Goal: Information Seeking & Learning: Learn about a topic

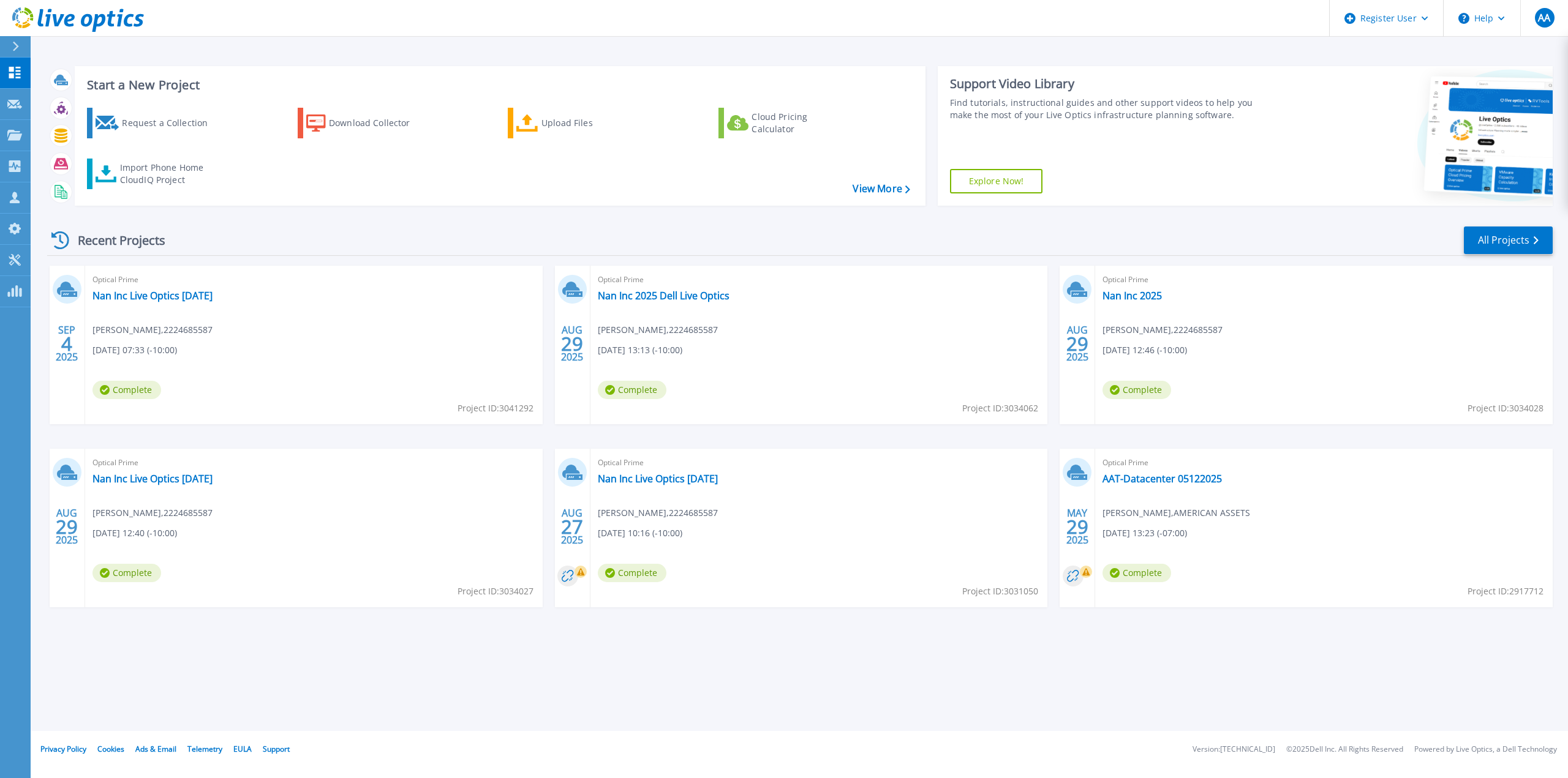
click at [15, 46] on icon at bounding box center [15, 46] width 7 height 10
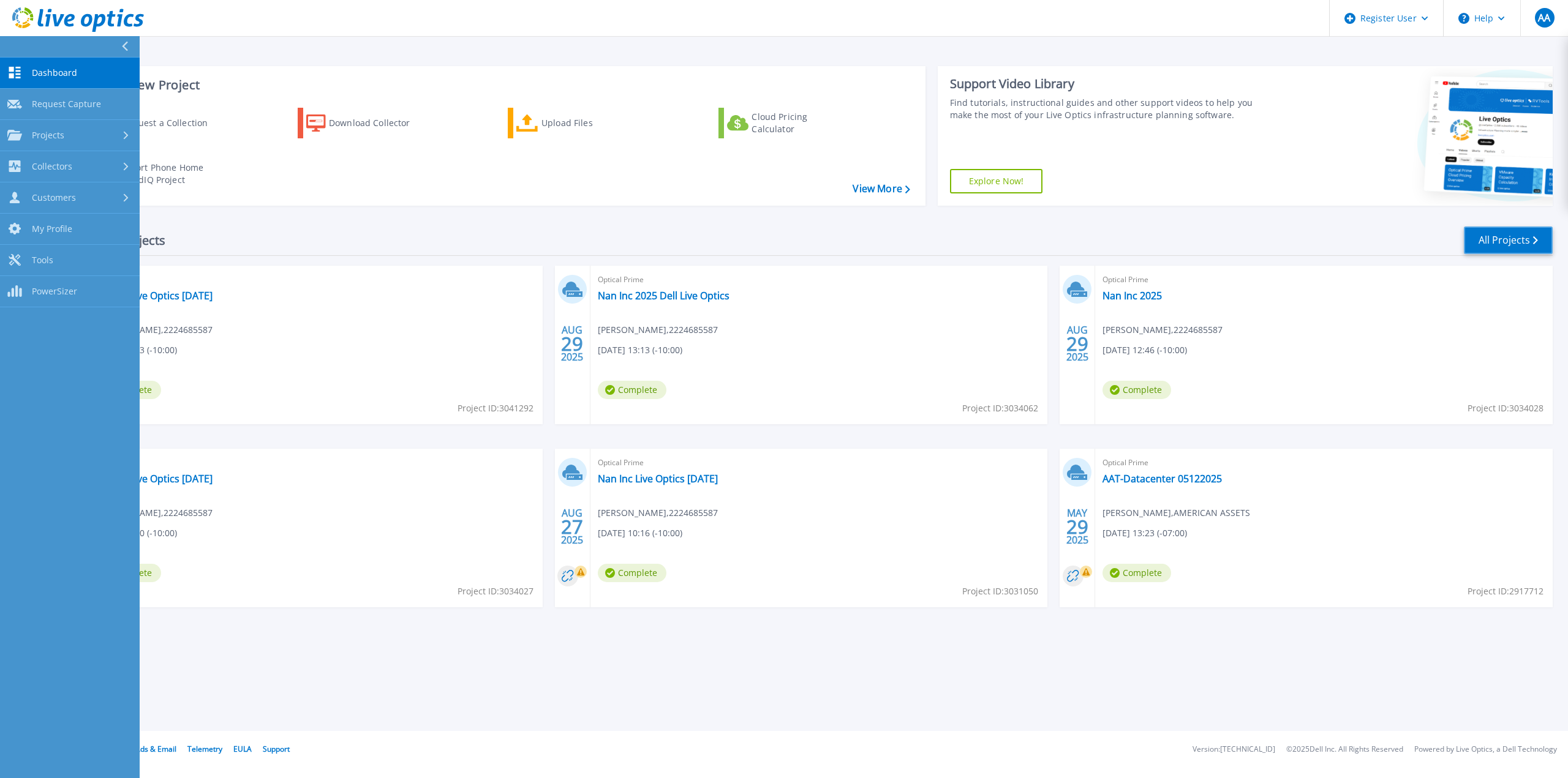
click at [1514, 238] on link "All Projects" at bounding box center [1508, 241] width 89 height 28
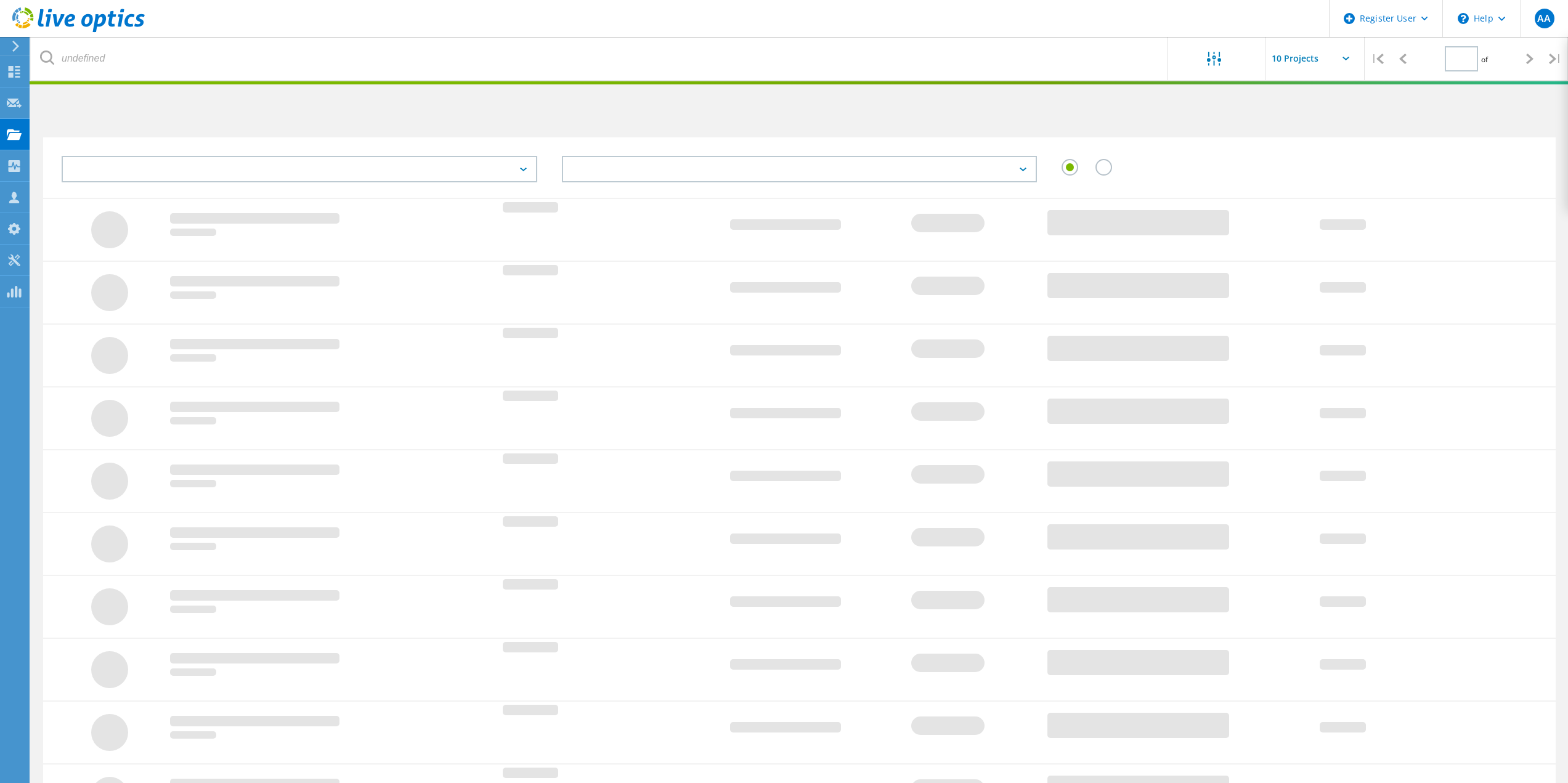
type input "1"
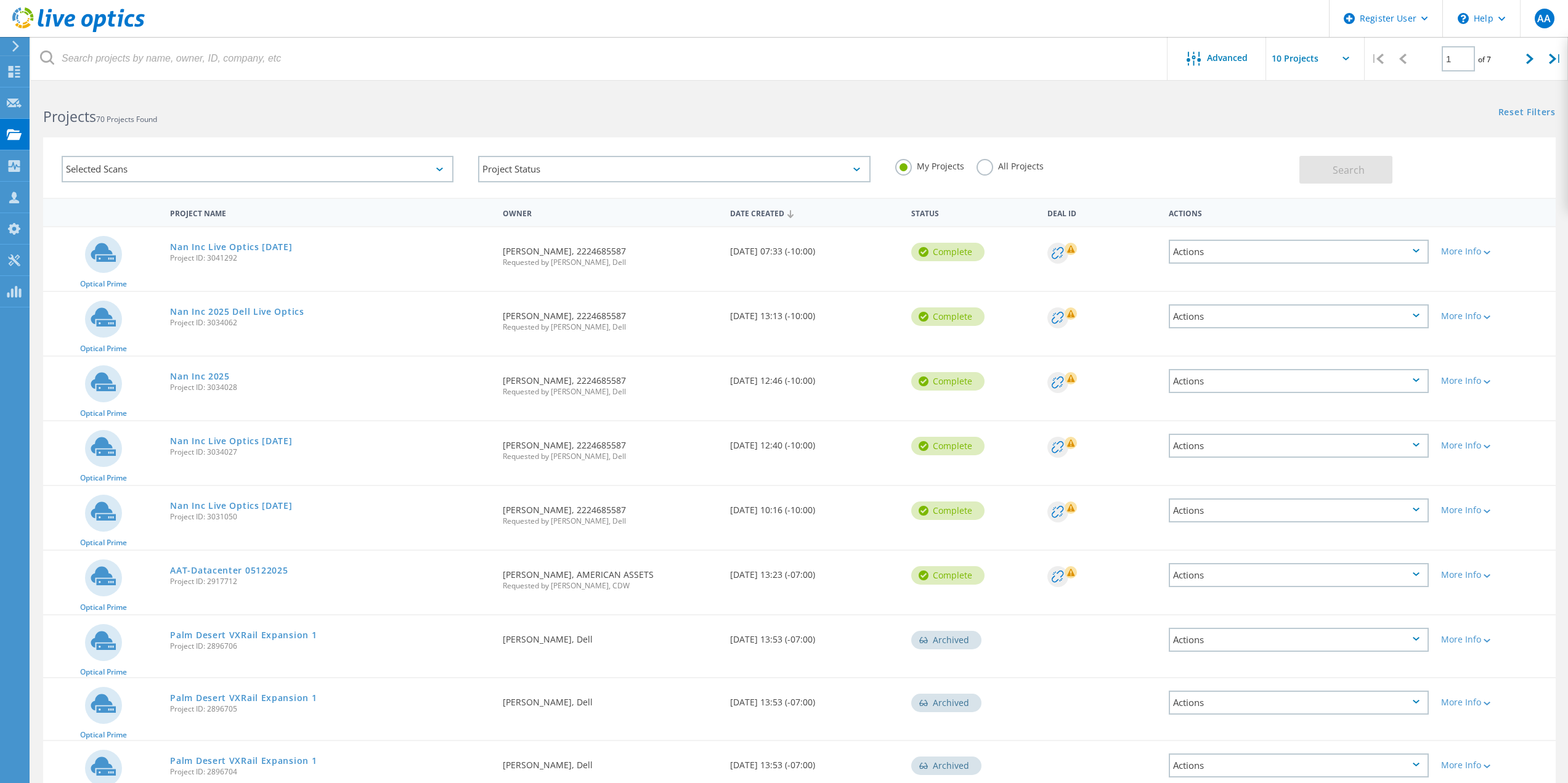
click at [430, 163] on div "Selected Scans" at bounding box center [257, 169] width 391 height 26
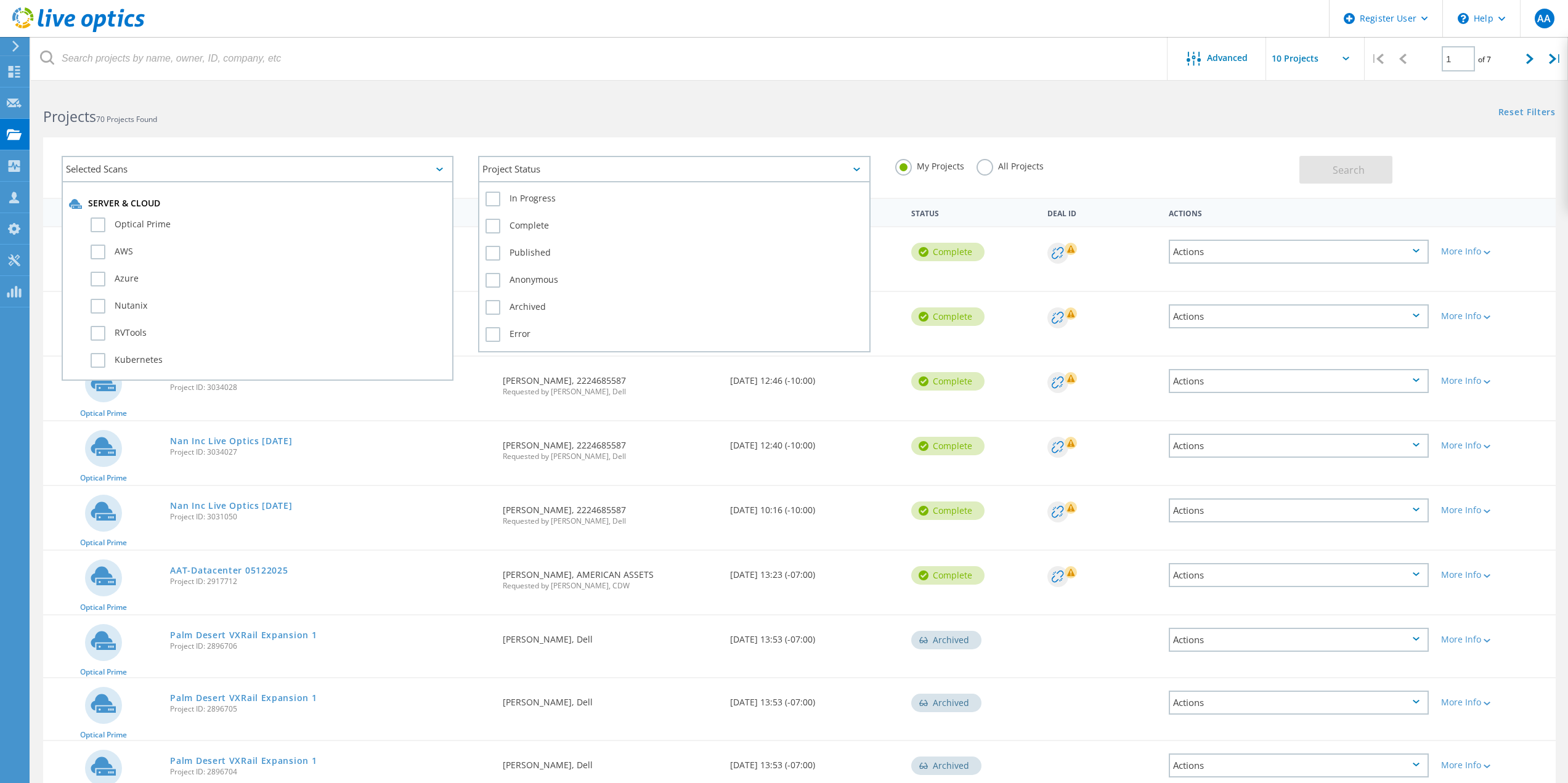
click at [527, 176] on div "Project Status" at bounding box center [673, 169] width 391 height 26
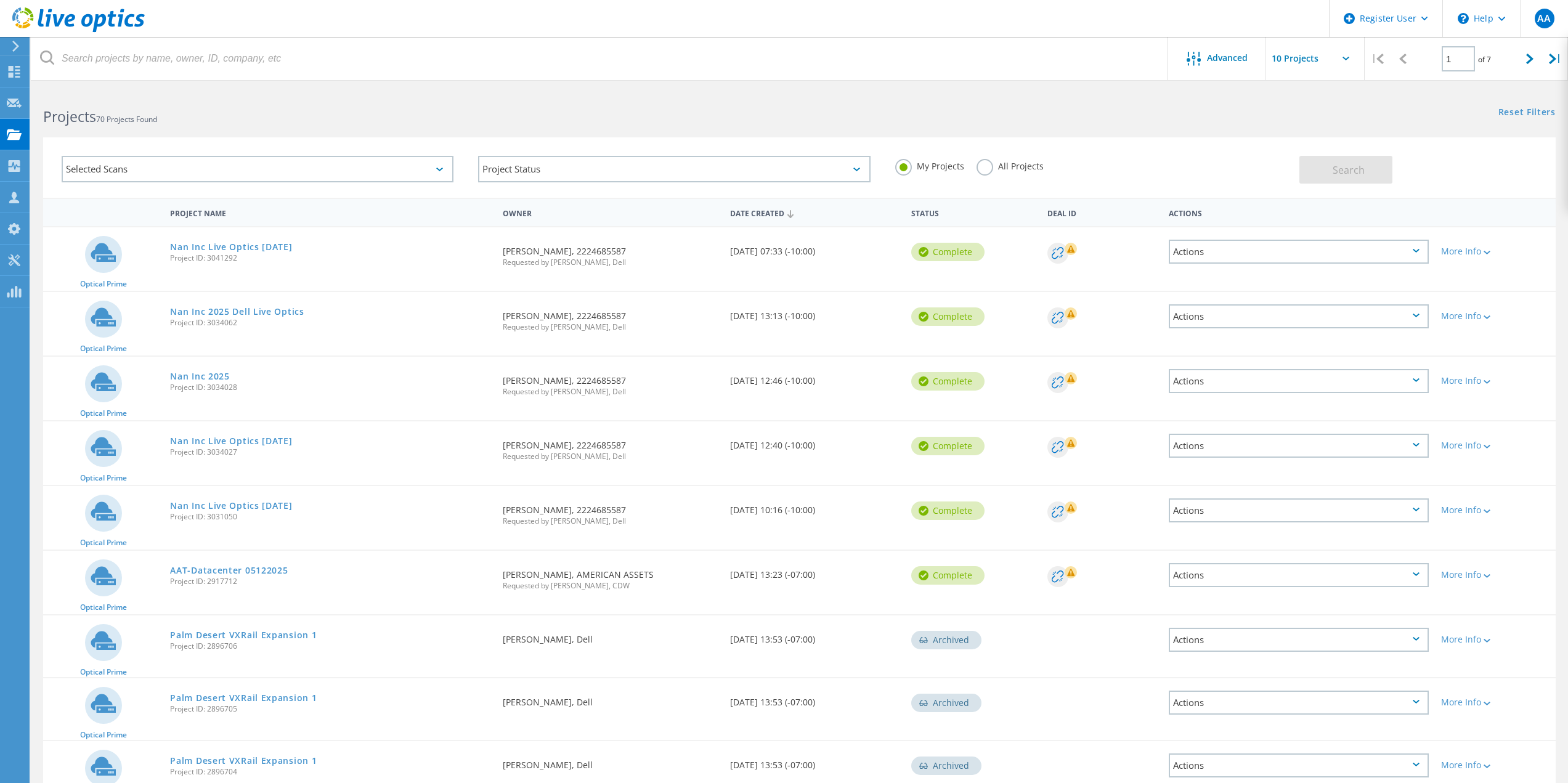
click at [980, 170] on label "All Projects" at bounding box center [1010, 164] width 67 height 12
click at [0, 0] on input "All Projects" at bounding box center [0, 0] width 0 height 0
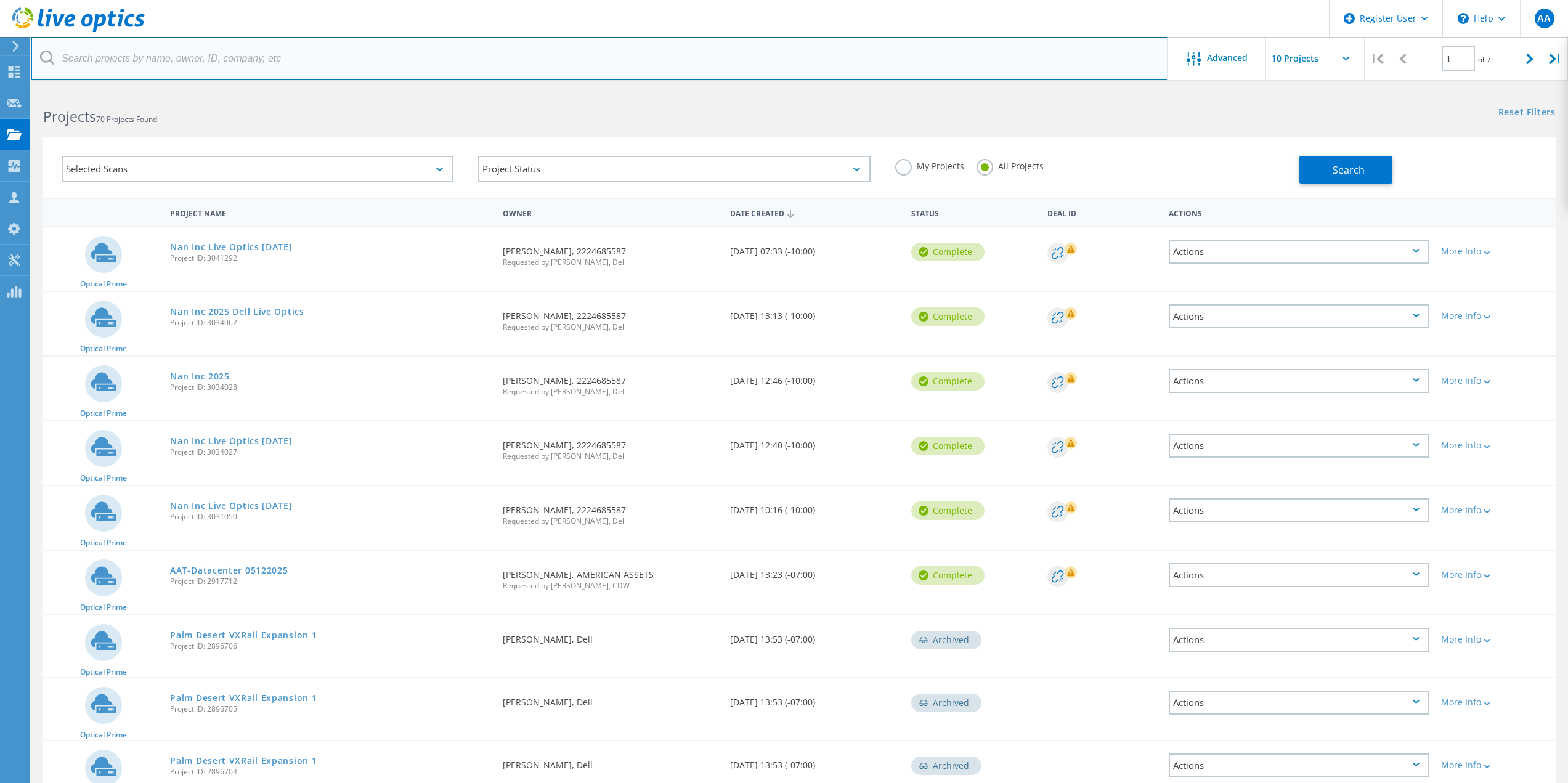
drag, startPoint x: 310, startPoint y: 62, endPoint x: 310, endPoint y: 51, distance: 11.0
click at [310, 58] on input "text" at bounding box center [599, 58] width 1137 height 43
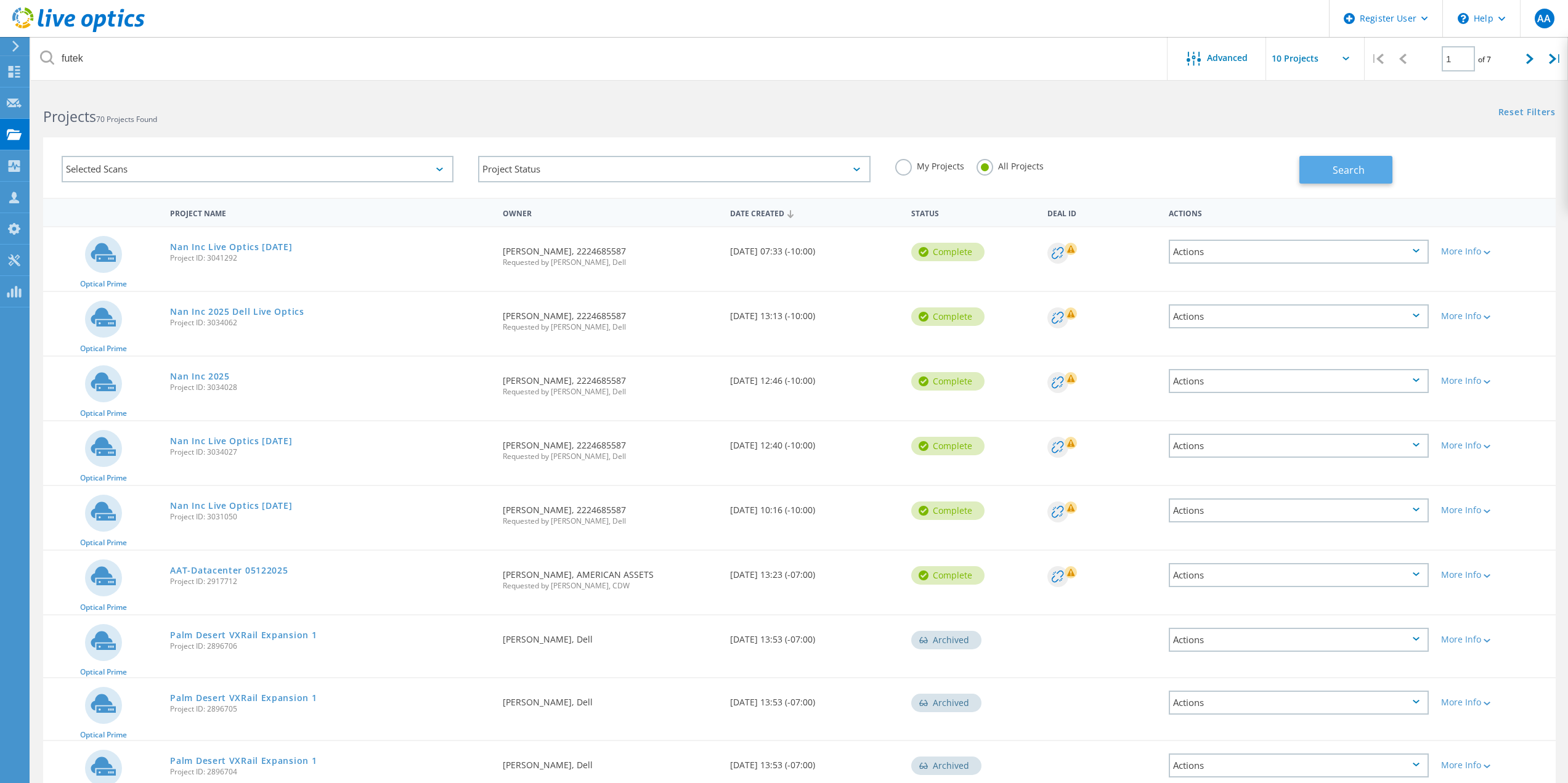
click at [1344, 164] on span "Search" at bounding box center [1348, 170] width 32 height 13
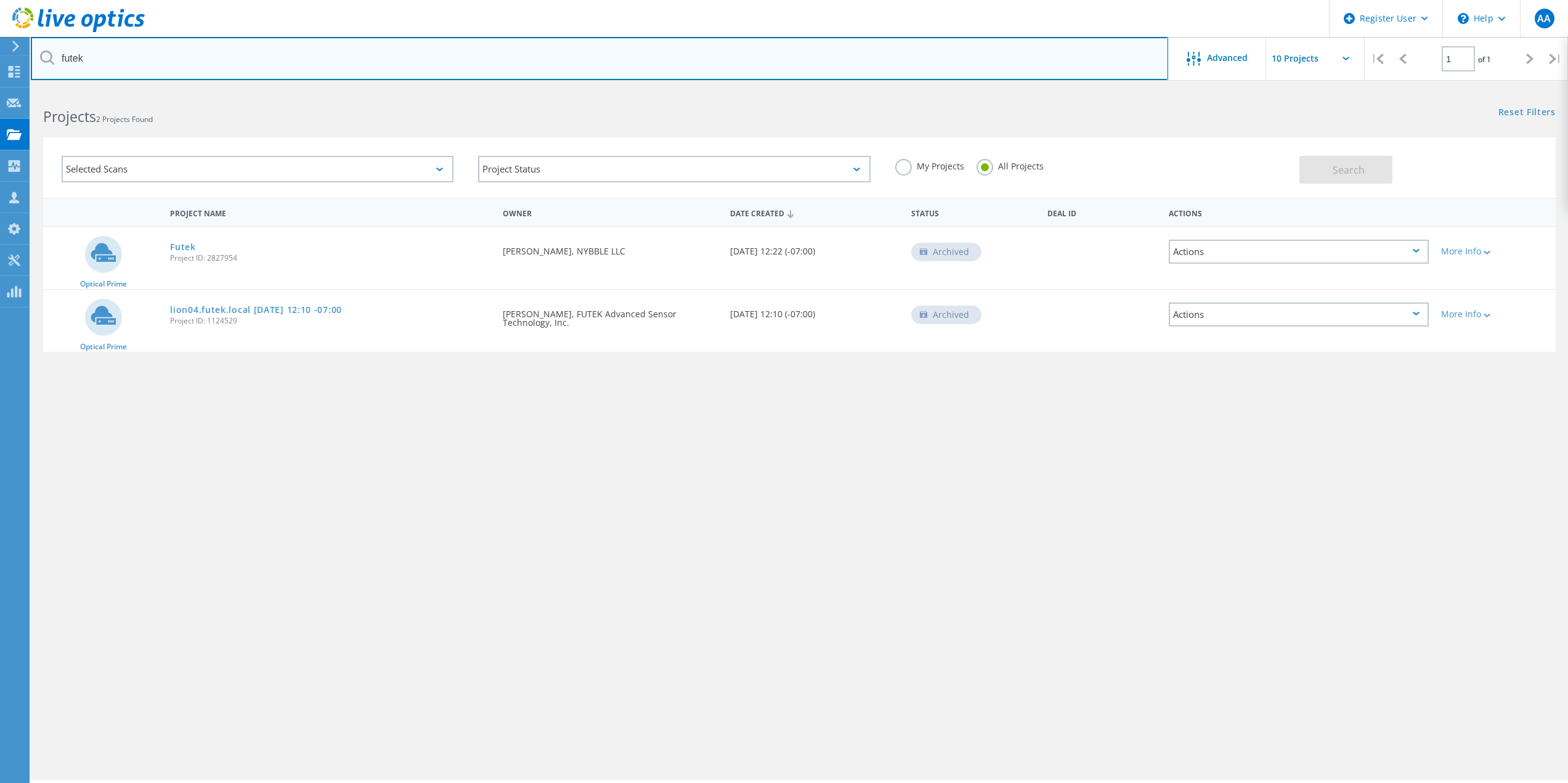
click at [1116, 55] on input "futek" at bounding box center [599, 58] width 1137 height 43
paste input "KJohnson@nybbledata.com."
type input "KJohnson@nybbledata.com"
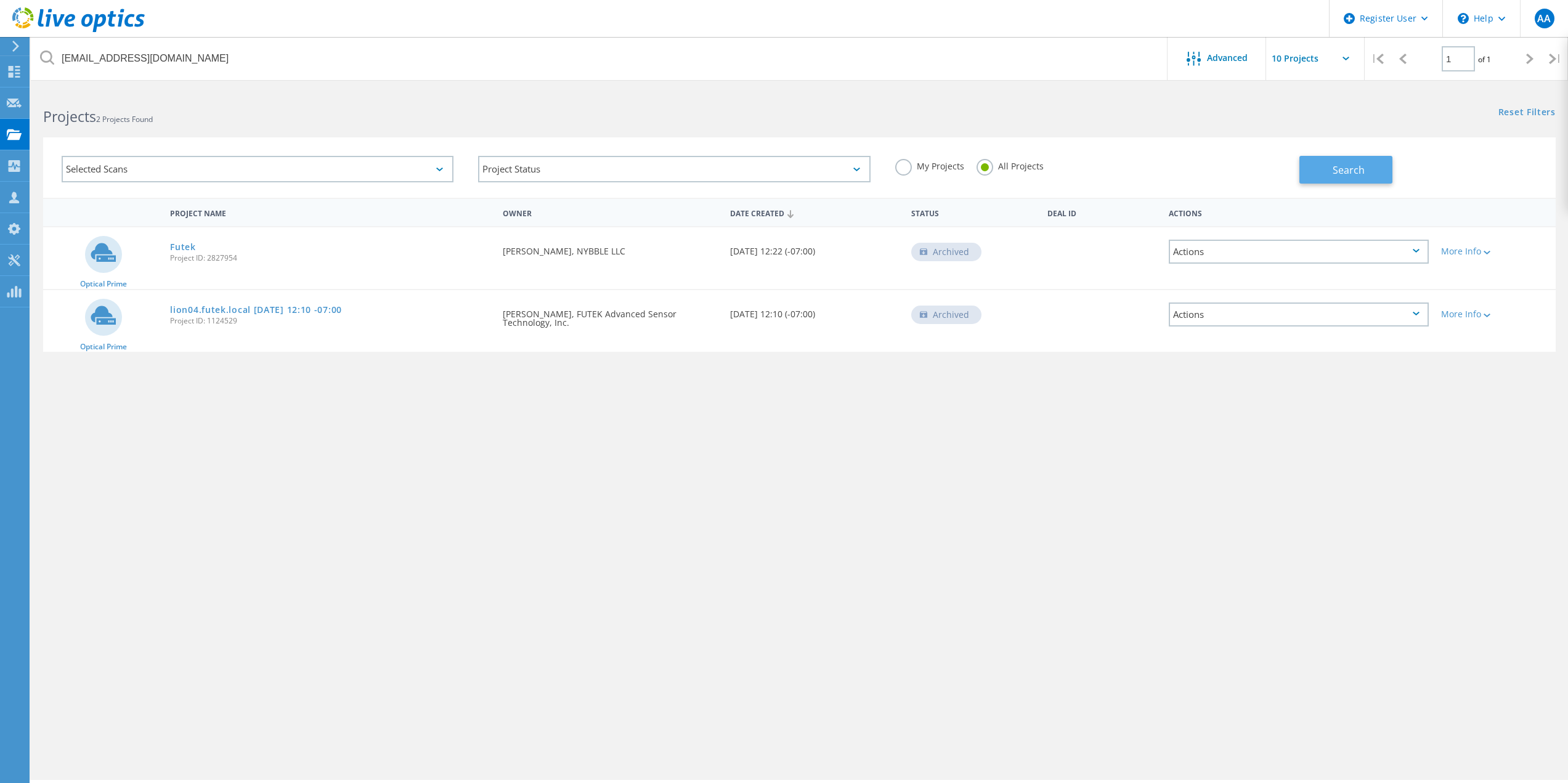
click at [1344, 167] on span "Search" at bounding box center [1348, 170] width 32 height 13
click at [184, 251] on link "SAN" at bounding box center [179, 247] width 19 height 9
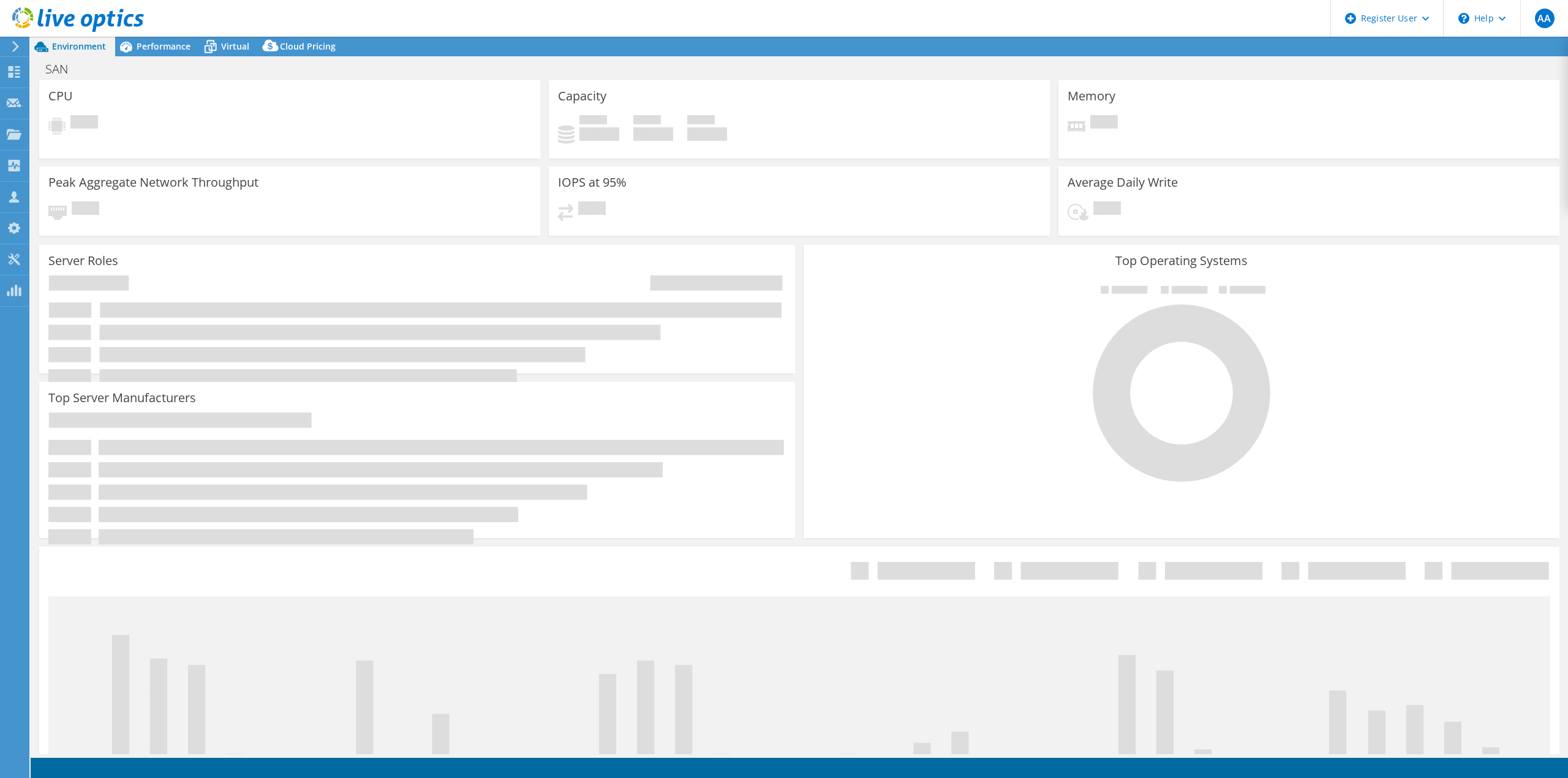
select select "USD"
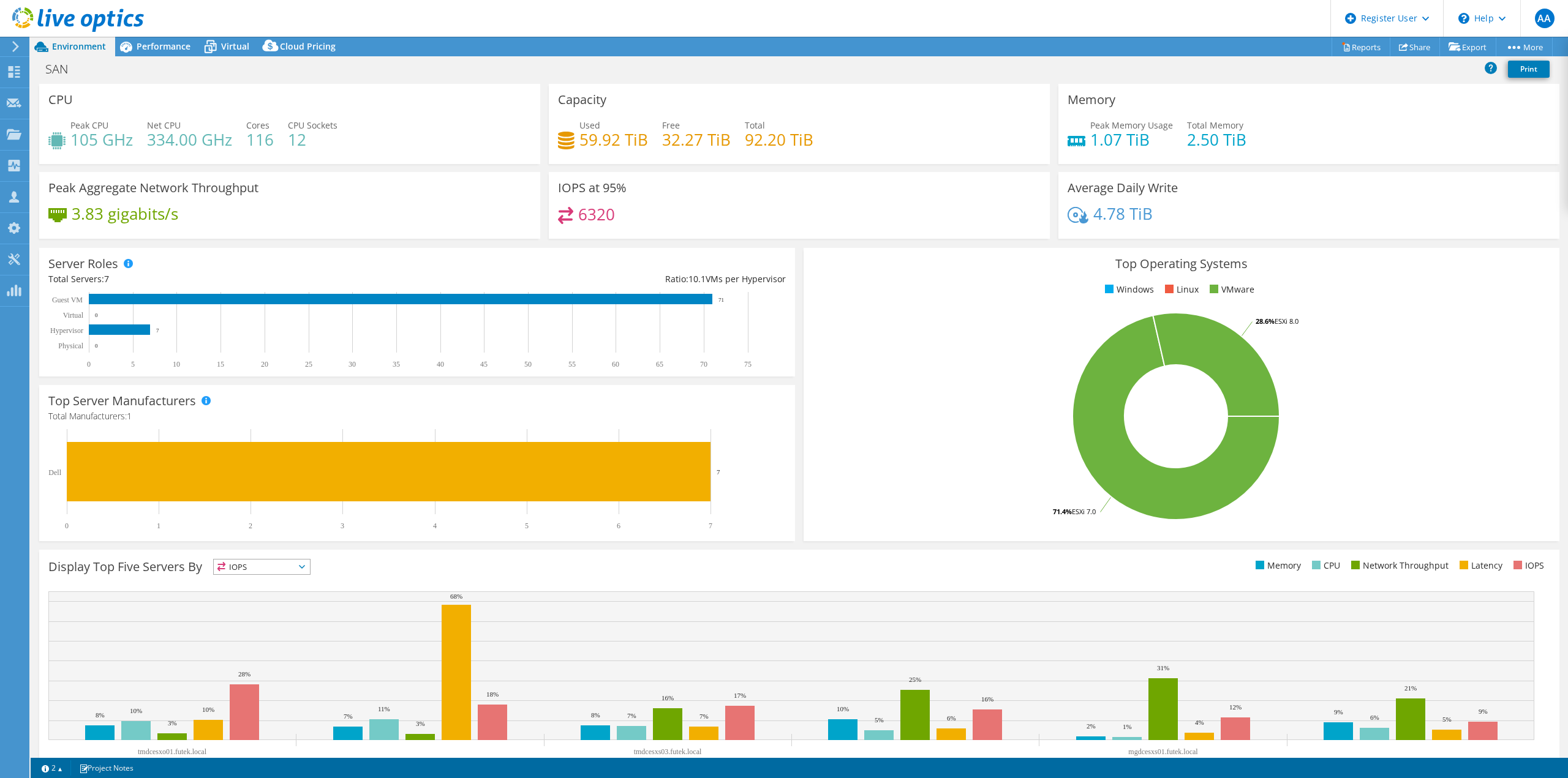
click at [159, 56] on div "SAN Print" at bounding box center [799, 70] width 1537 height 28
click at [149, 61] on div "SAN Print" at bounding box center [799, 68] width 1537 height 22
click at [154, 54] on div "Performance" at bounding box center [157, 46] width 84 height 19
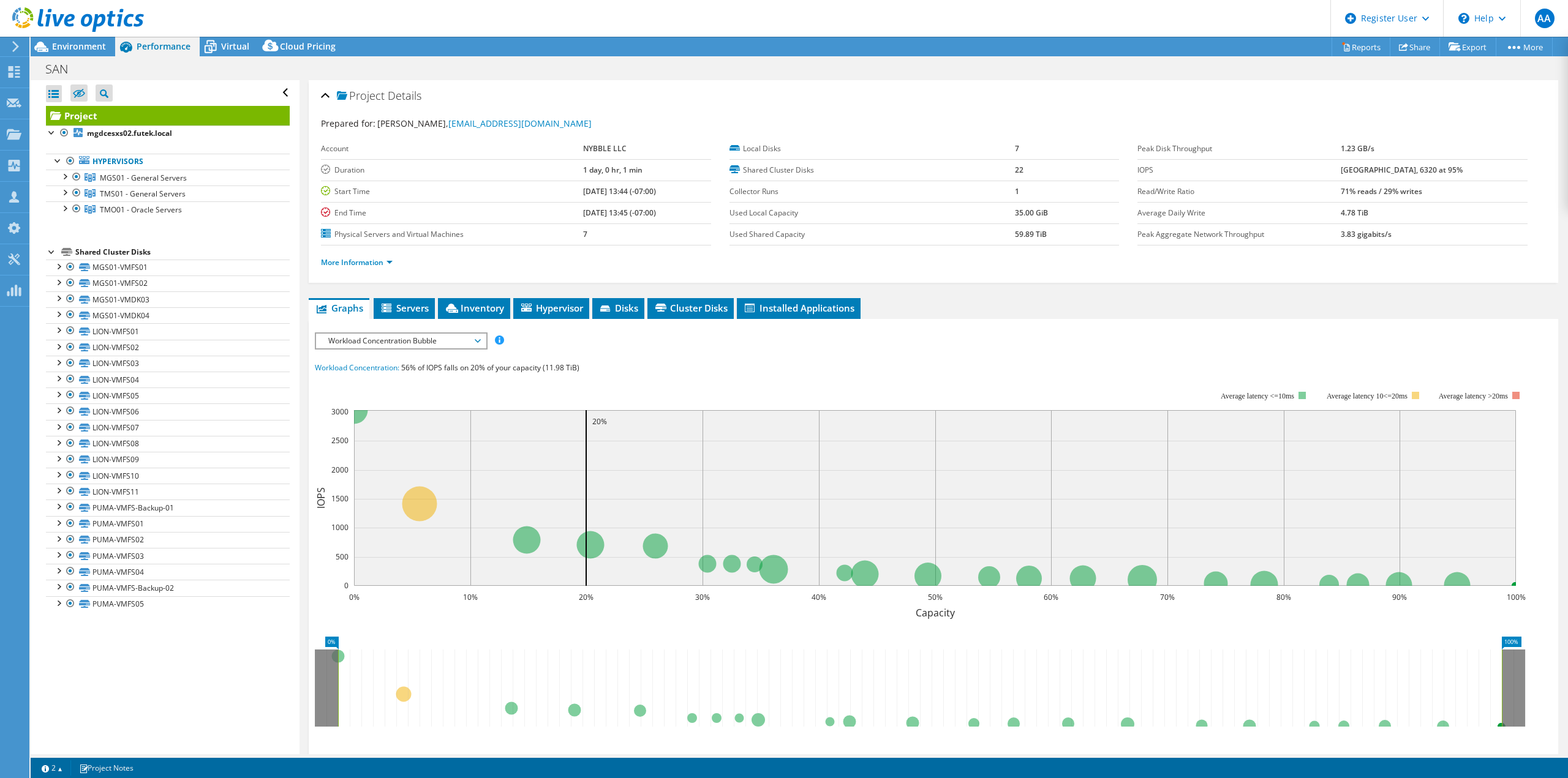
click at [1411, 172] on b "[GEOGRAPHIC_DATA], 6320 at 95%" at bounding box center [1402, 169] width 122 height 10
click at [63, 328] on div at bounding box center [58, 329] width 12 height 12
click at [57, 329] on div at bounding box center [58, 329] width 12 height 12
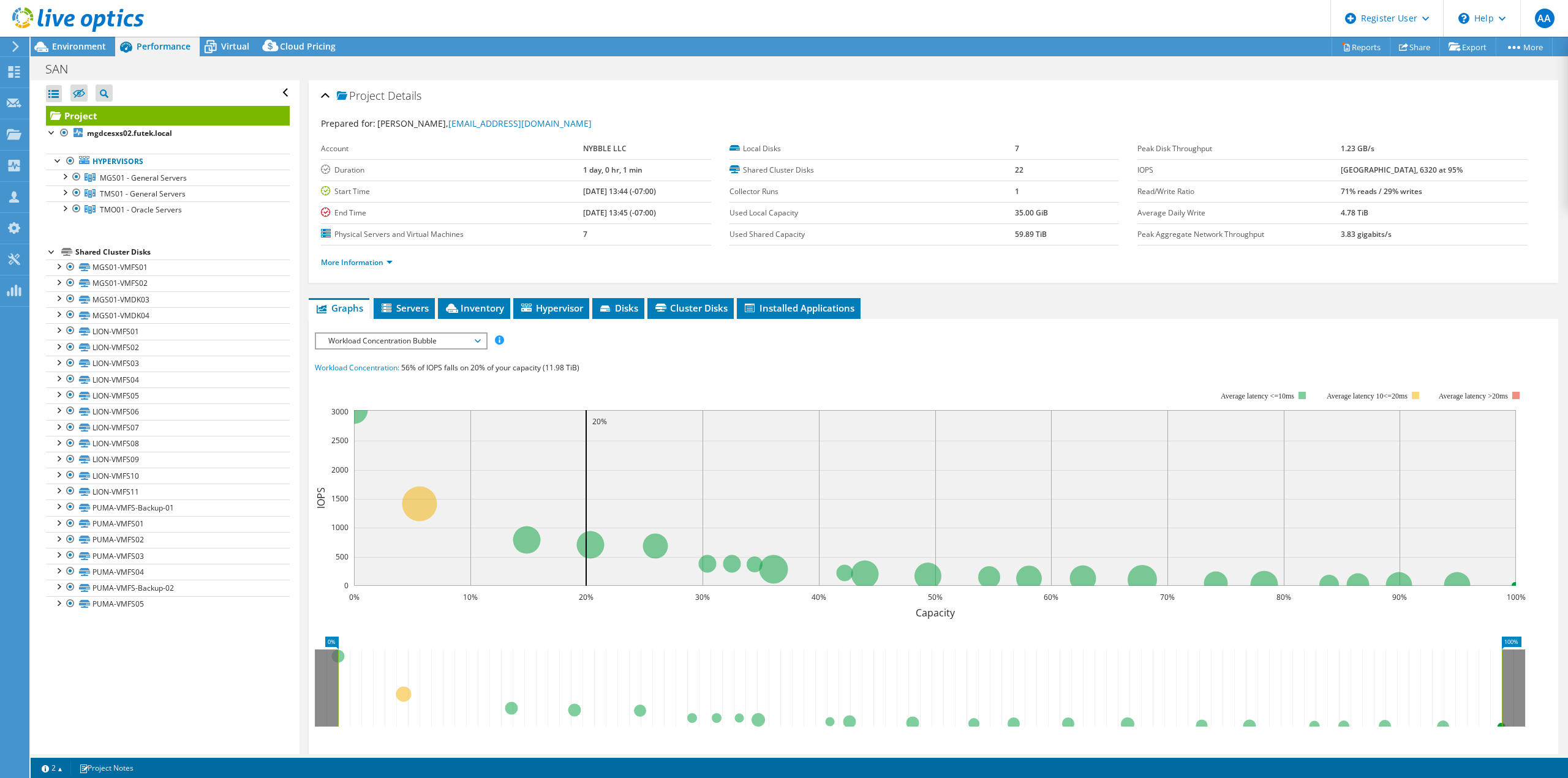
click at [54, 251] on div at bounding box center [52, 251] width 12 height 12
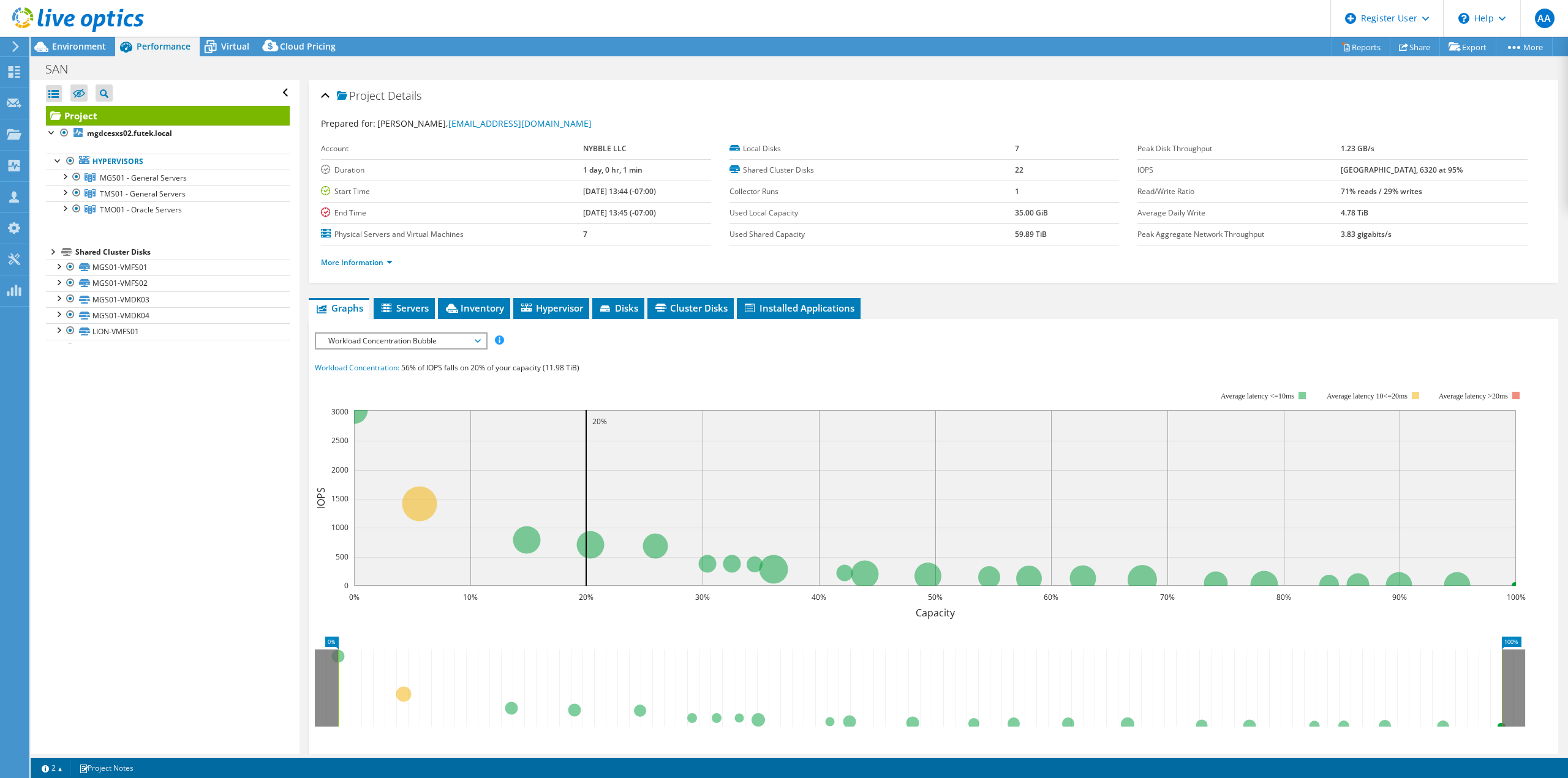
click at [54, 251] on div at bounding box center [52, 251] width 12 height 12
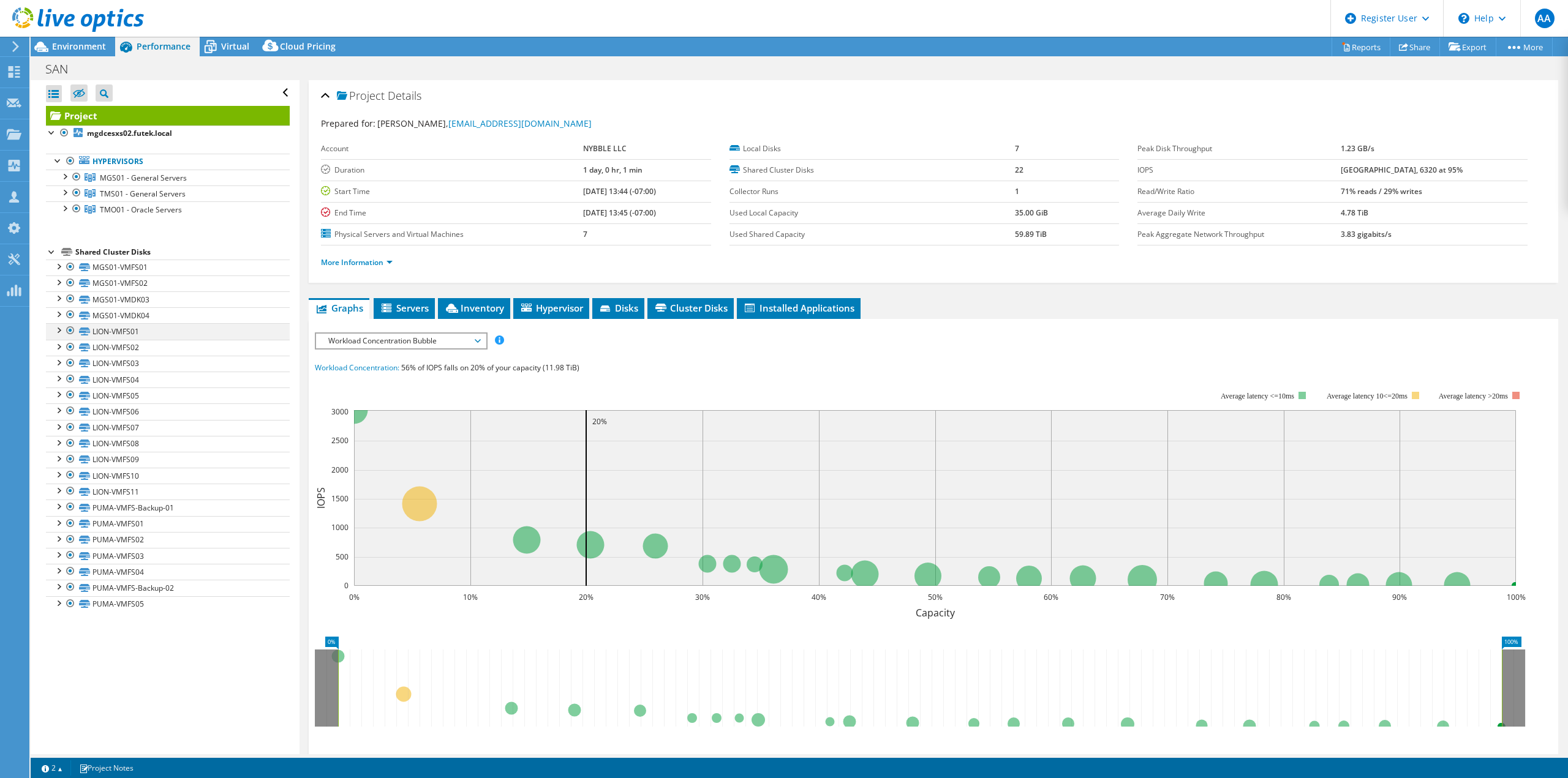
click at [70, 330] on div at bounding box center [70, 330] width 12 height 15
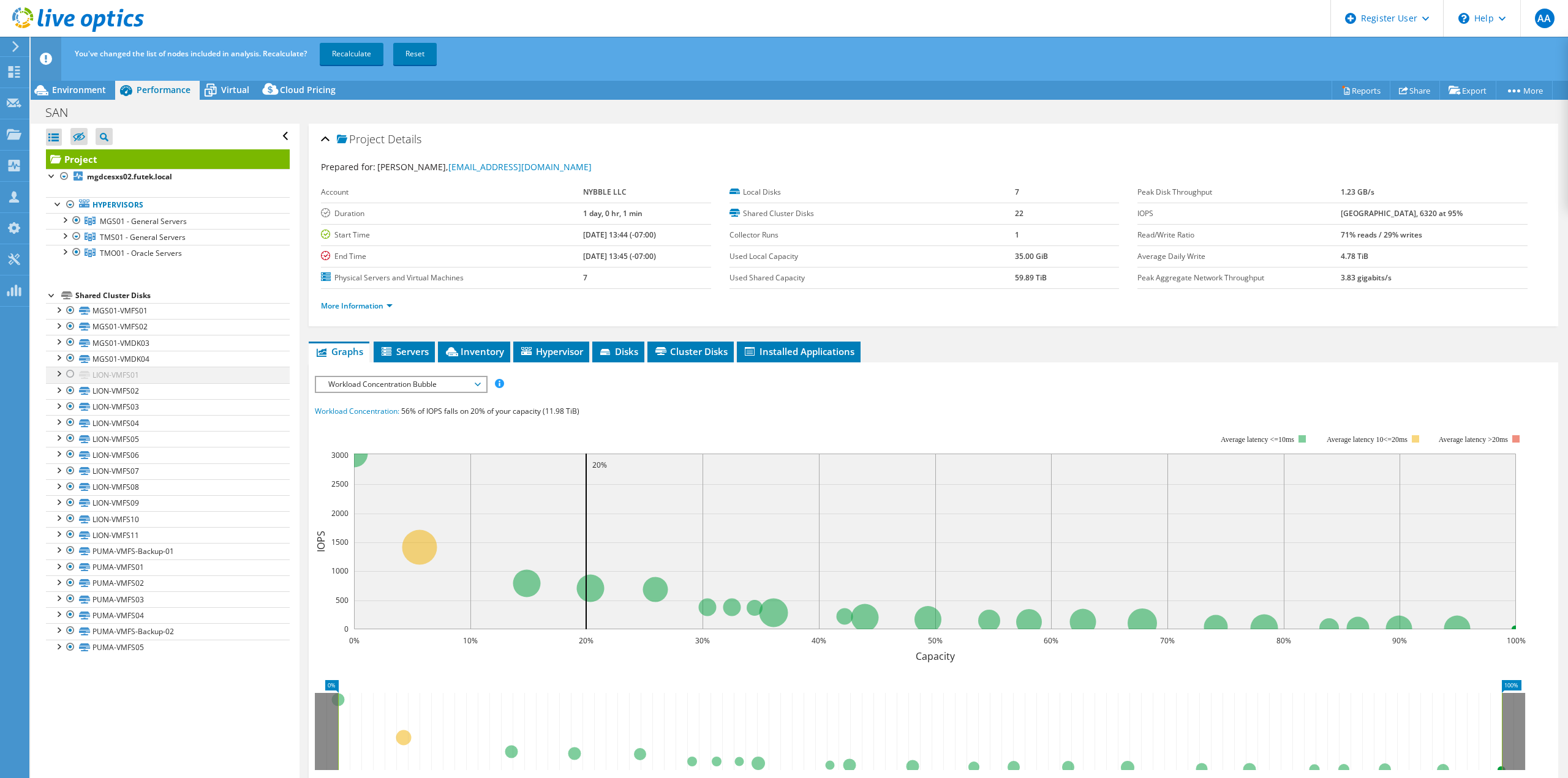
click at [69, 371] on div at bounding box center [70, 374] width 12 height 15
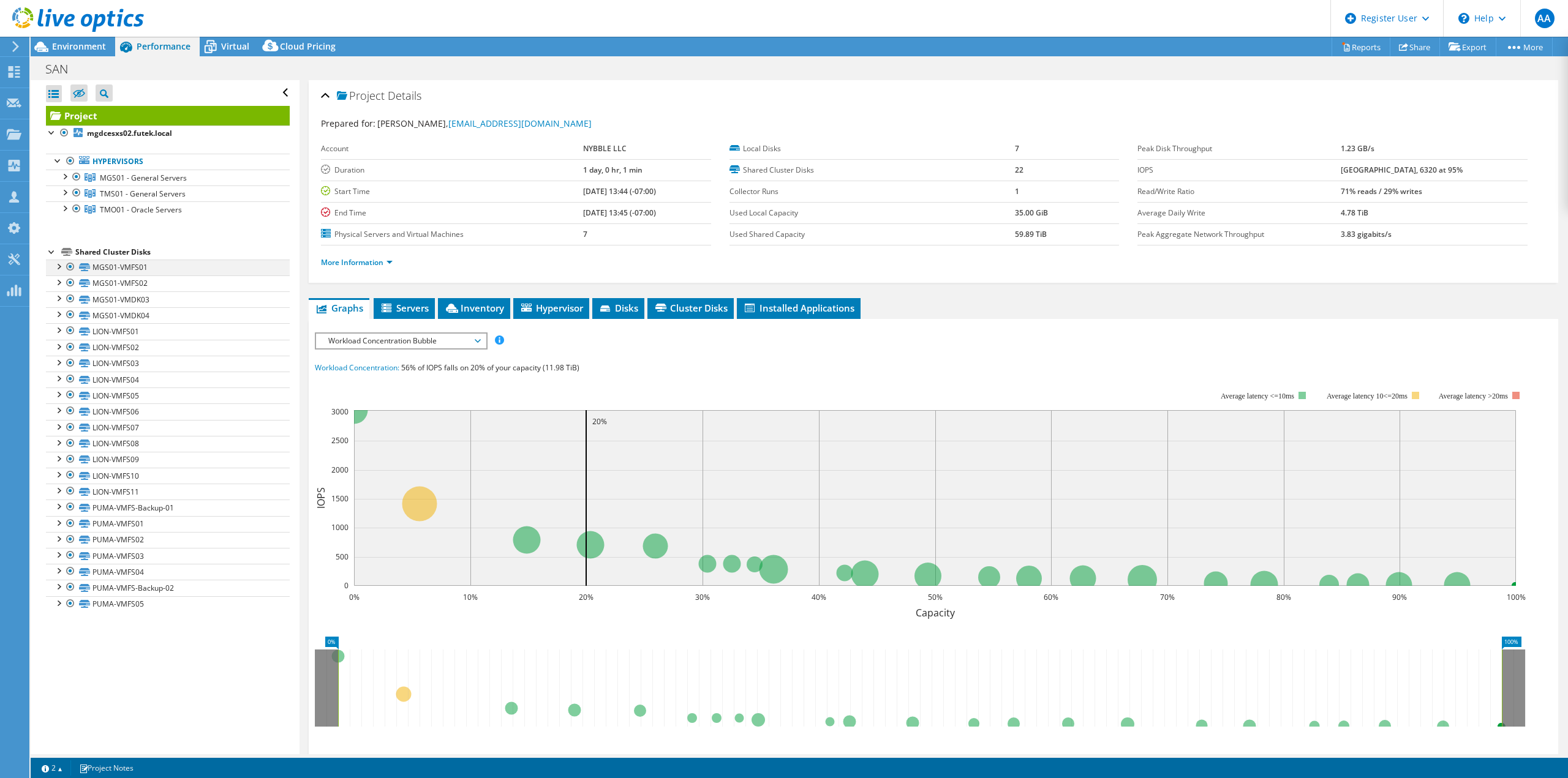
click at [70, 268] on div at bounding box center [70, 267] width 12 height 15
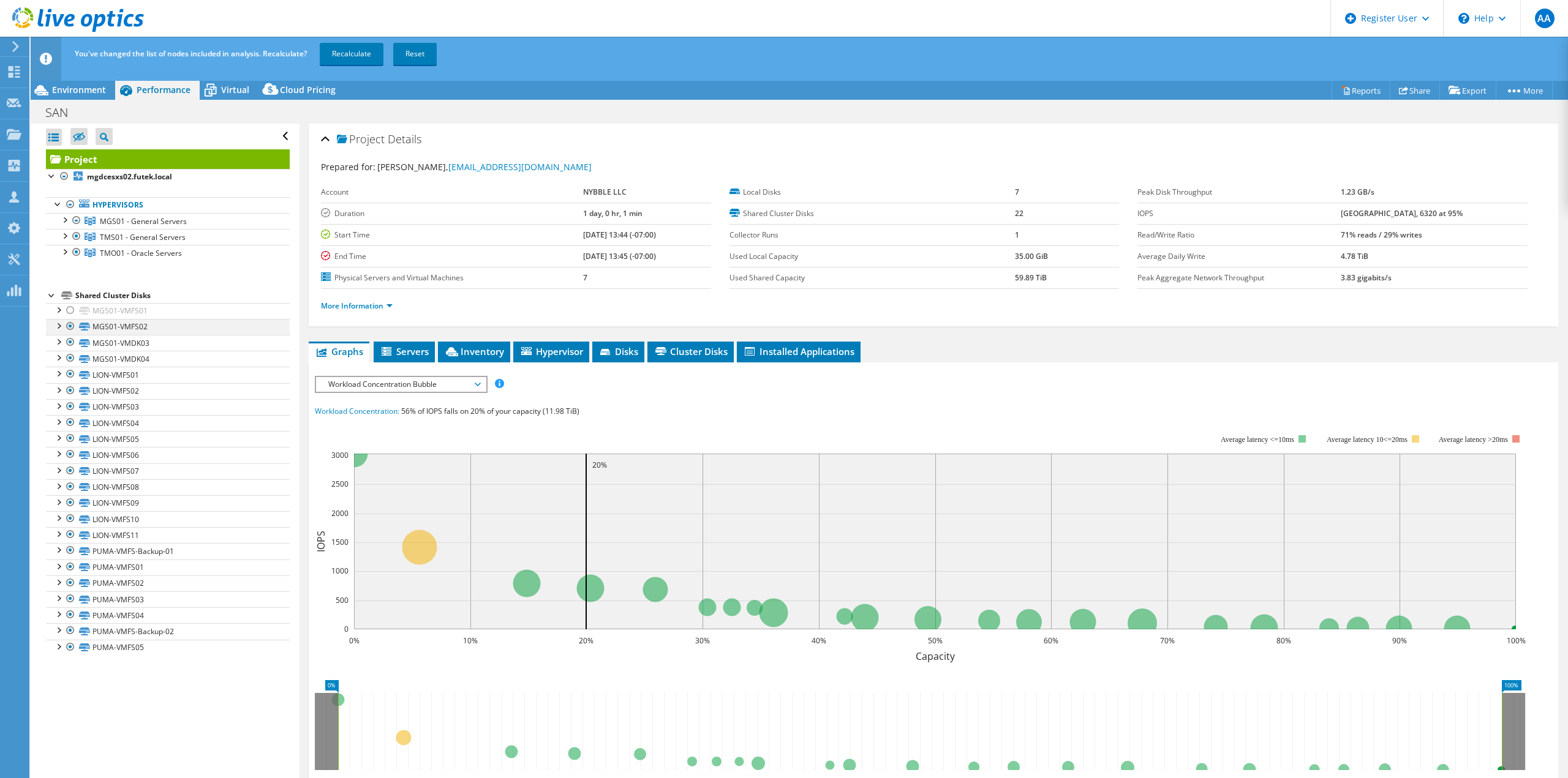
click at [72, 328] on div at bounding box center [70, 326] width 12 height 15
click at [72, 339] on div at bounding box center [70, 342] width 12 height 15
click at [72, 353] on div at bounding box center [70, 358] width 12 height 15
click at [73, 389] on div at bounding box center [70, 391] width 12 height 15
click at [73, 400] on div at bounding box center [70, 406] width 12 height 15
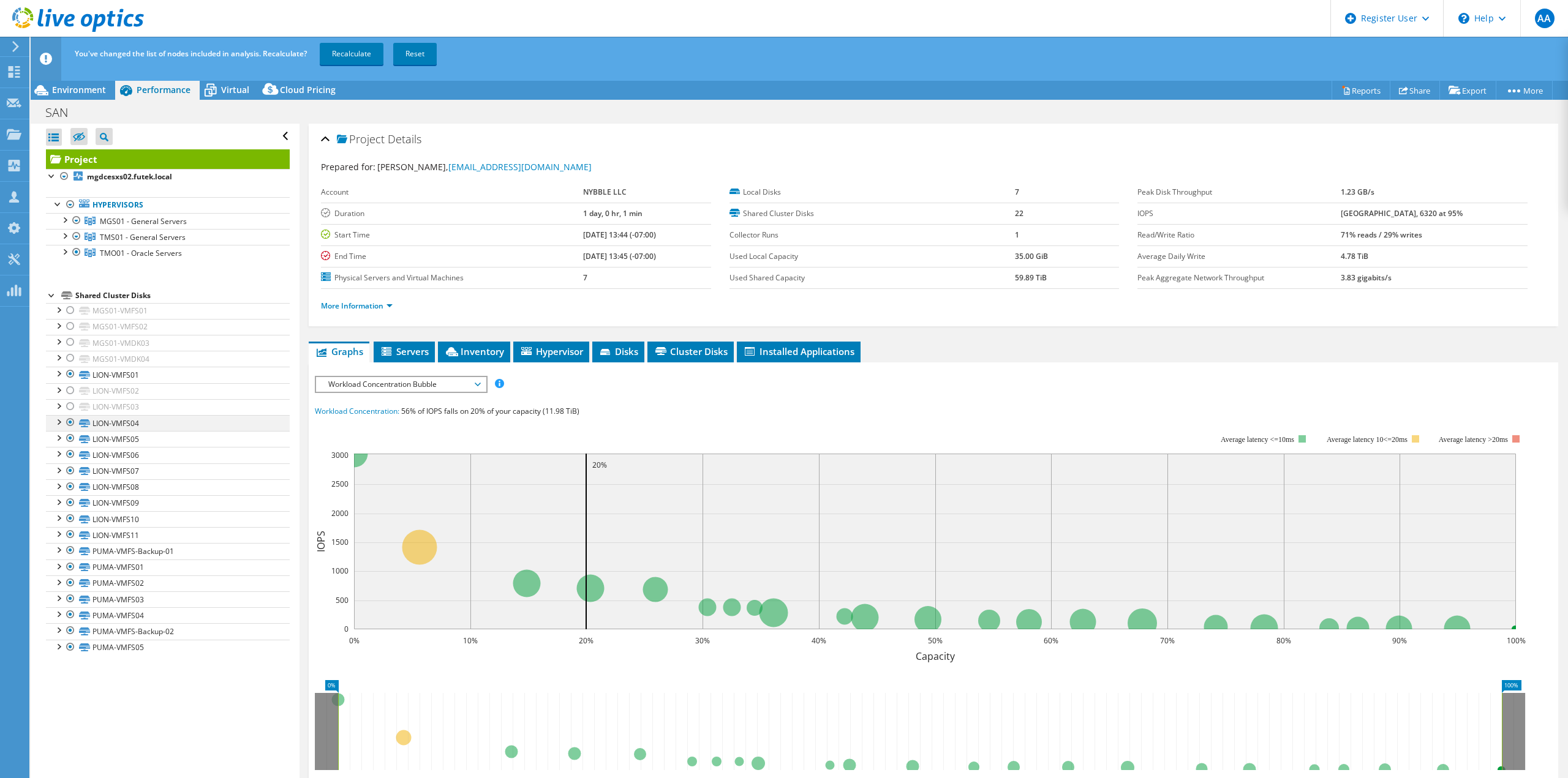
click at [70, 422] on div at bounding box center [70, 422] width 12 height 15
click at [69, 438] on div at bounding box center [70, 438] width 12 height 15
click at [68, 454] on div at bounding box center [70, 454] width 12 height 15
click at [70, 469] on div at bounding box center [70, 470] width 12 height 15
click at [71, 485] on div at bounding box center [70, 486] width 12 height 15
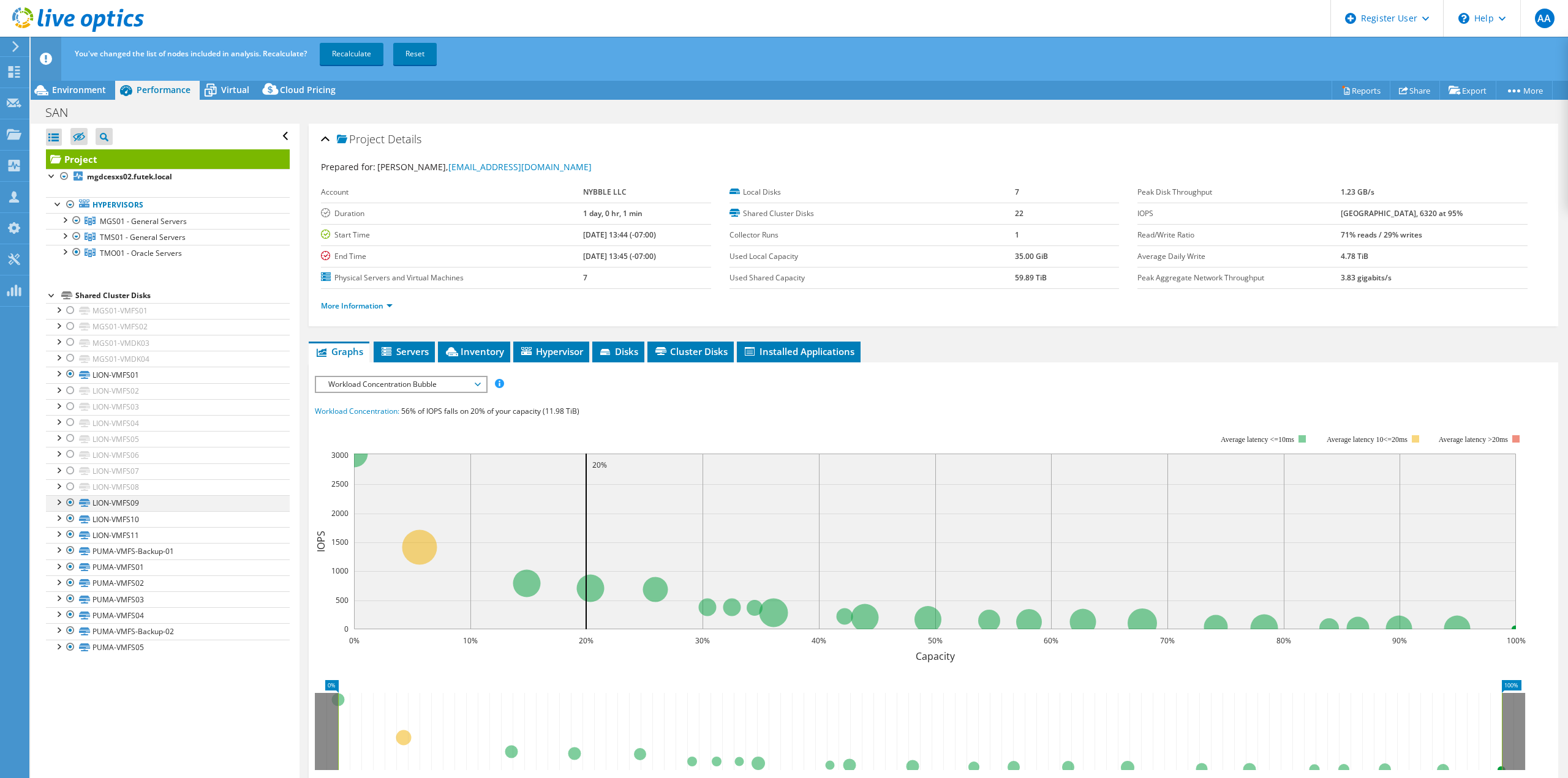
click at [70, 499] on div at bounding box center [70, 502] width 12 height 15
click at [68, 520] on div at bounding box center [70, 518] width 12 height 15
click at [73, 532] on div at bounding box center [70, 534] width 12 height 15
click at [69, 543] on div at bounding box center [70, 550] width 12 height 15
click at [70, 563] on div at bounding box center [70, 567] width 12 height 15
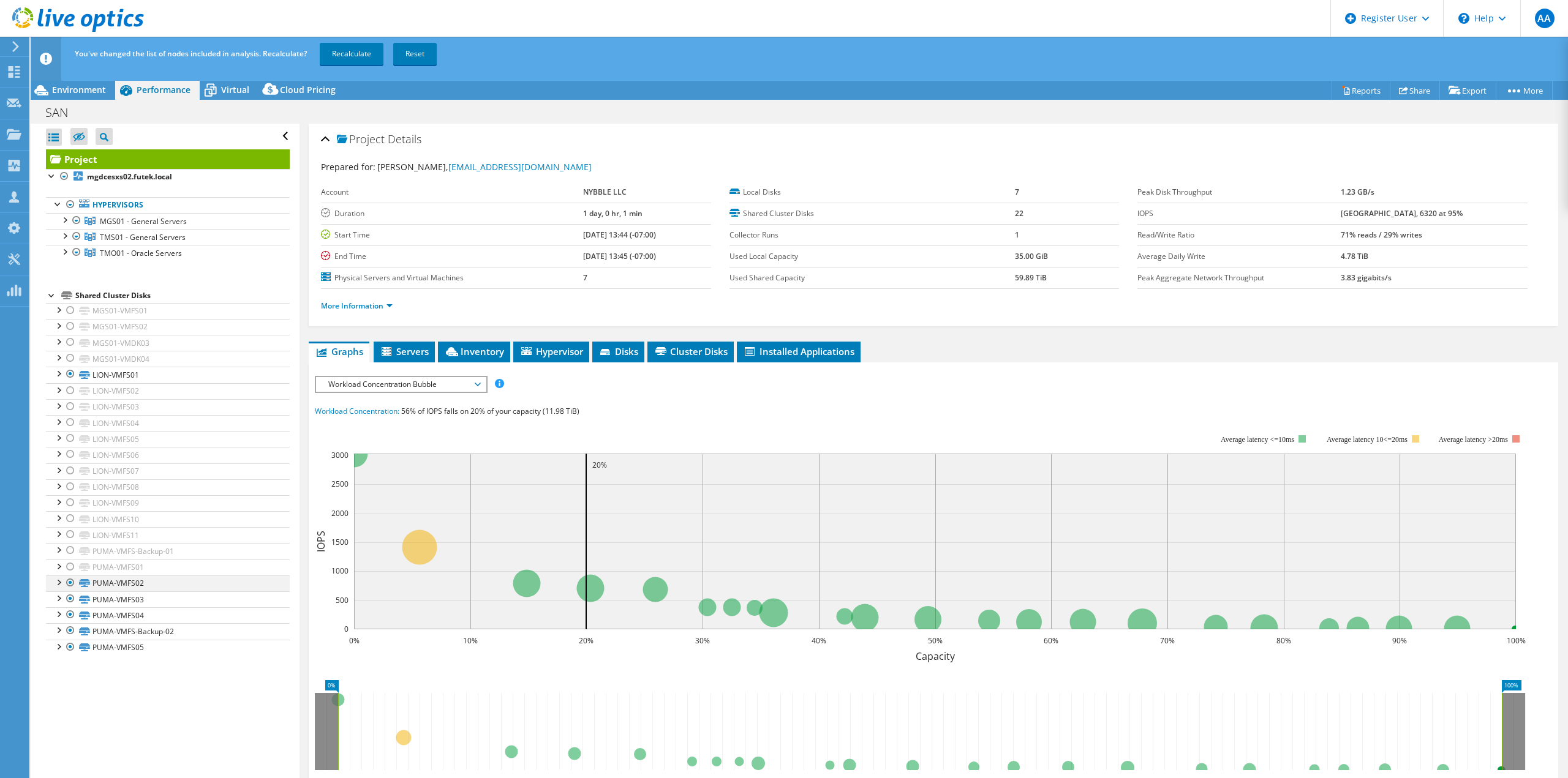
click at [67, 583] on div at bounding box center [70, 582] width 12 height 15
click at [75, 598] on div at bounding box center [70, 599] width 12 height 15
click at [71, 613] on div at bounding box center [70, 614] width 12 height 15
click at [66, 630] on div at bounding box center [70, 630] width 12 height 15
click at [72, 646] on div at bounding box center [70, 647] width 12 height 15
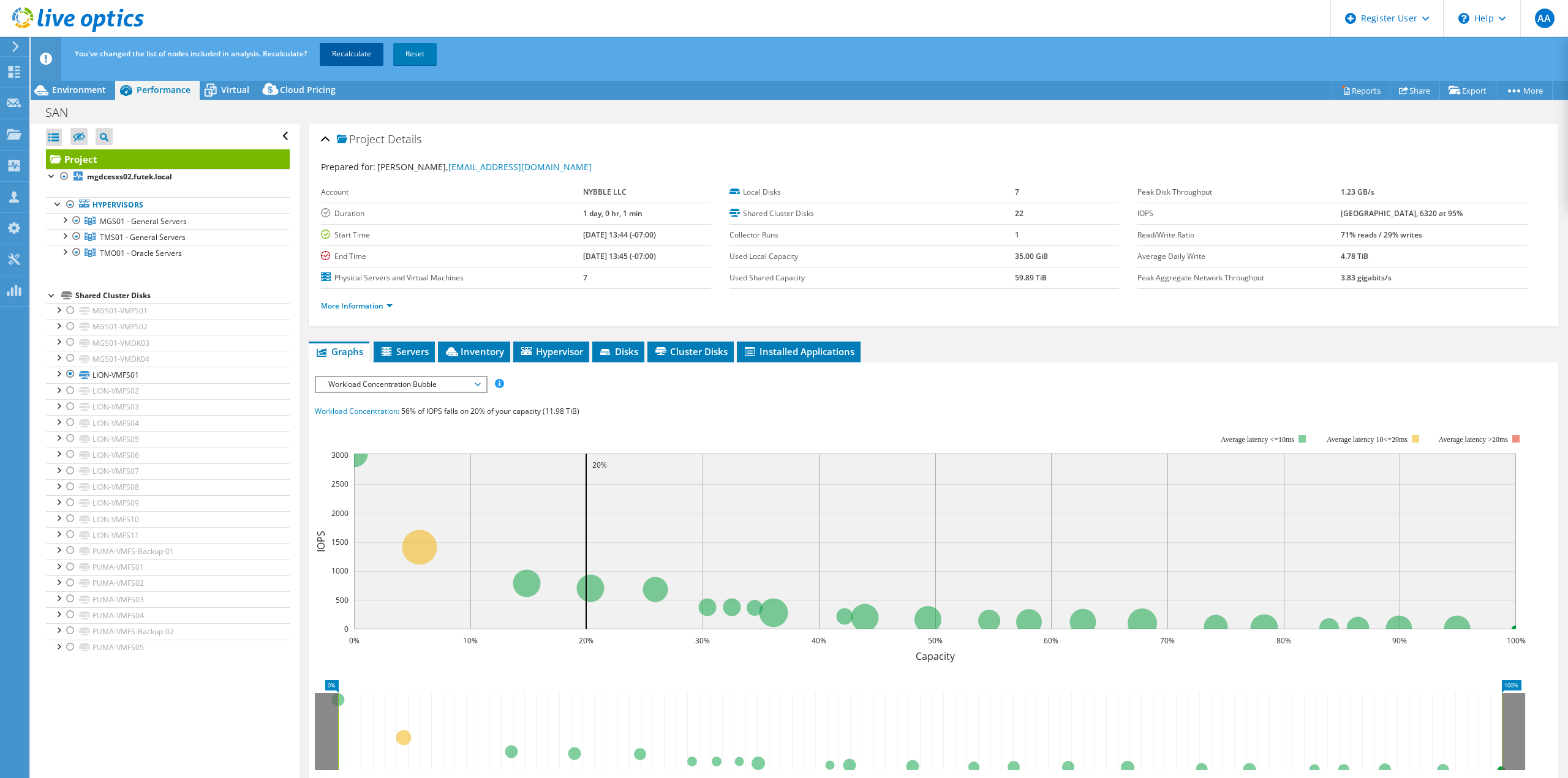
click at [331, 63] on link "Recalculate" at bounding box center [351, 53] width 63 height 22
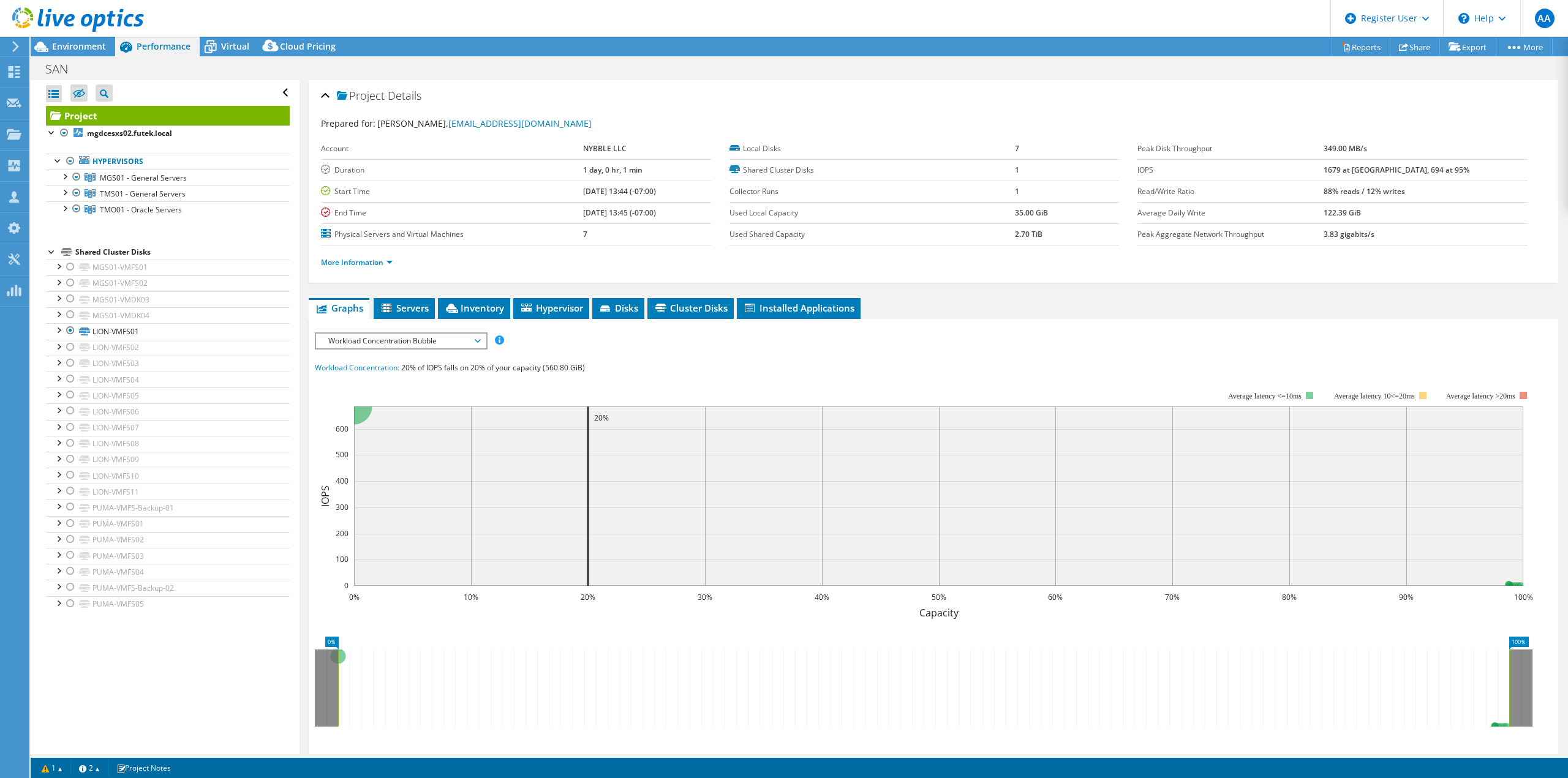
click at [1375, 173] on b "1679 at [GEOGRAPHIC_DATA], 694 at 95%" at bounding box center [1396, 169] width 145 height 10
click at [69, 264] on div at bounding box center [70, 267] width 12 height 15
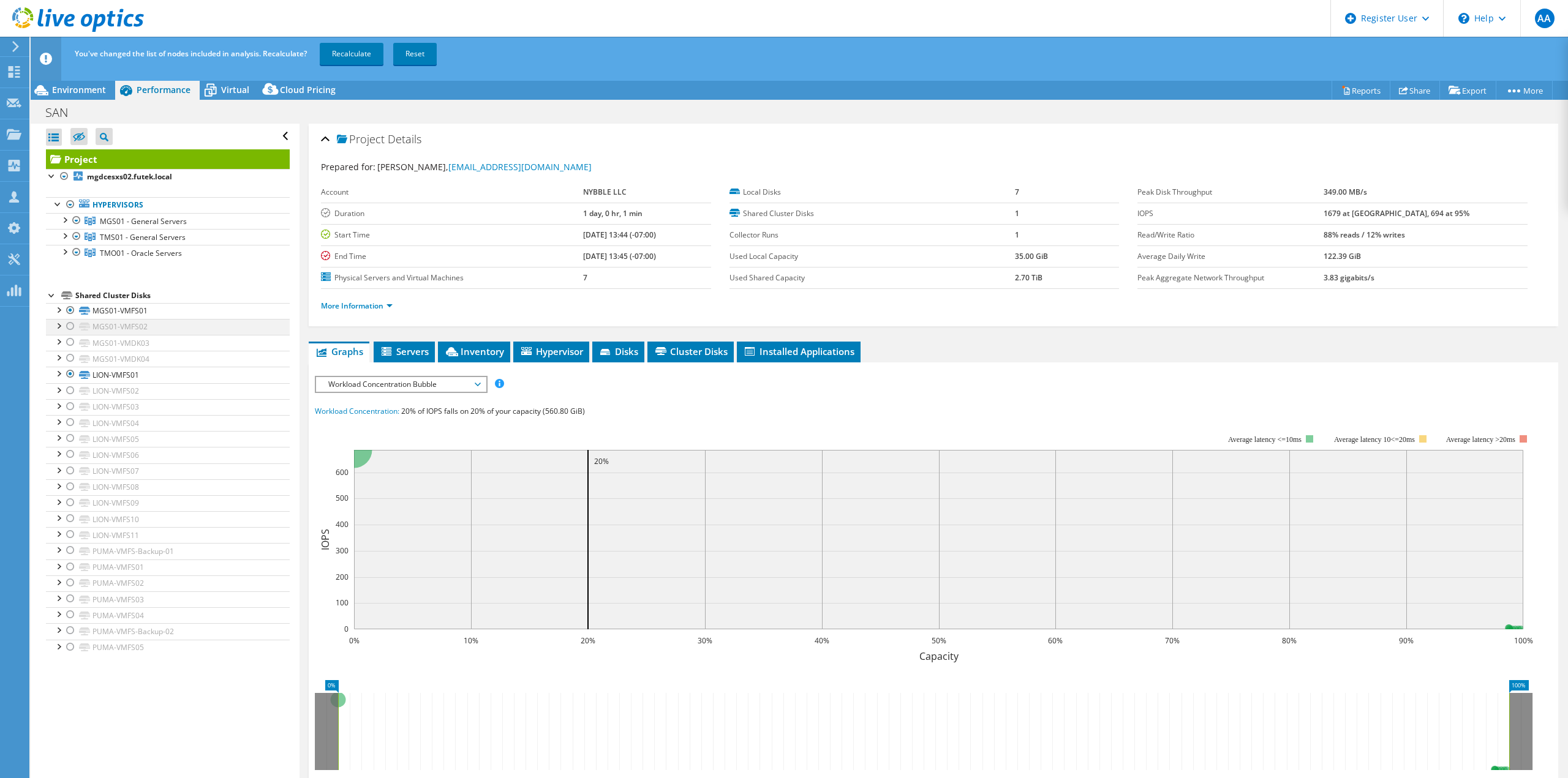
click at [70, 329] on div at bounding box center [70, 326] width 12 height 15
click at [69, 343] on div at bounding box center [70, 342] width 12 height 15
click at [70, 357] on div at bounding box center [70, 358] width 12 height 15
drag, startPoint x: 71, startPoint y: 390, endPoint x: 75, endPoint y: 404, distance: 14.6
click at [72, 392] on div at bounding box center [70, 391] width 12 height 15
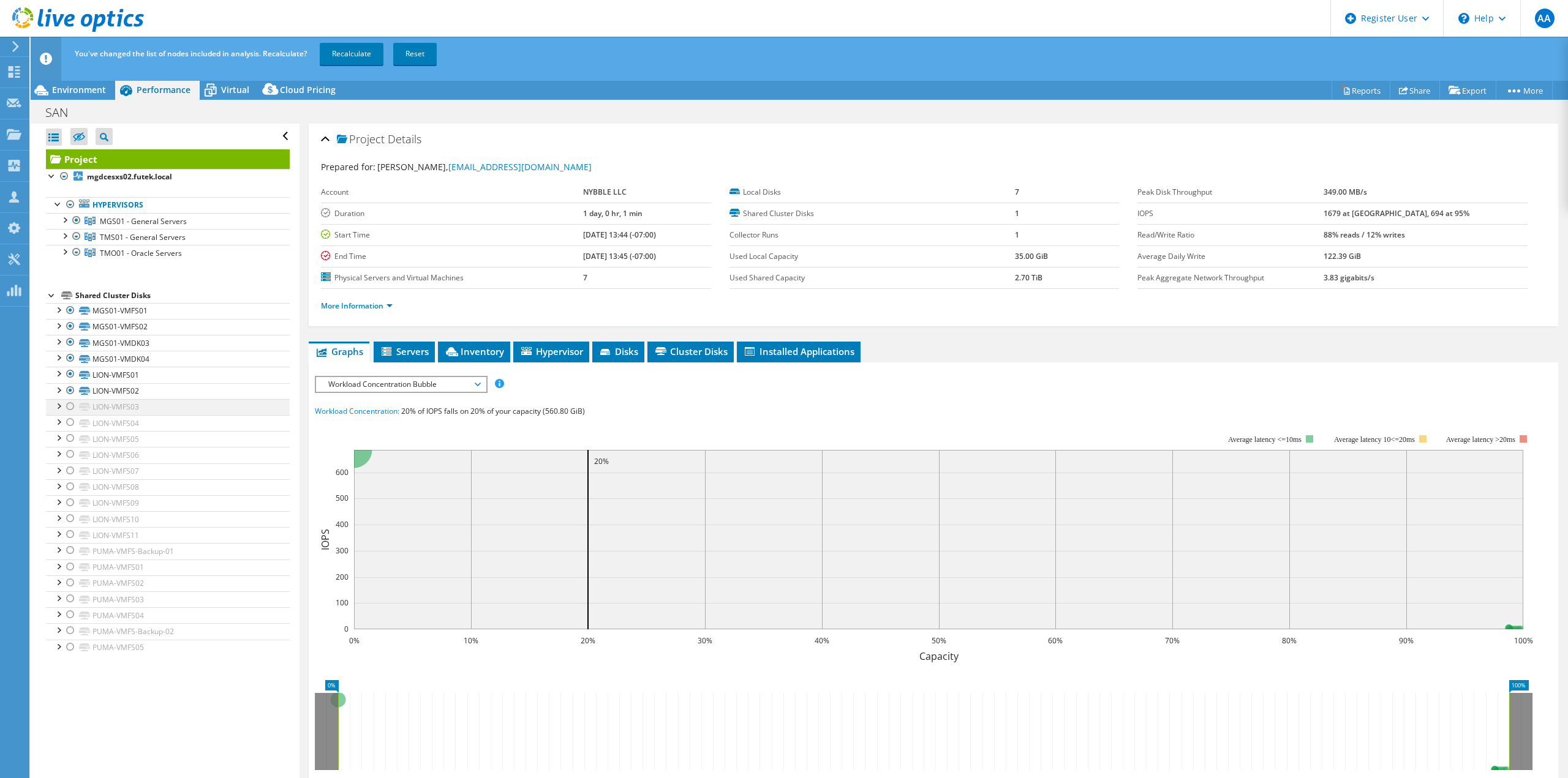
click at [69, 407] on div at bounding box center [70, 406] width 12 height 15
click at [70, 419] on div at bounding box center [70, 422] width 12 height 15
click at [69, 439] on div at bounding box center [70, 438] width 12 height 15
click at [73, 460] on div at bounding box center [70, 454] width 12 height 15
click at [74, 467] on div at bounding box center [70, 470] width 12 height 15
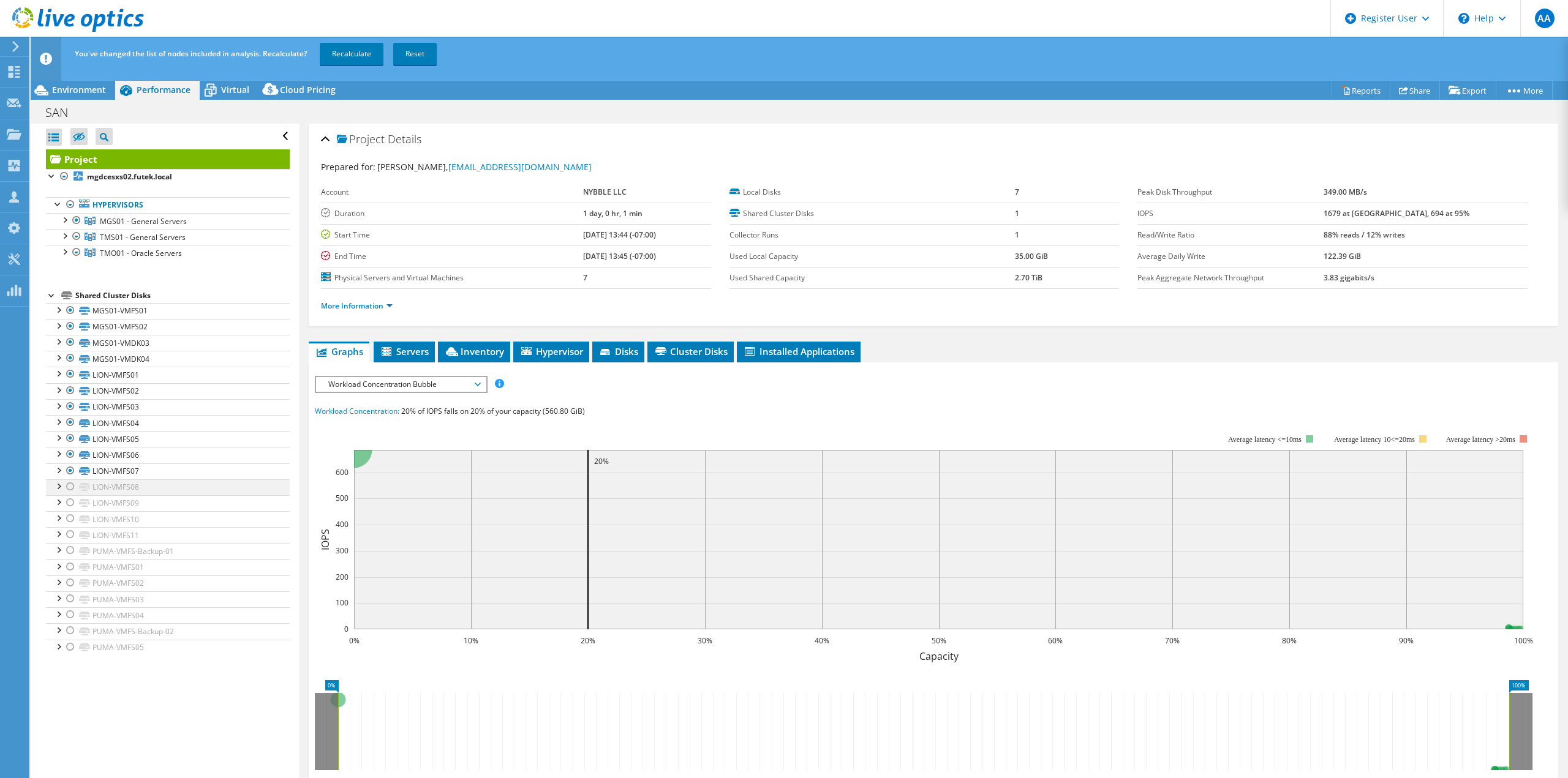
click at [73, 480] on div at bounding box center [70, 486] width 12 height 15
click at [72, 493] on div at bounding box center [70, 486] width 12 height 15
click at [71, 505] on div at bounding box center [70, 502] width 12 height 15
click at [71, 487] on div at bounding box center [70, 486] width 12 height 15
click at [69, 527] on link "LION-VMFS10" at bounding box center [167, 519] width 244 height 16
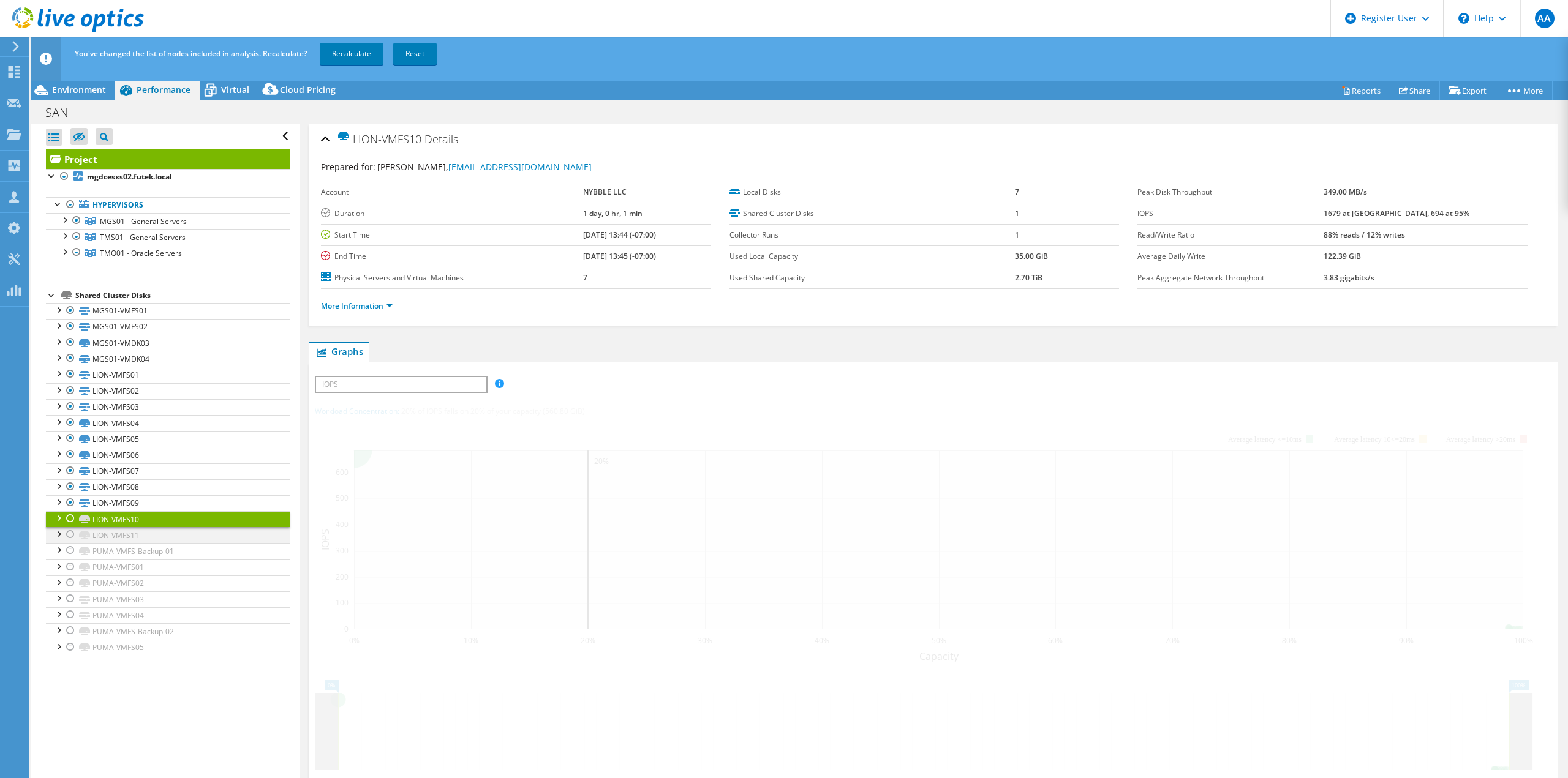
click at [71, 520] on div at bounding box center [70, 518] width 12 height 15
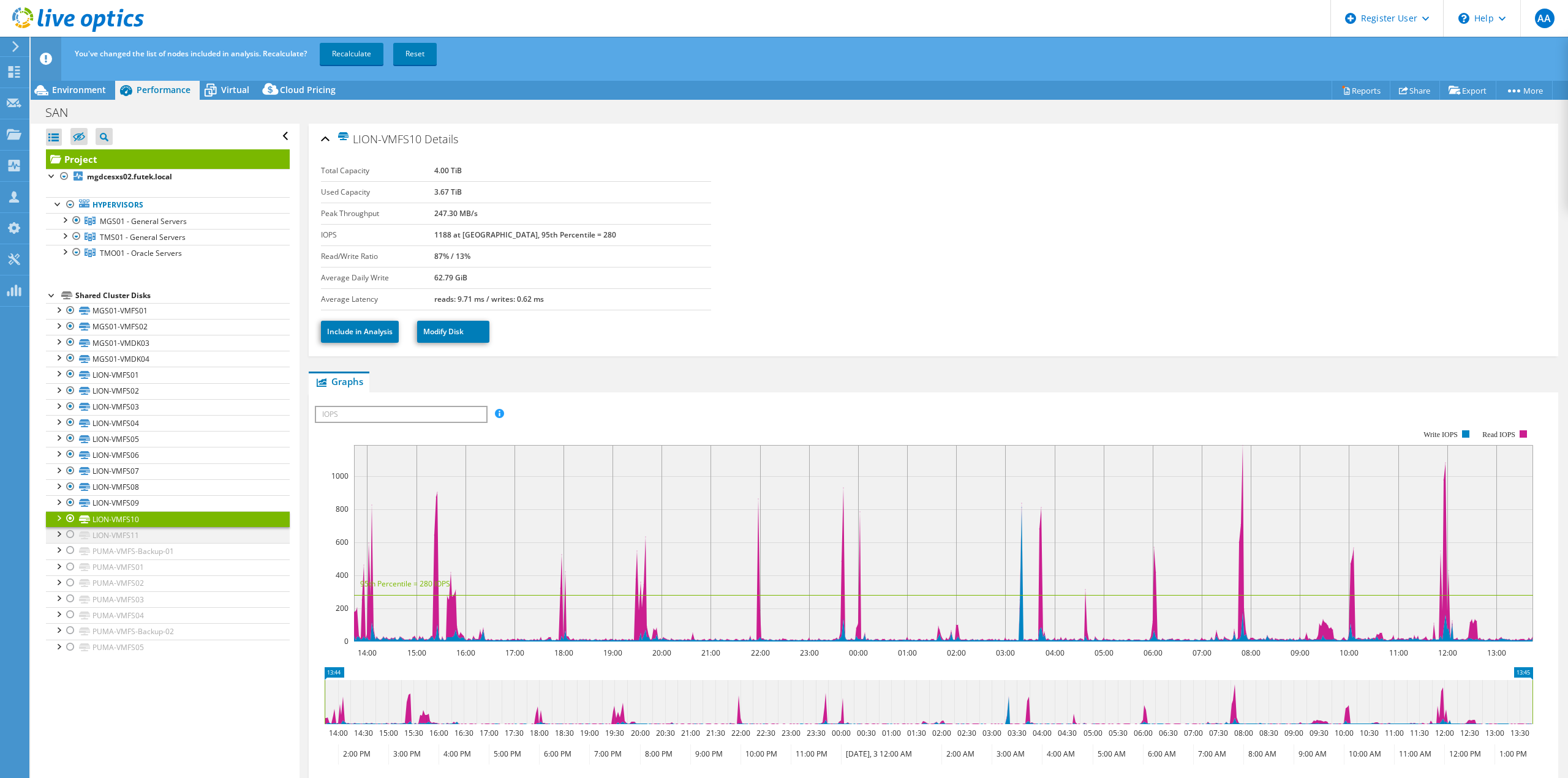
click at [73, 535] on div at bounding box center [70, 534] width 12 height 15
click at [73, 548] on div at bounding box center [70, 550] width 12 height 15
click at [71, 571] on div at bounding box center [70, 567] width 12 height 15
click at [73, 584] on div at bounding box center [70, 582] width 12 height 15
click at [70, 594] on div at bounding box center [70, 599] width 12 height 15
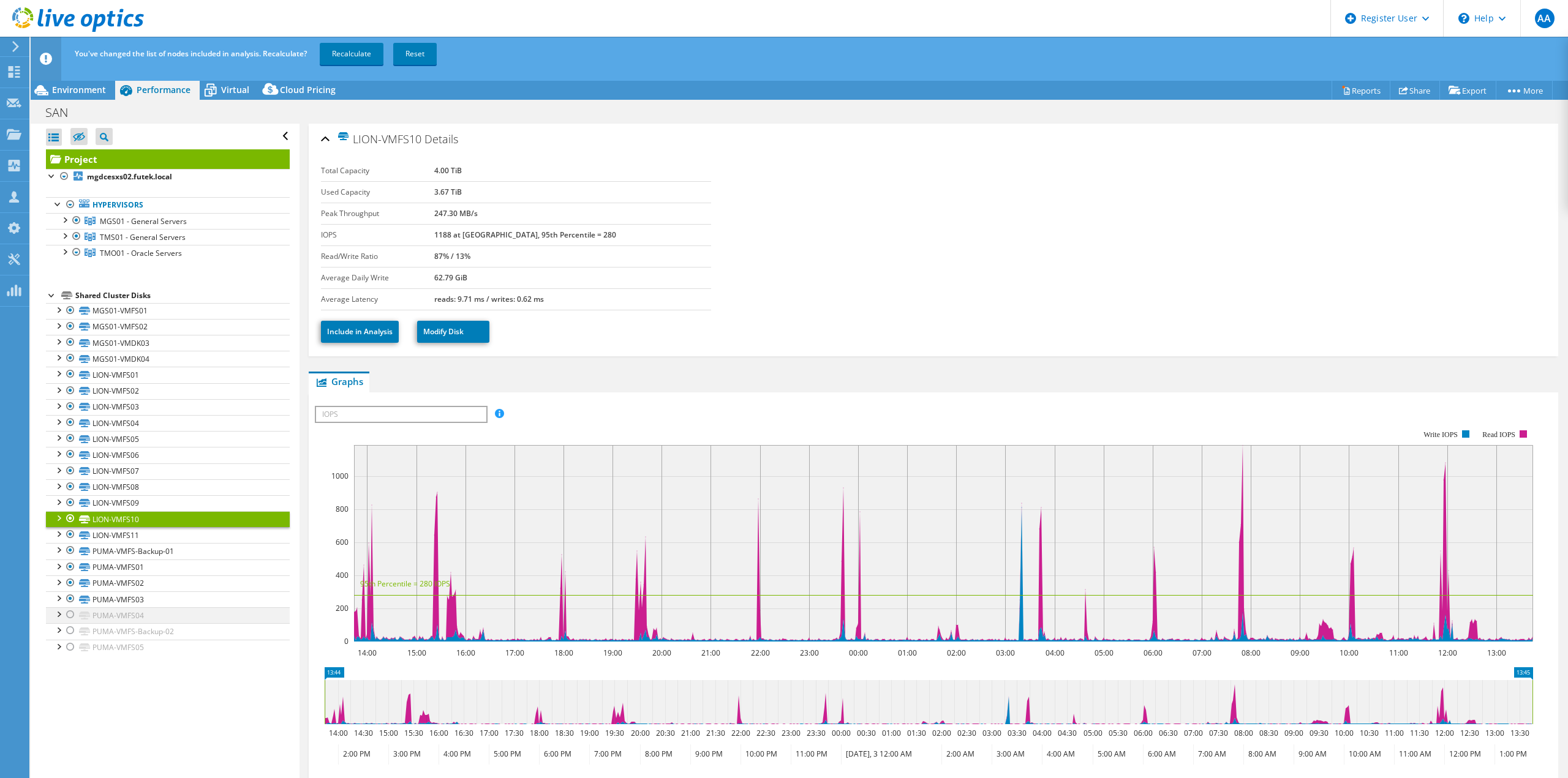
click at [70, 609] on div at bounding box center [70, 614] width 12 height 15
click at [70, 627] on div at bounding box center [70, 630] width 12 height 15
click at [71, 643] on div at bounding box center [70, 647] width 12 height 15
click at [145, 377] on link "LION-VMFS01" at bounding box center [167, 374] width 244 height 16
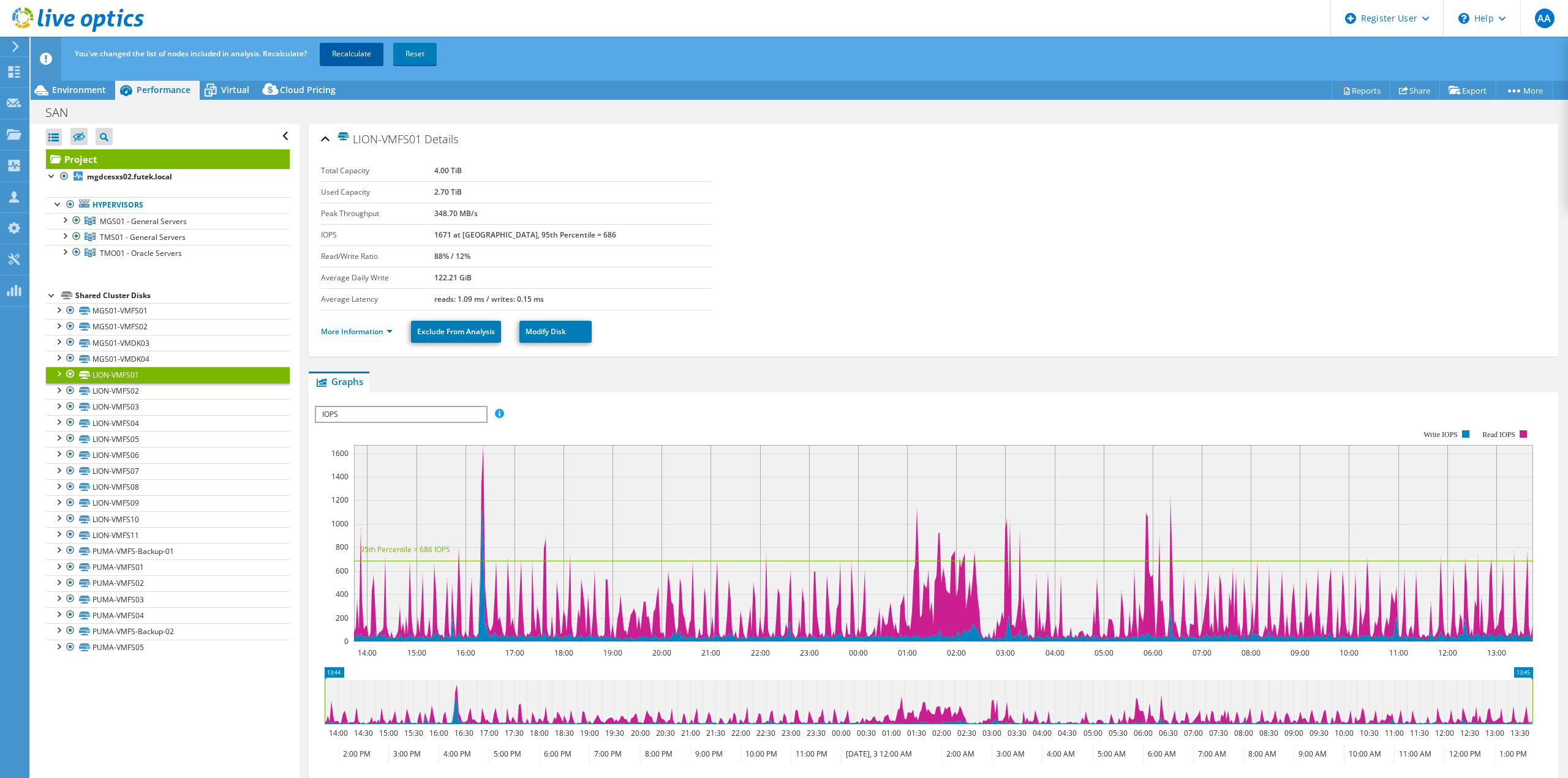
click at [354, 60] on link "Recalculate" at bounding box center [351, 53] width 63 height 22
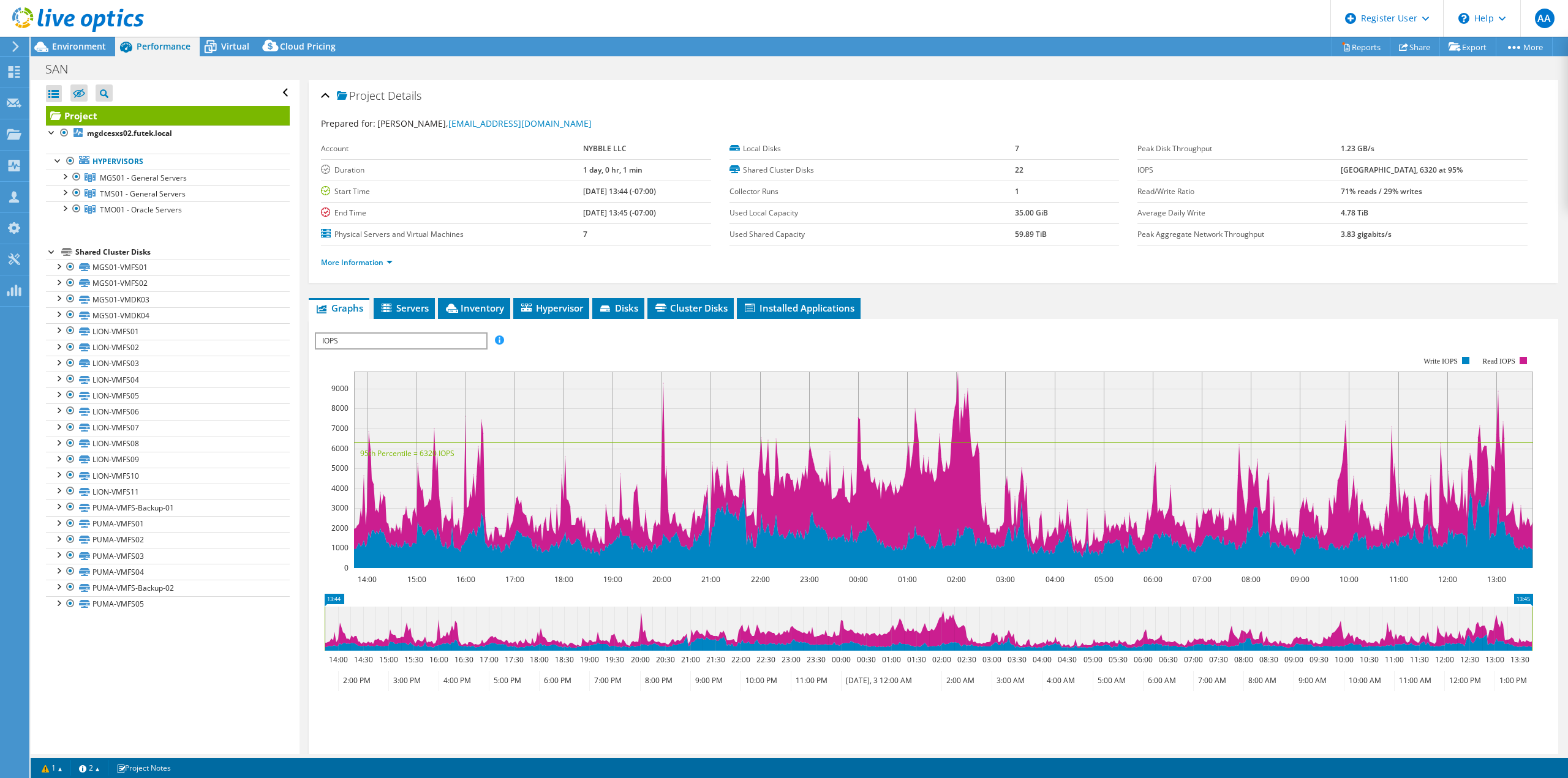
drag, startPoint x: 427, startPoint y: 334, endPoint x: 422, endPoint y: 344, distance: 11.2
click at [425, 338] on span "IOPS" at bounding box center [400, 340] width 169 height 15
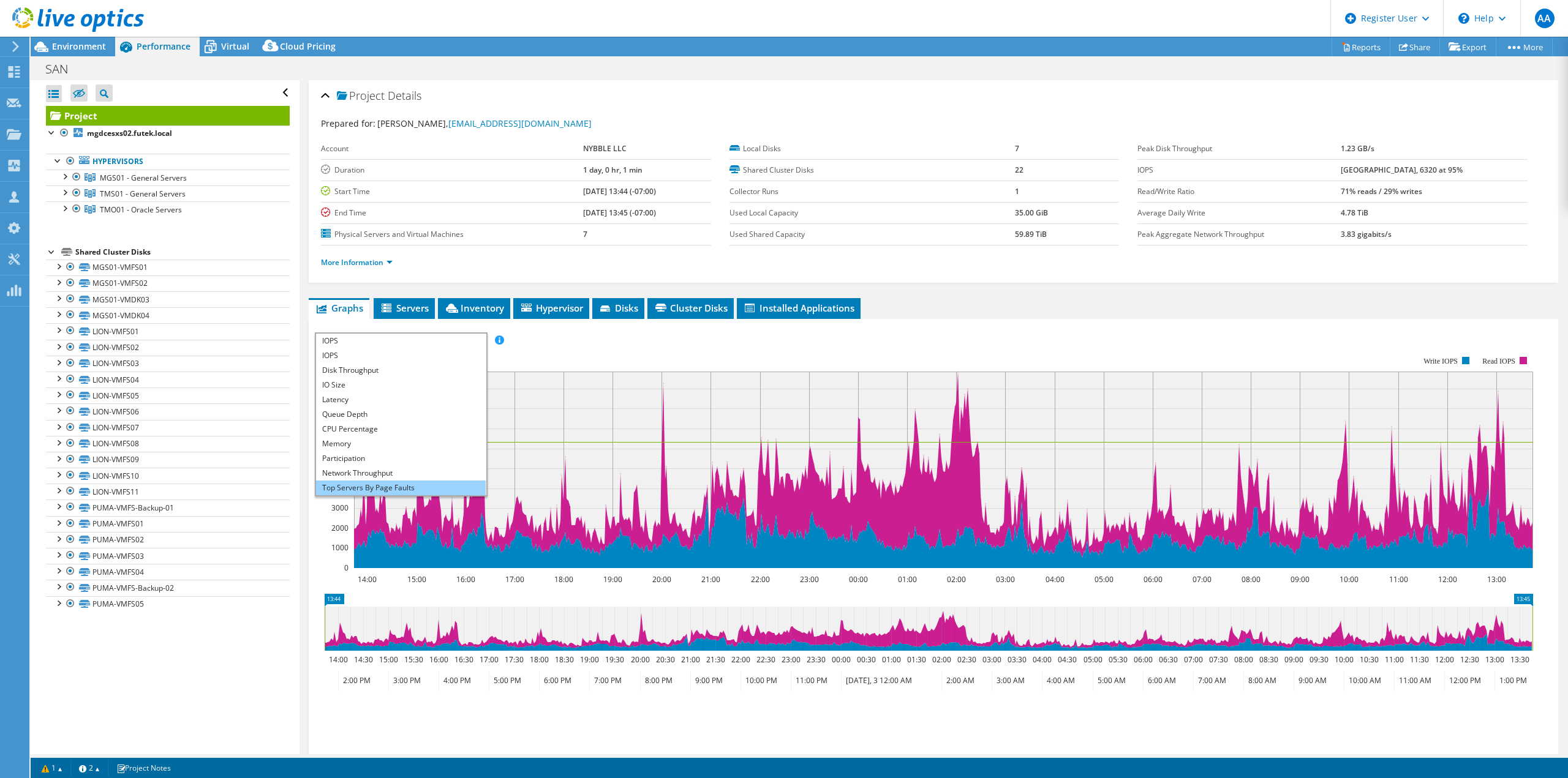
scroll to position [44, 0]
click at [413, 472] on li "Workload Concentration Bubble" at bounding box center [400, 473] width 169 height 15
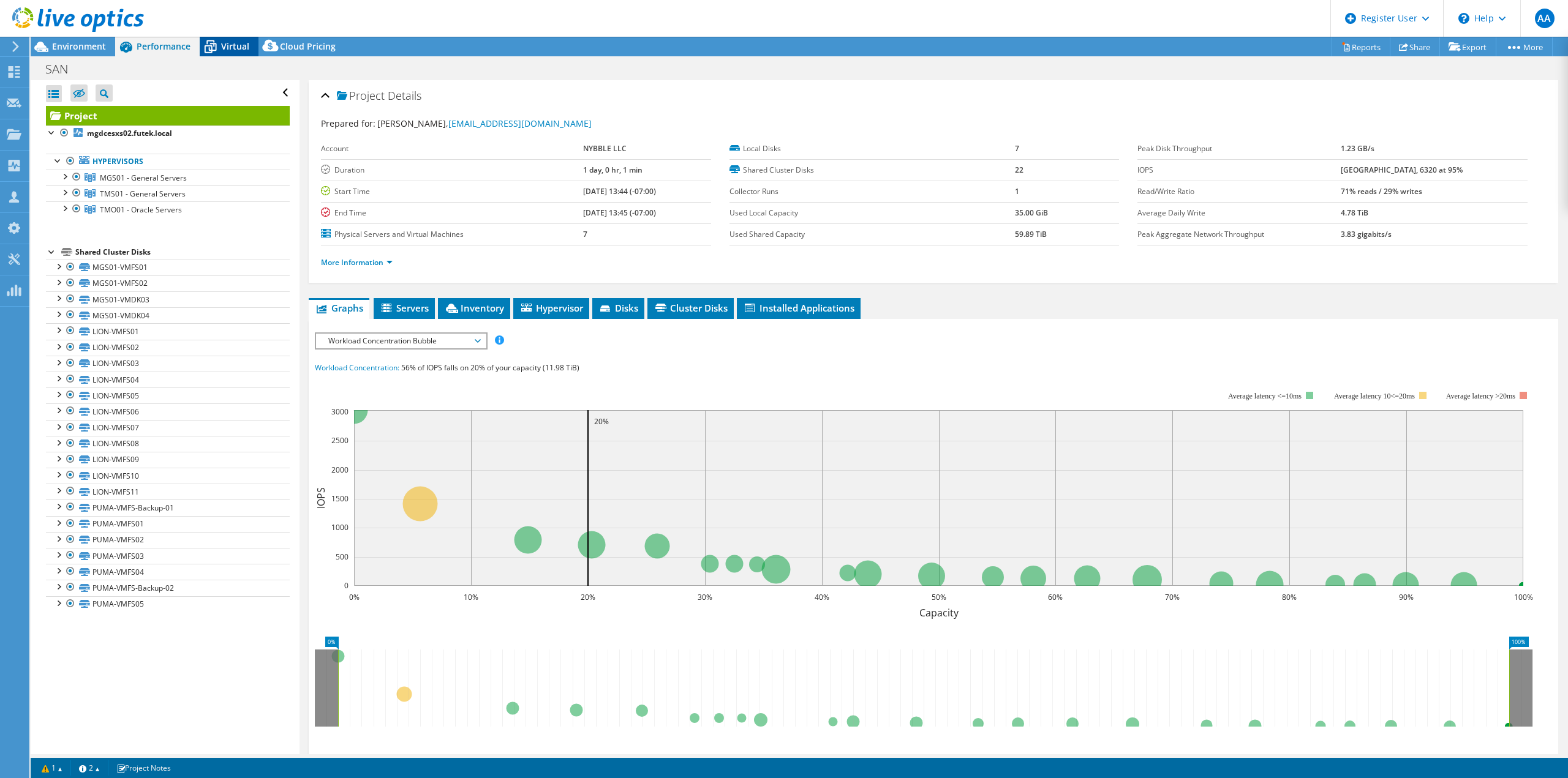
click at [235, 46] on span "Virtual" at bounding box center [235, 46] width 28 height 12
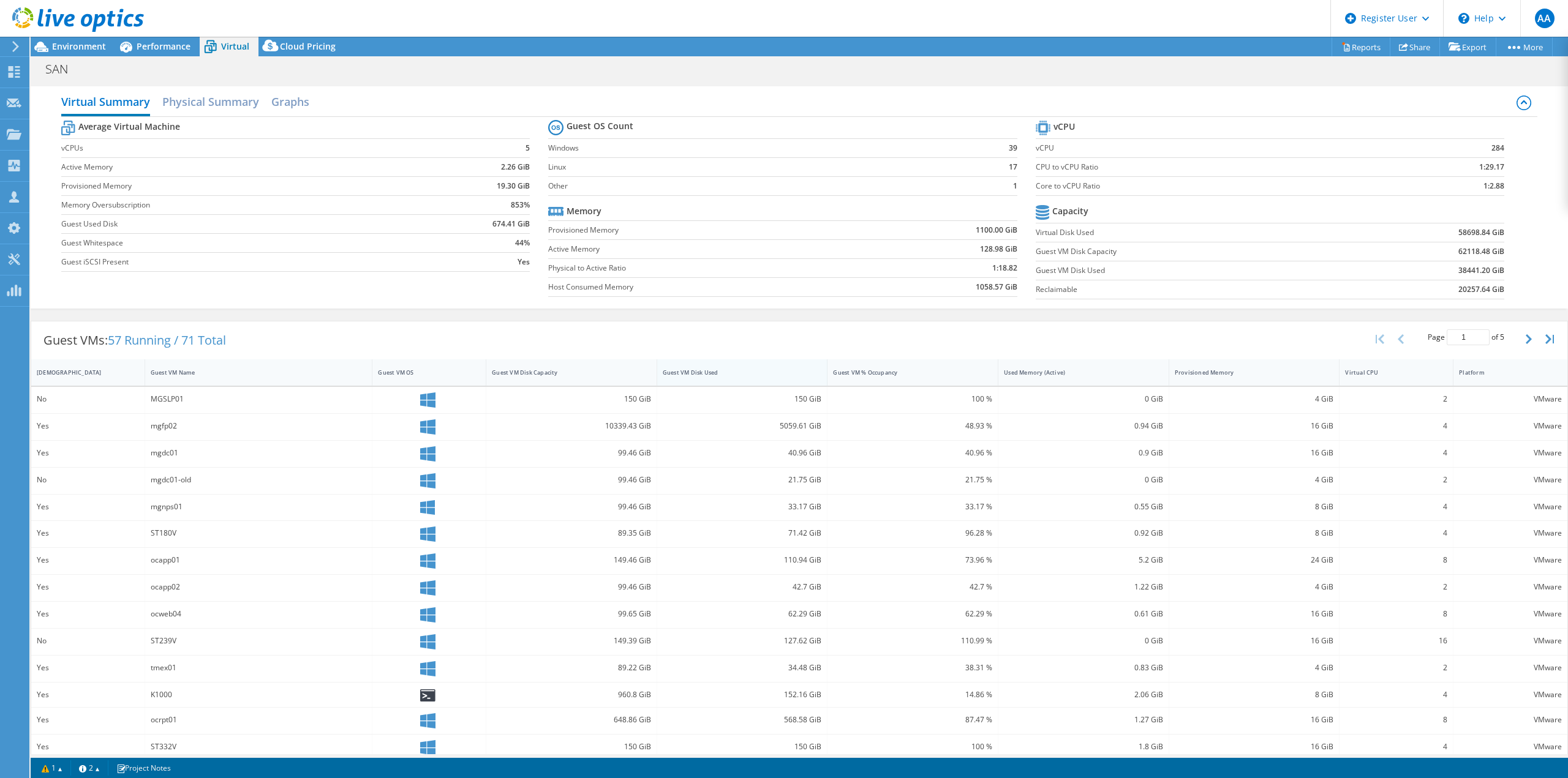
click at [750, 374] on div "Guest VM Disk Used" at bounding box center [735, 373] width 145 height 8
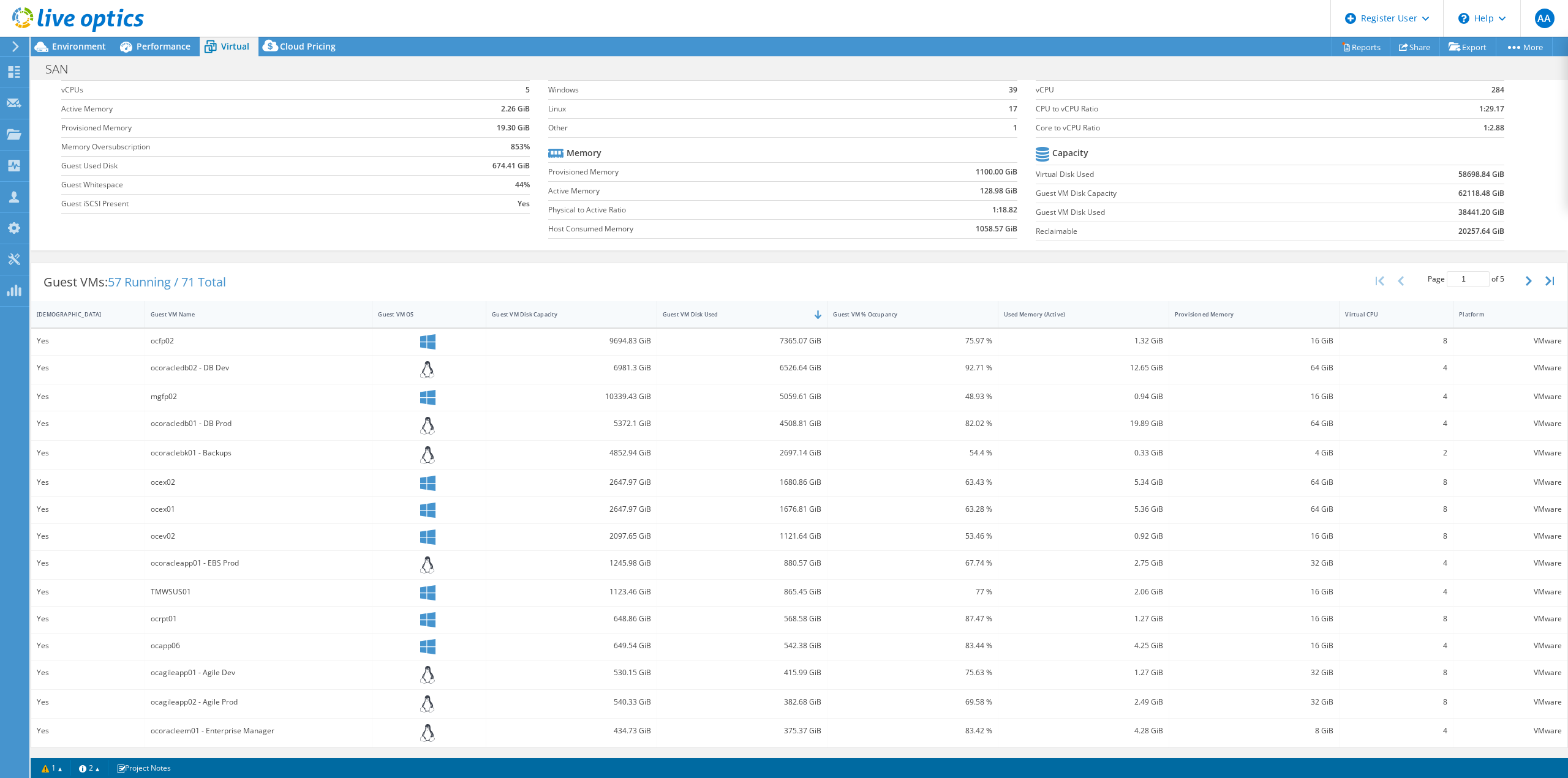
click at [774, 196] on label "Active Memory" at bounding box center [709, 191] width 322 height 12
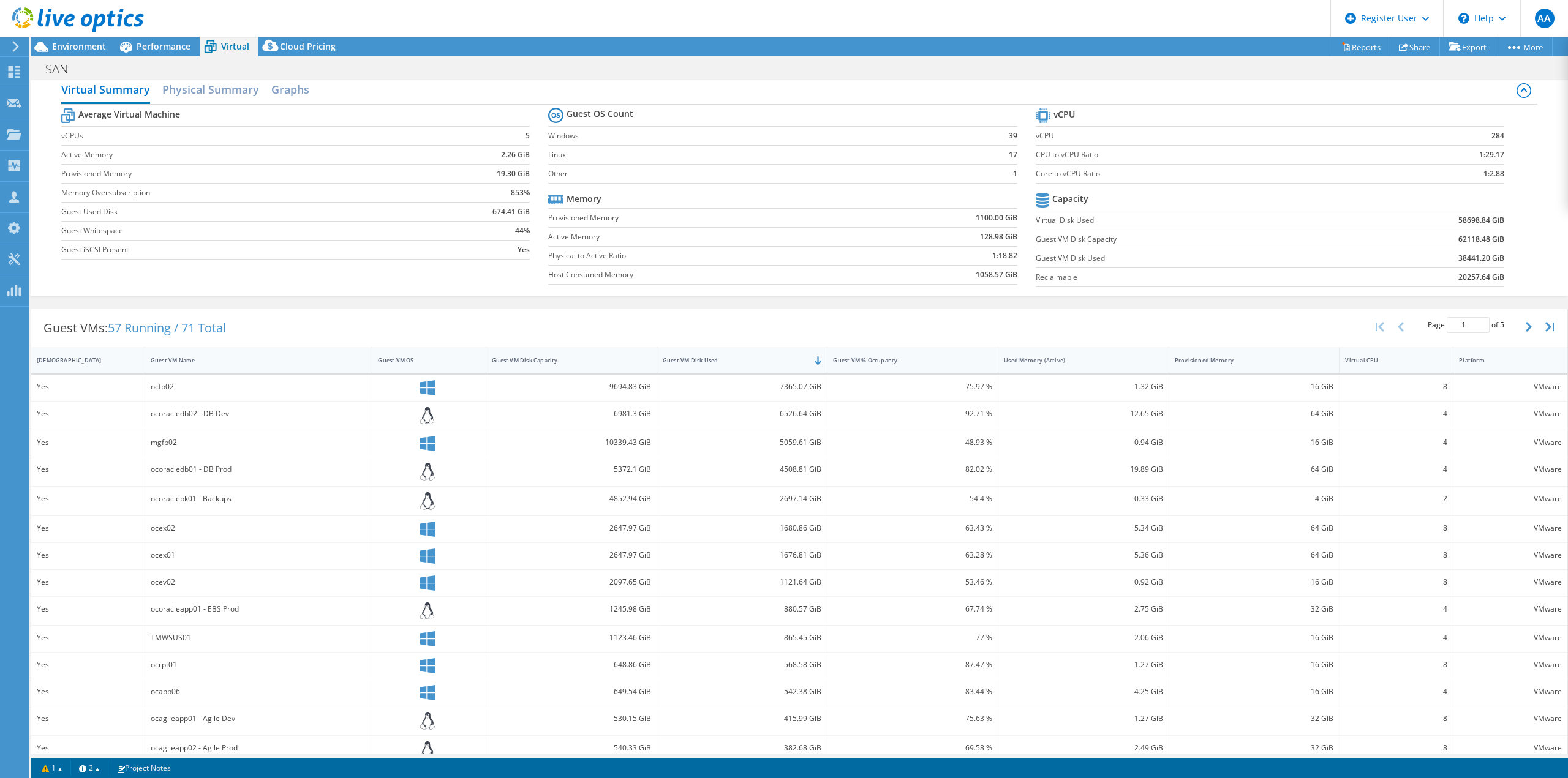
scroll to position [0, 0]
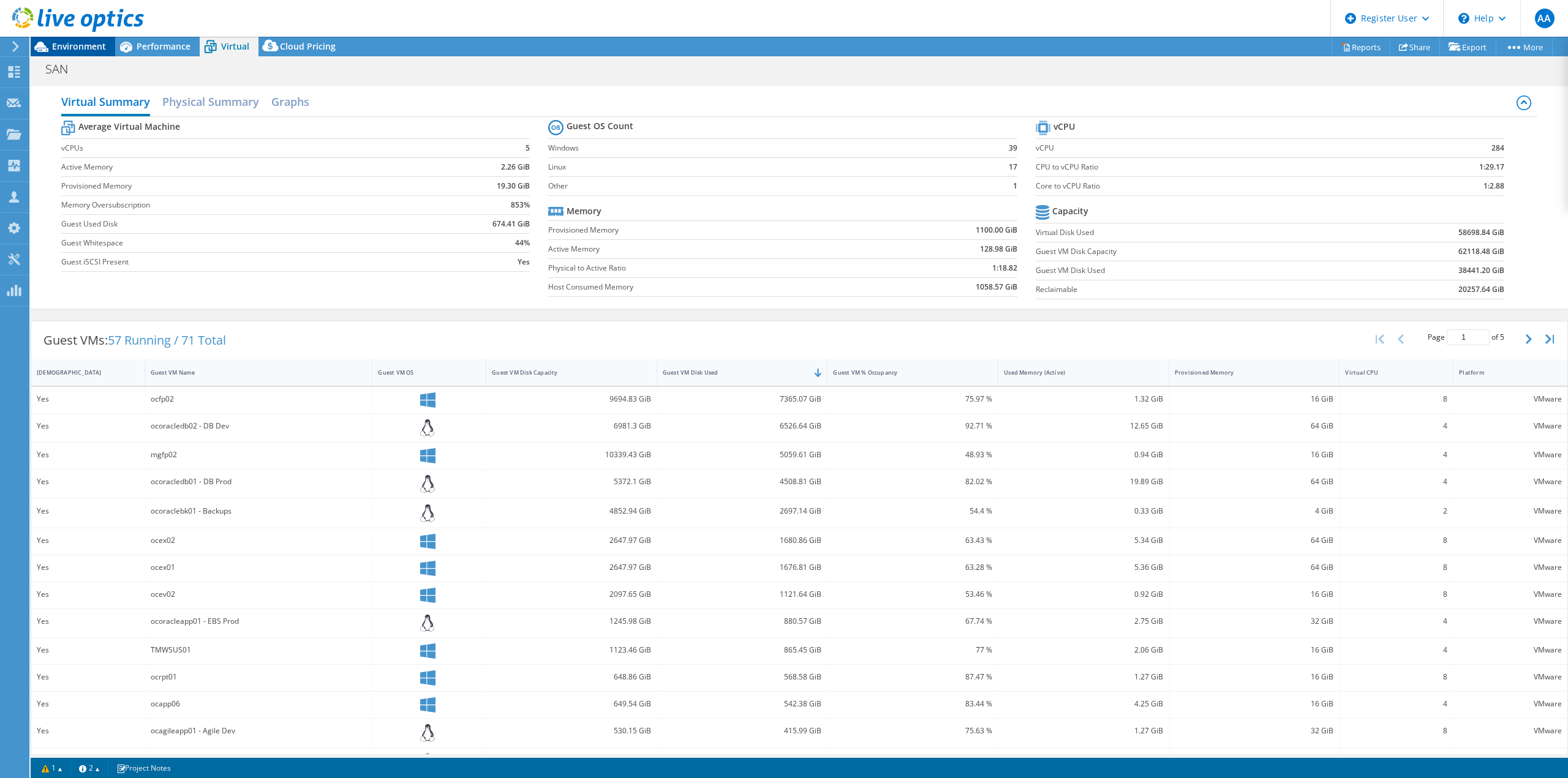
click at [77, 49] on span "Environment" at bounding box center [79, 46] width 54 height 12
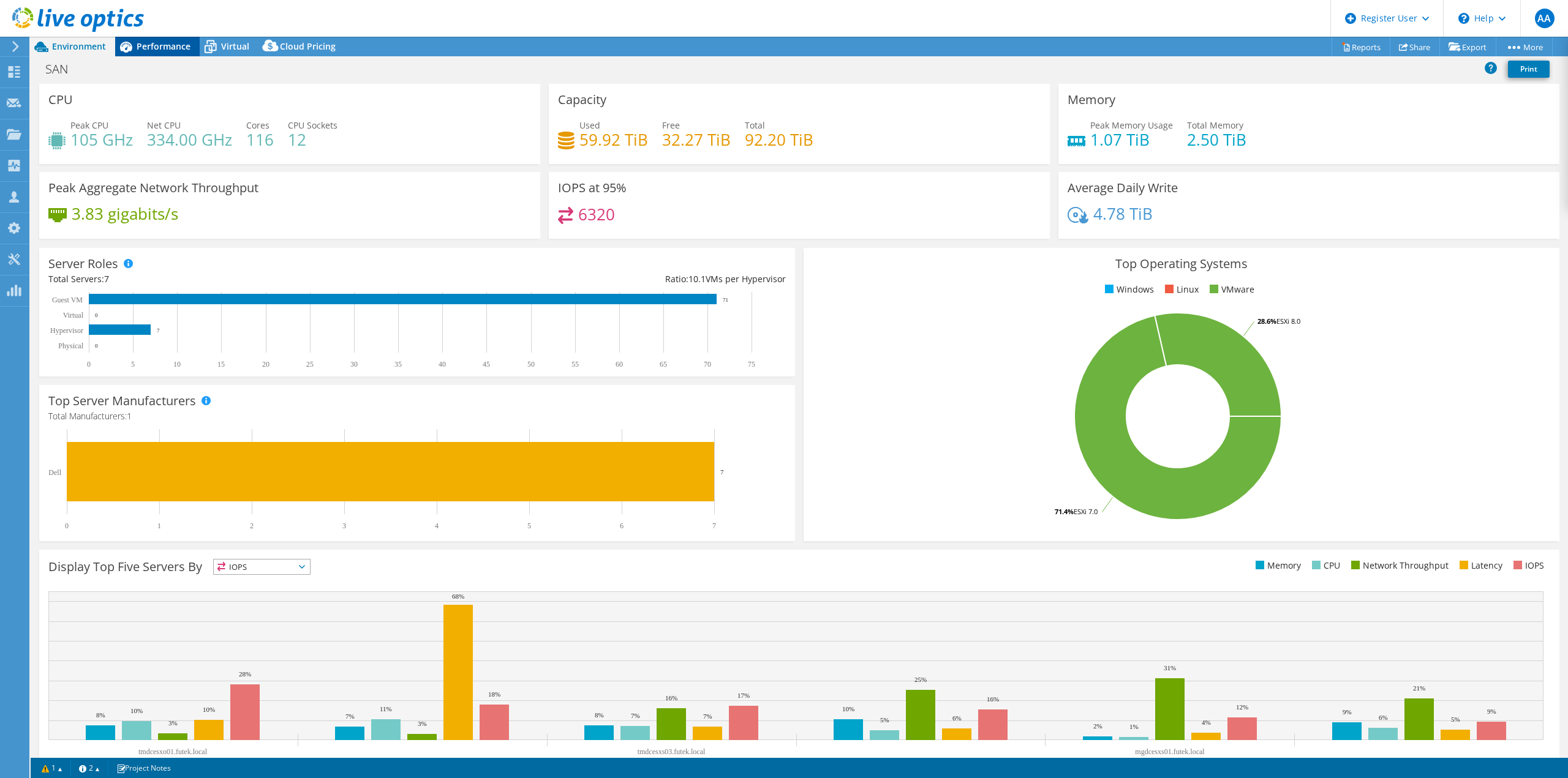
click at [176, 45] on span "Performance" at bounding box center [164, 46] width 54 height 12
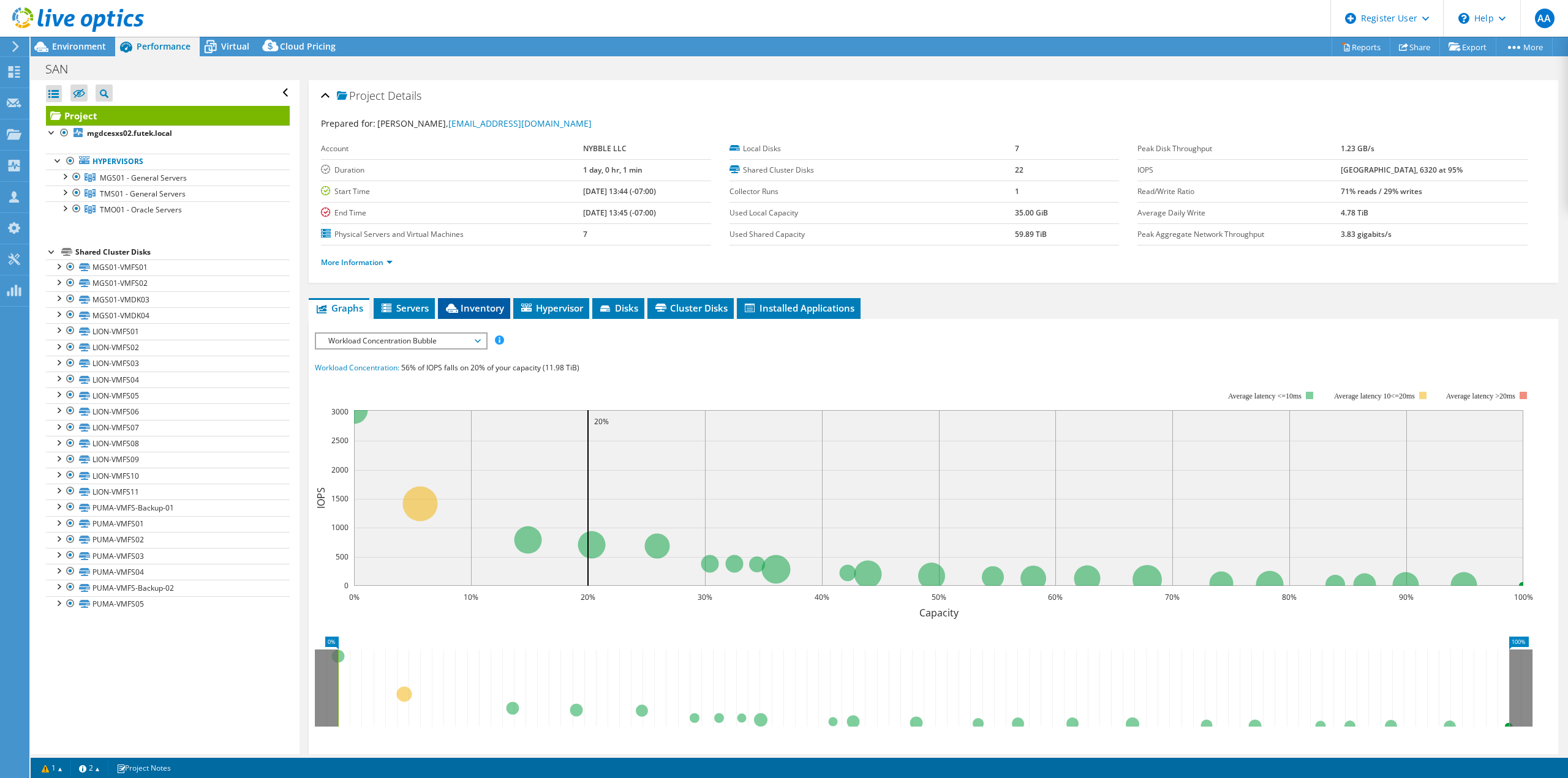
click at [477, 315] on li "Inventory" at bounding box center [473, 309] width 72 height 21
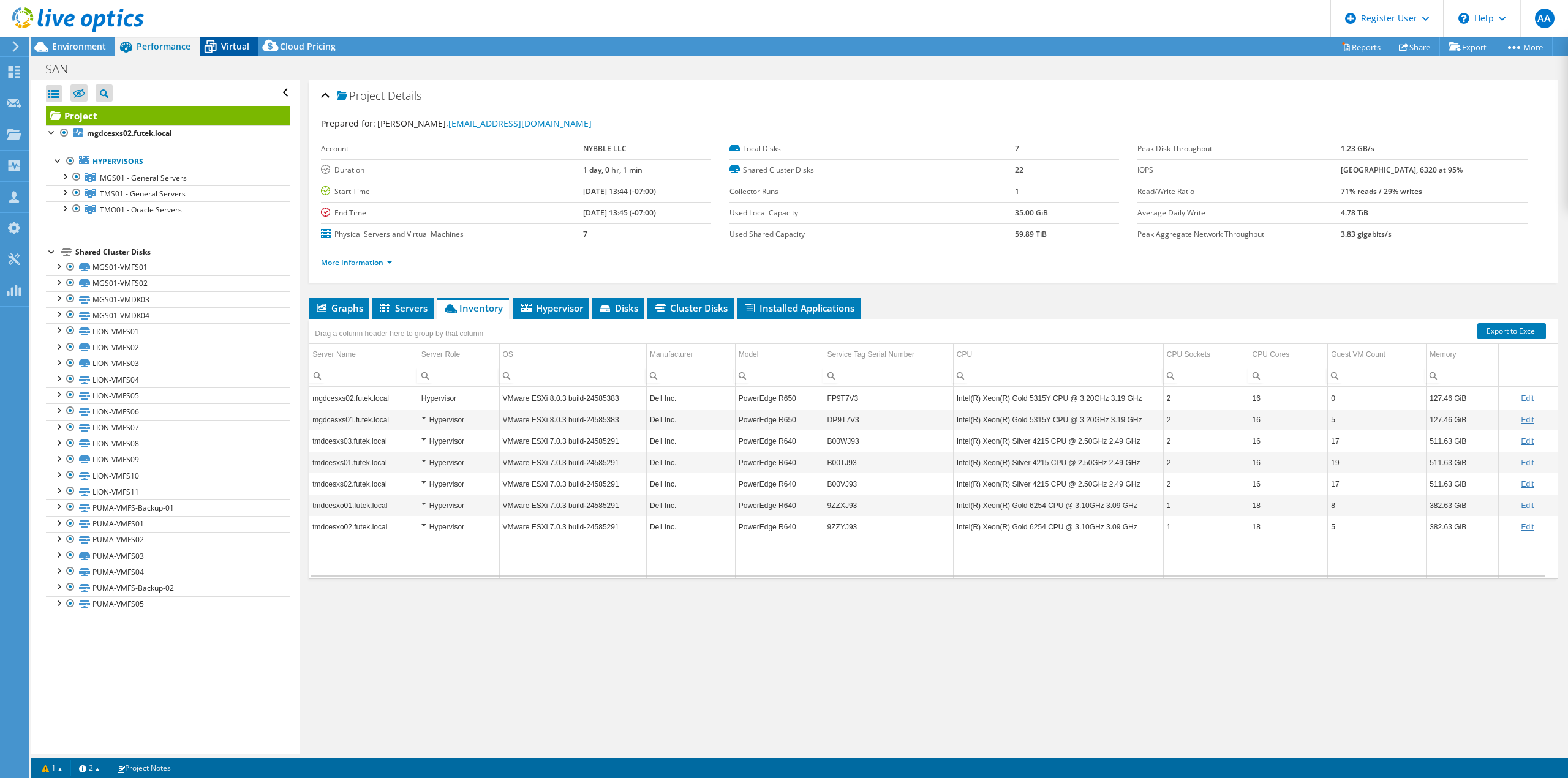
click at [227, 53] on div "Virtual" at bounding box center [229, 46] width 59 height 19
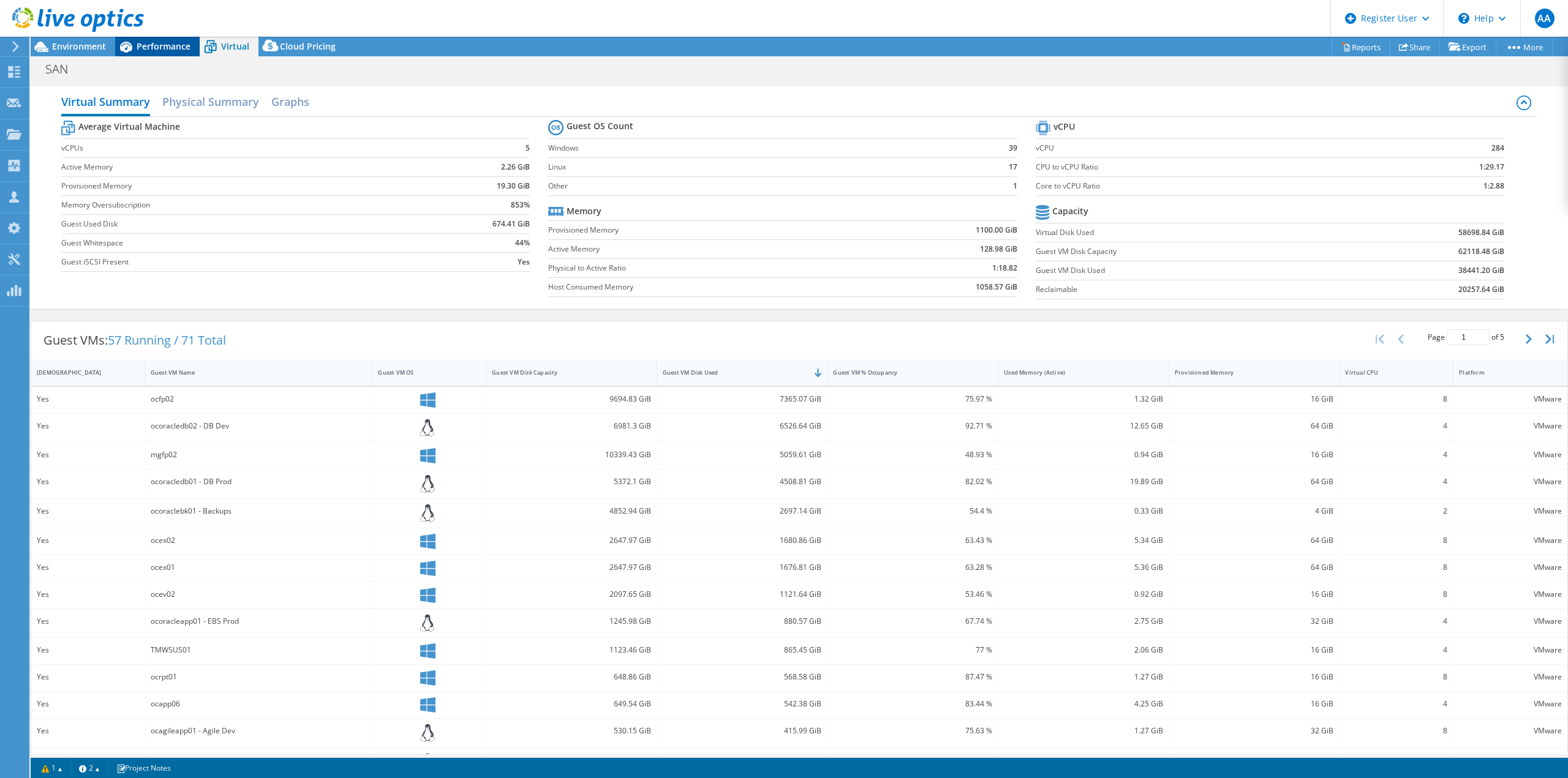
click at [178, 50] on span "Performance" at bounding box center [164, 46] width 54 height 12
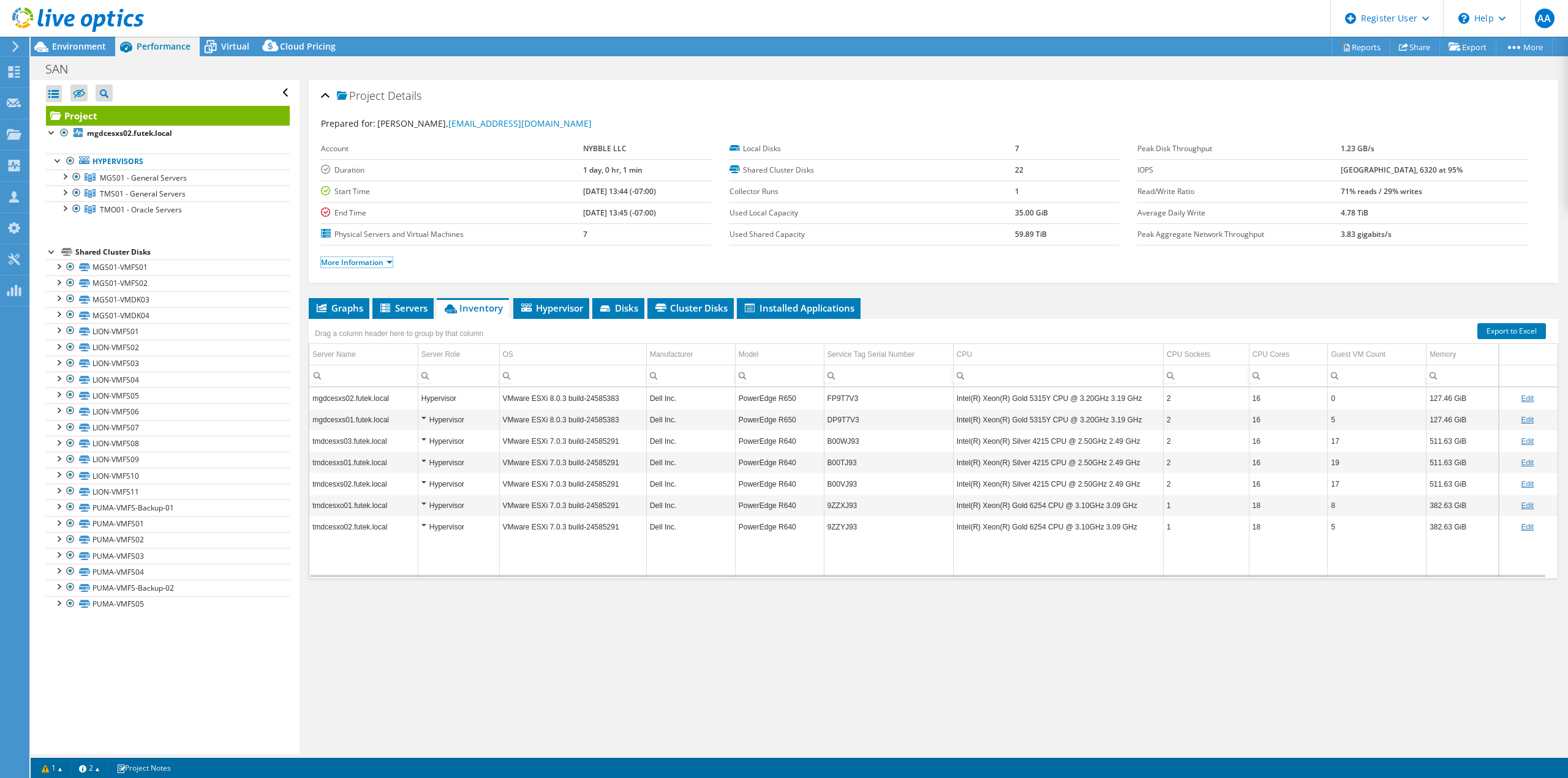
drag, startPoint x: 389, startPoint y: 263, endPoint x: 397, endPoint y: 263, distance: 8.0
click at [389, 263] on link "More Information" at bounding box center [357, 261] width 72 height 10
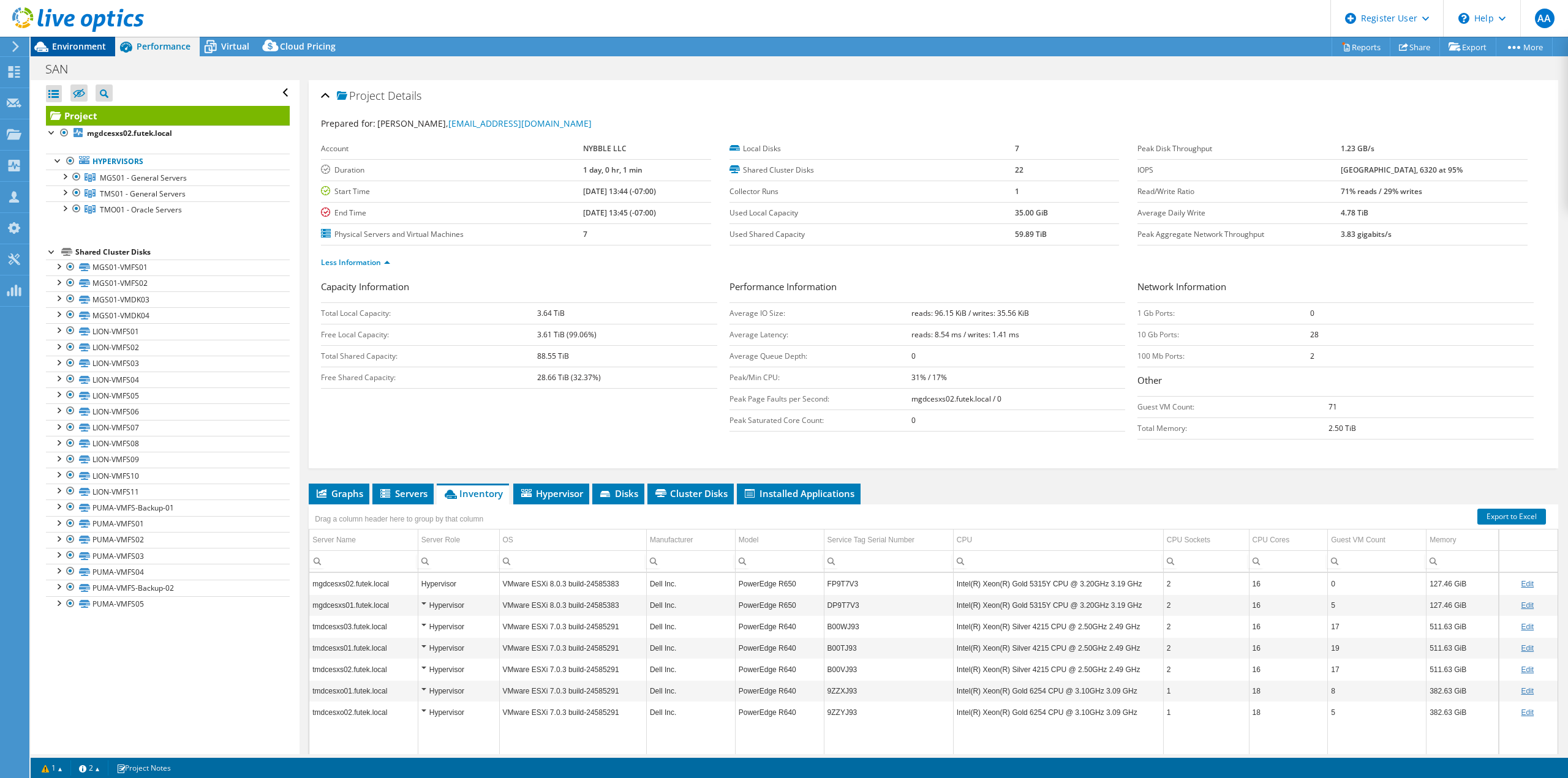
click at [101, 47] on span "Environment" at bounding box center [79, 46] width 54 height 12
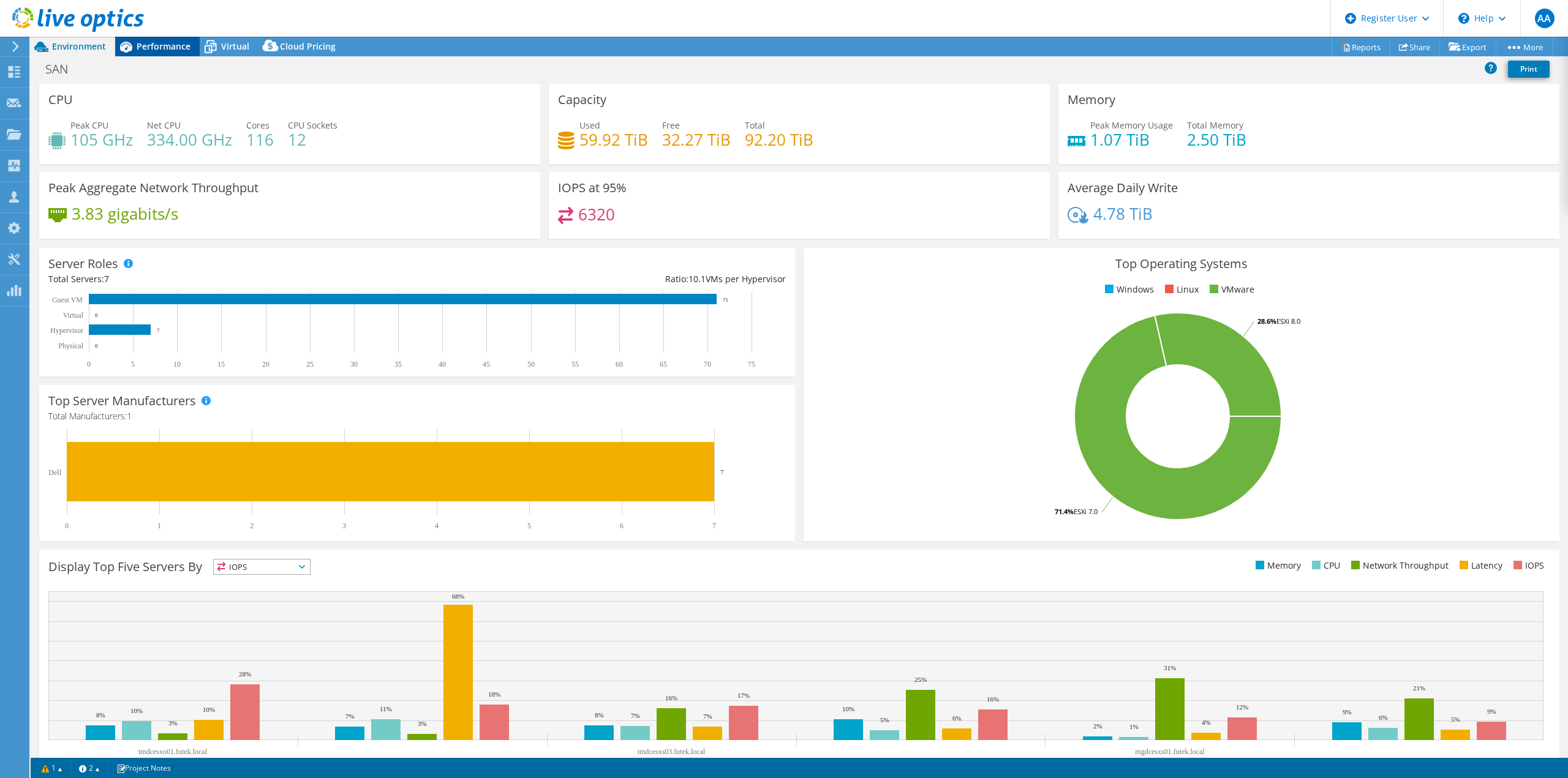
click at [183, 46] on span "Performance" at bounding box center [164, 46] width 54 height 12
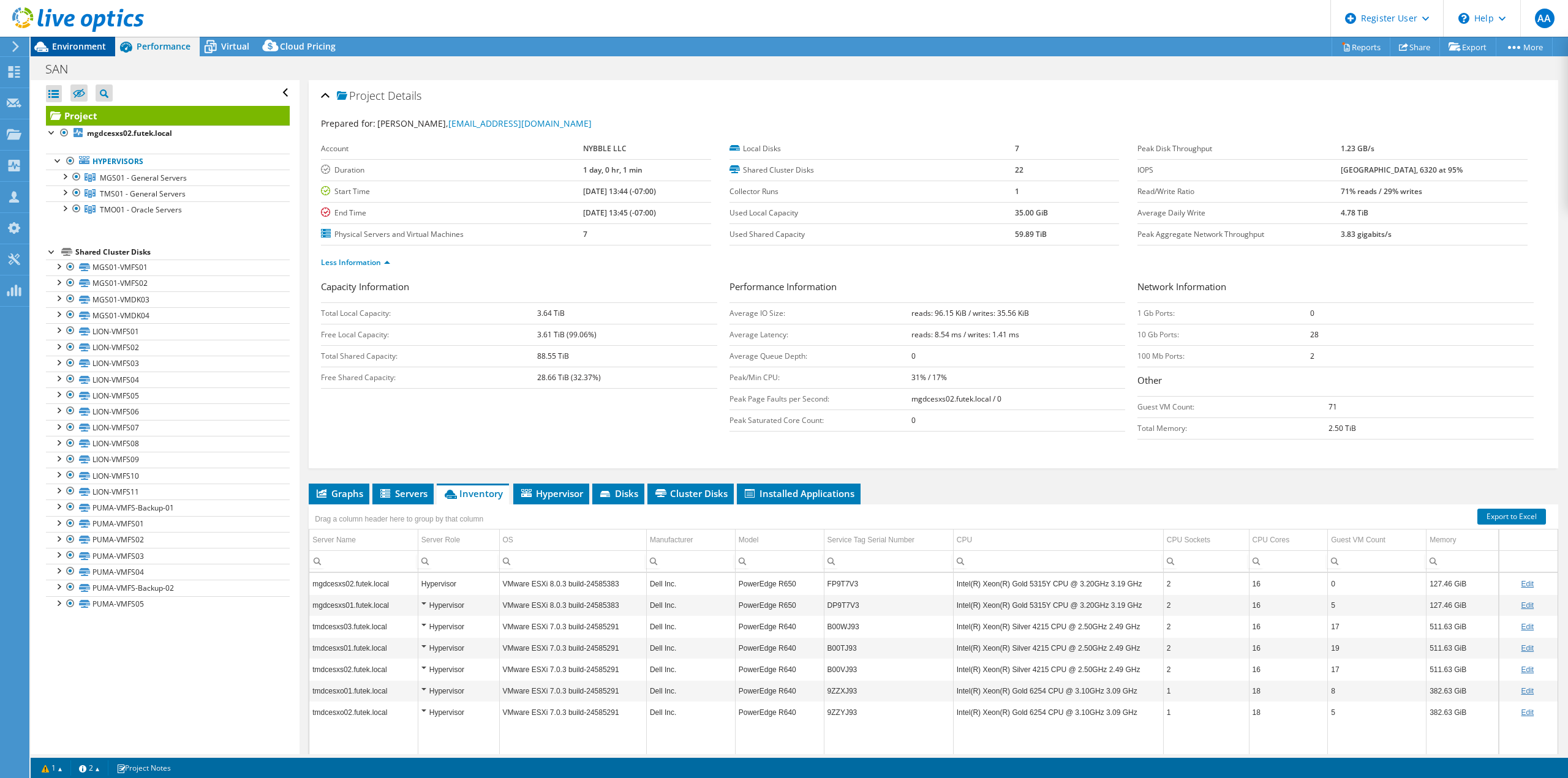
click at [85, 51] on span "Environment" at bounding box center [79, 46] width 54 height 12
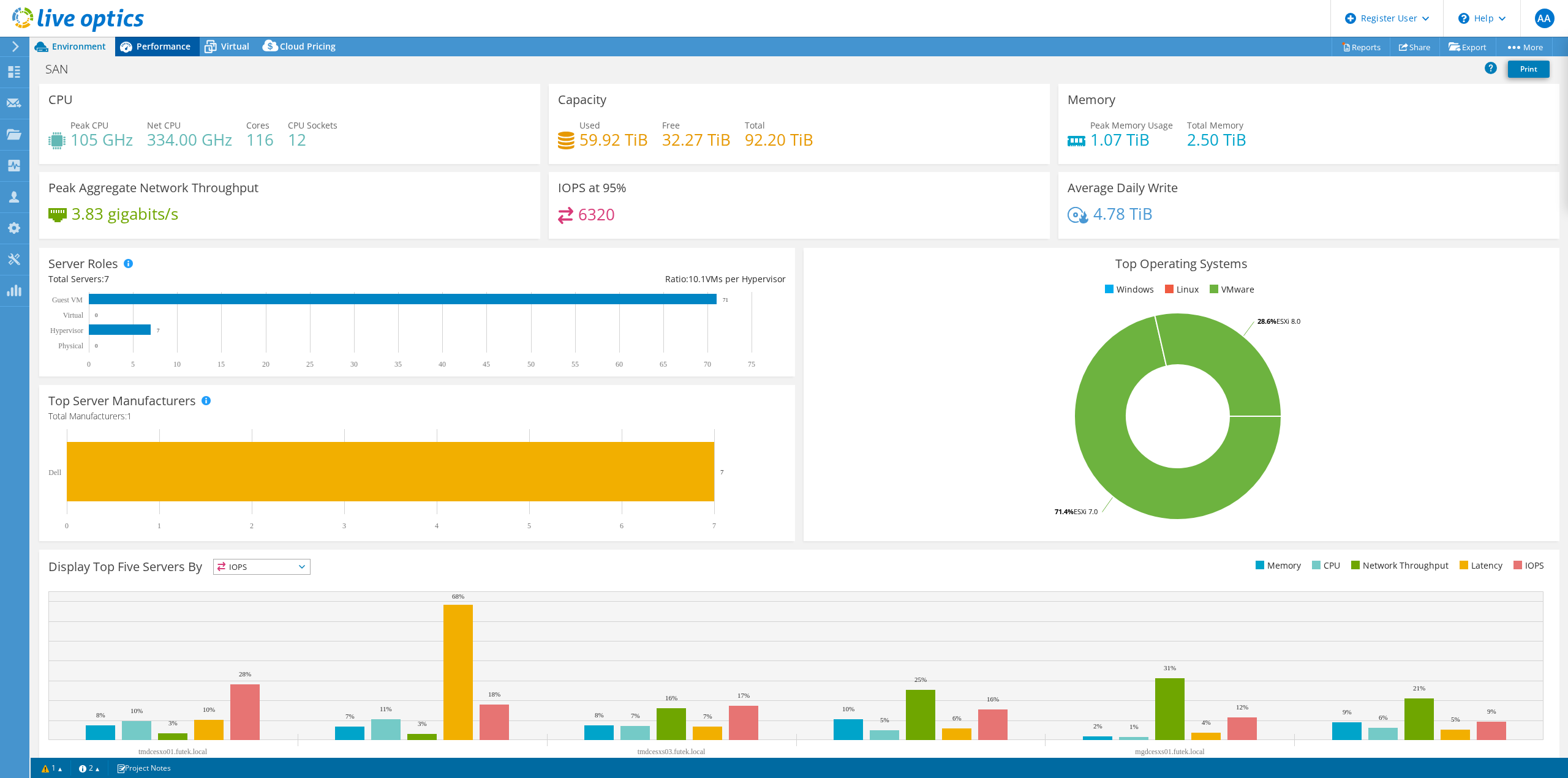
click at [173, 49] on span "Performance" at bounding box center [164, 46] width 54 height 12
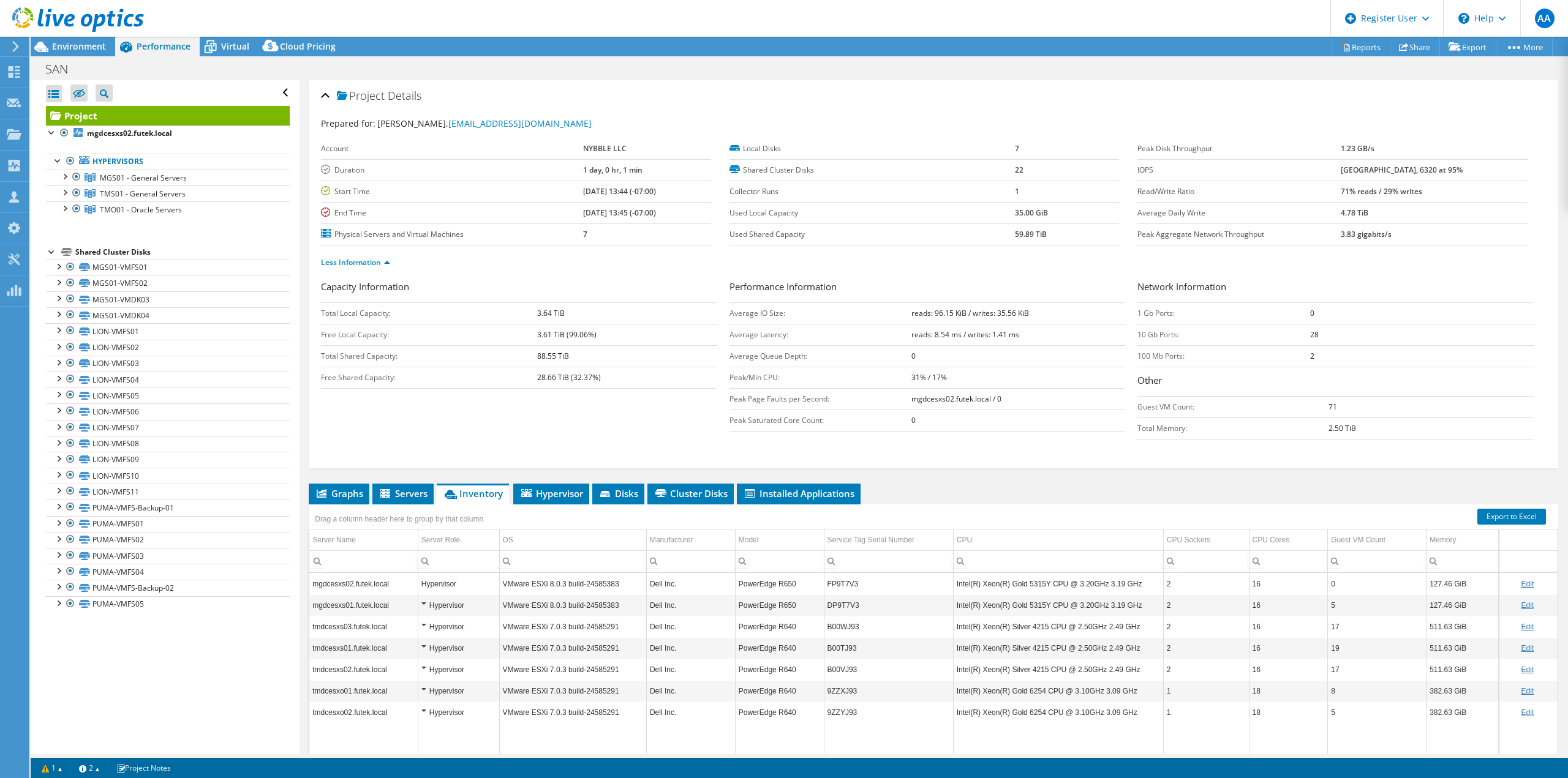
scroll to position [57, 0]
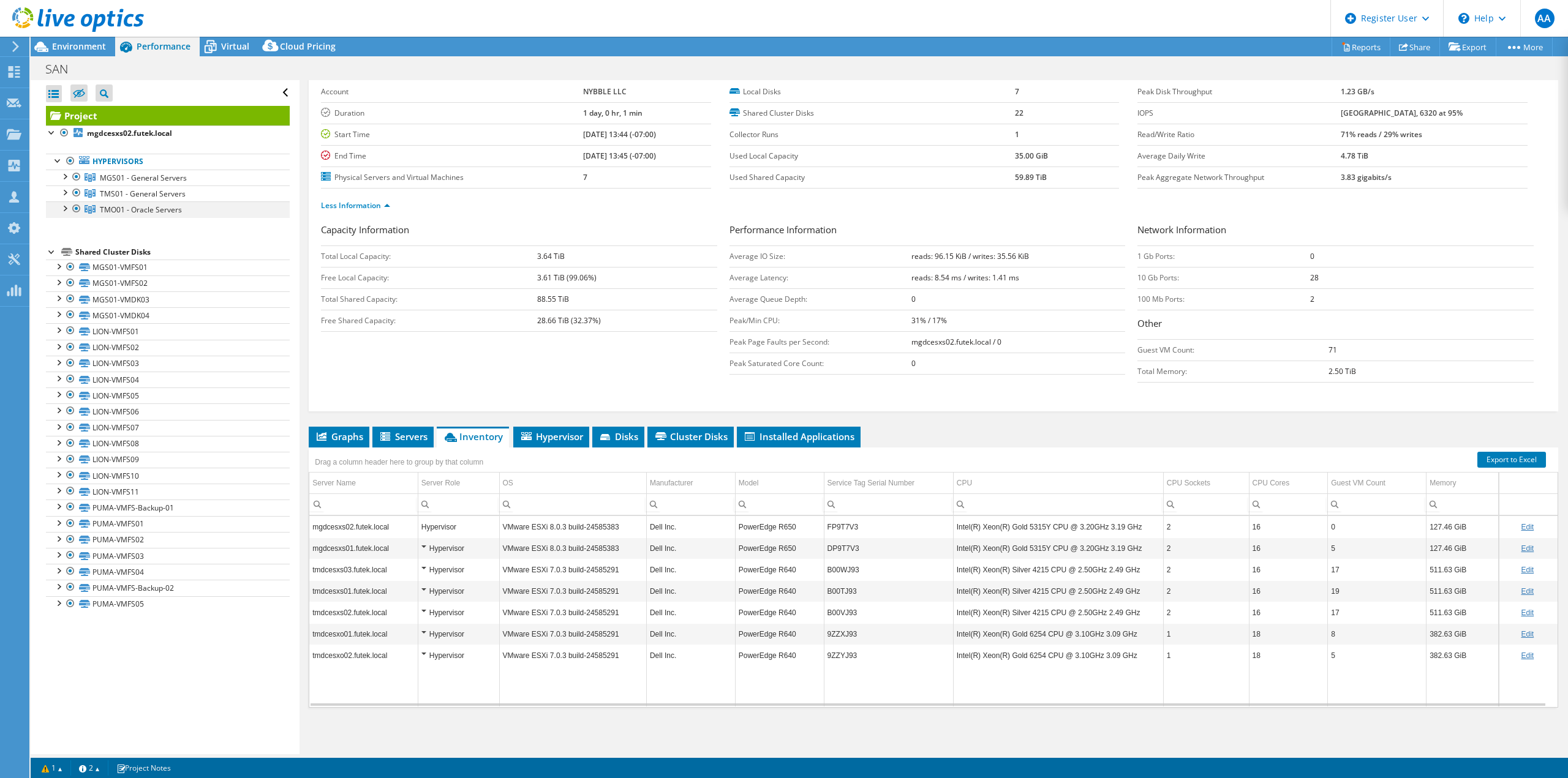
click at [60, 207] on div at bounding box center [64, 207] width 12 height 12
click at [62, 196] on div at bounding box center [64, 192] width 12 height 12
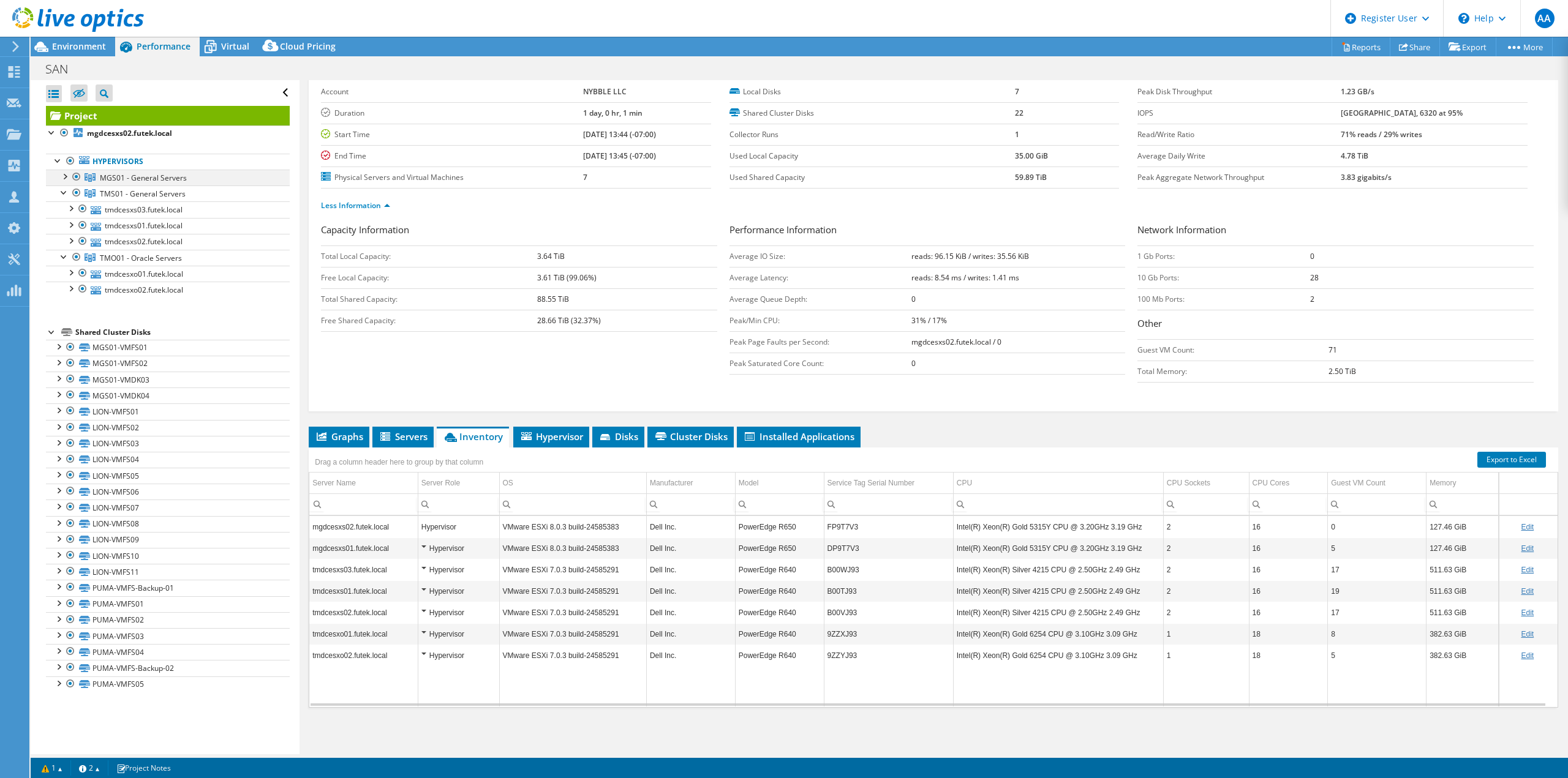
click at [63, 175] on div at bounding box center [64, 176] width 12 height 12
click at [94, 41] on span "Environment" at bounding box center [79, 46] width 54 height 12
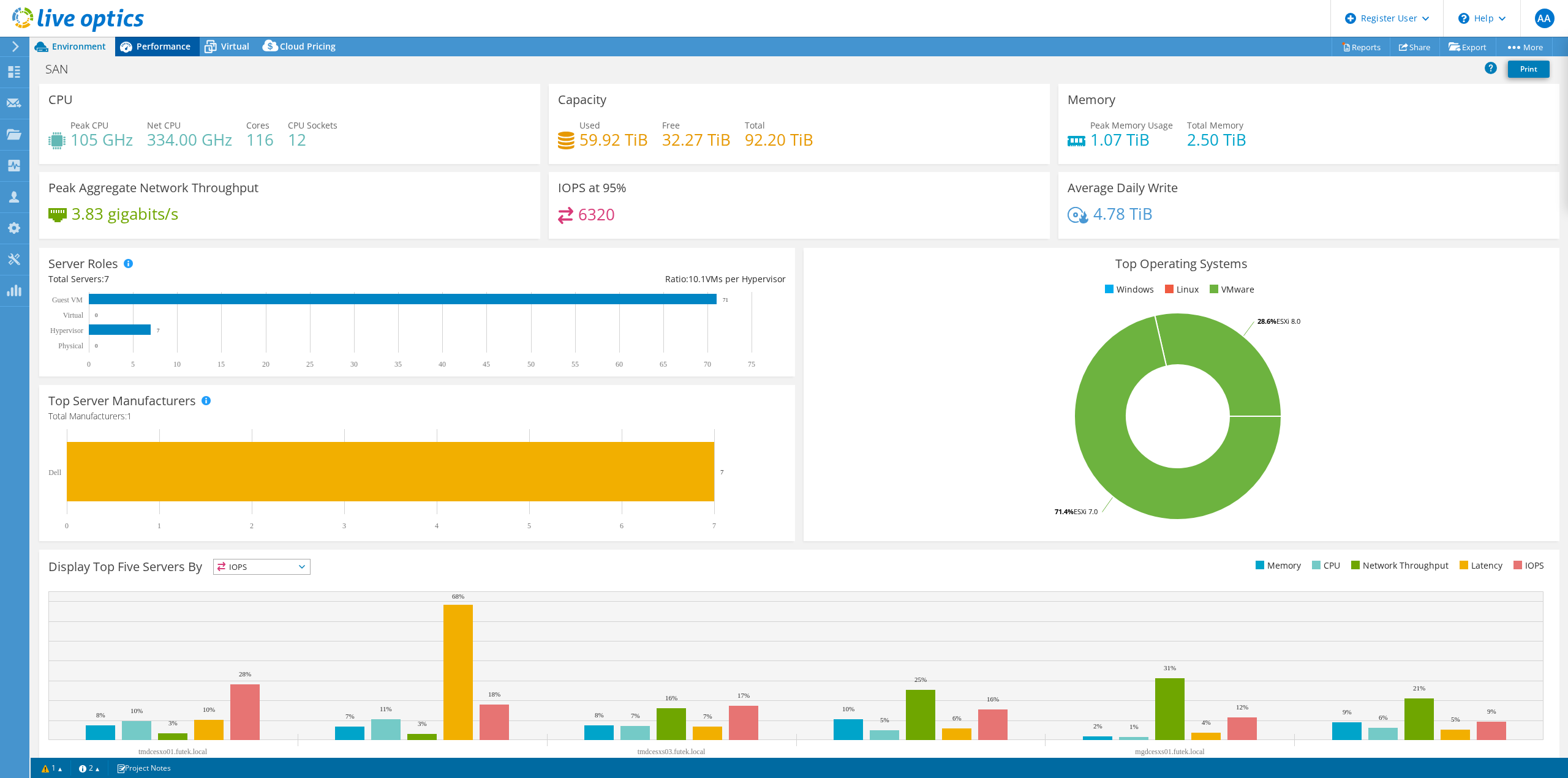
click at [187, 48] on span "Performance" at bounding box center [164, 46] width 54 height 12
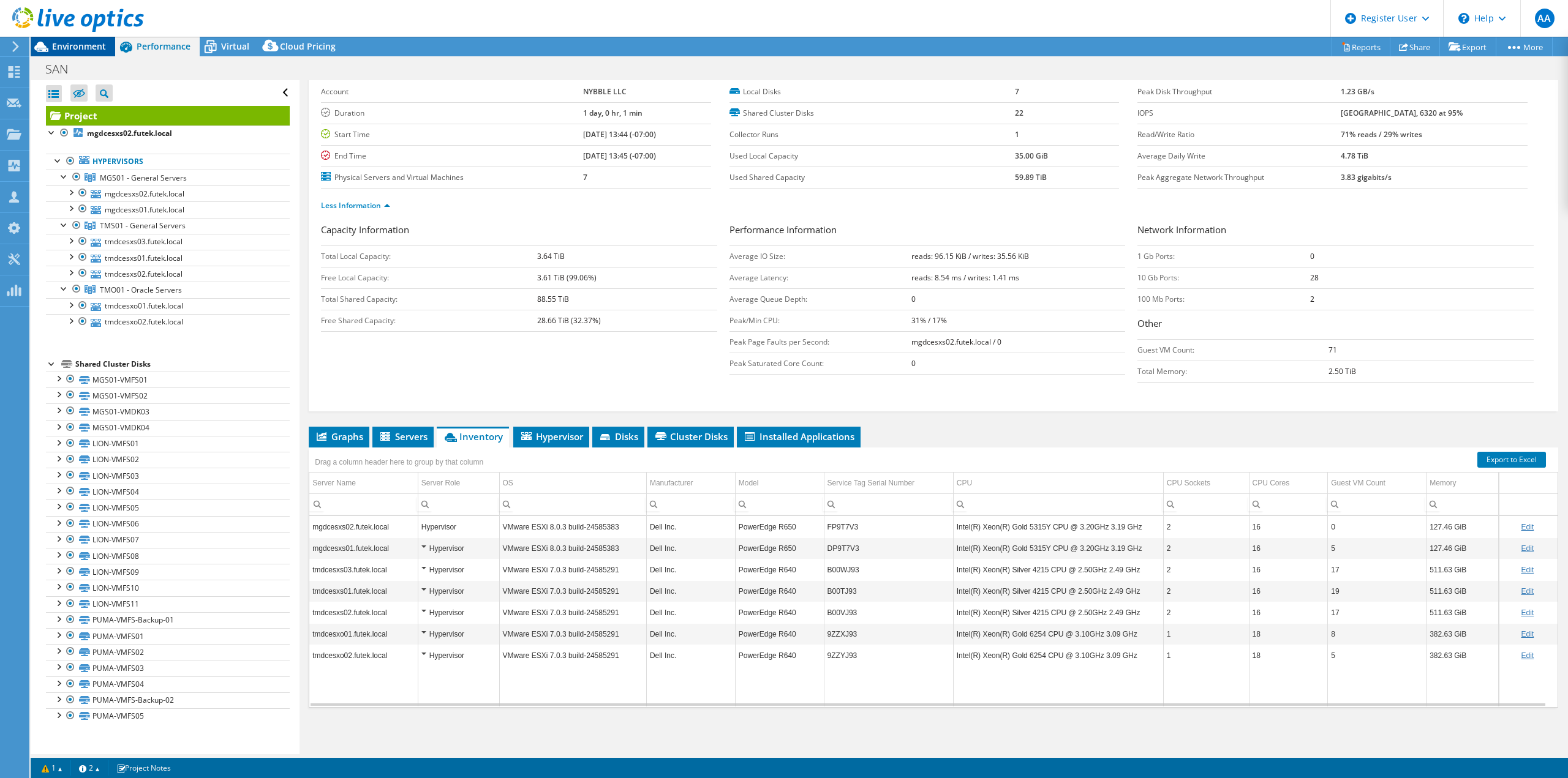
click at [93, 41] on span "Environment" at bounding box center [79, 46] width 54 height 12
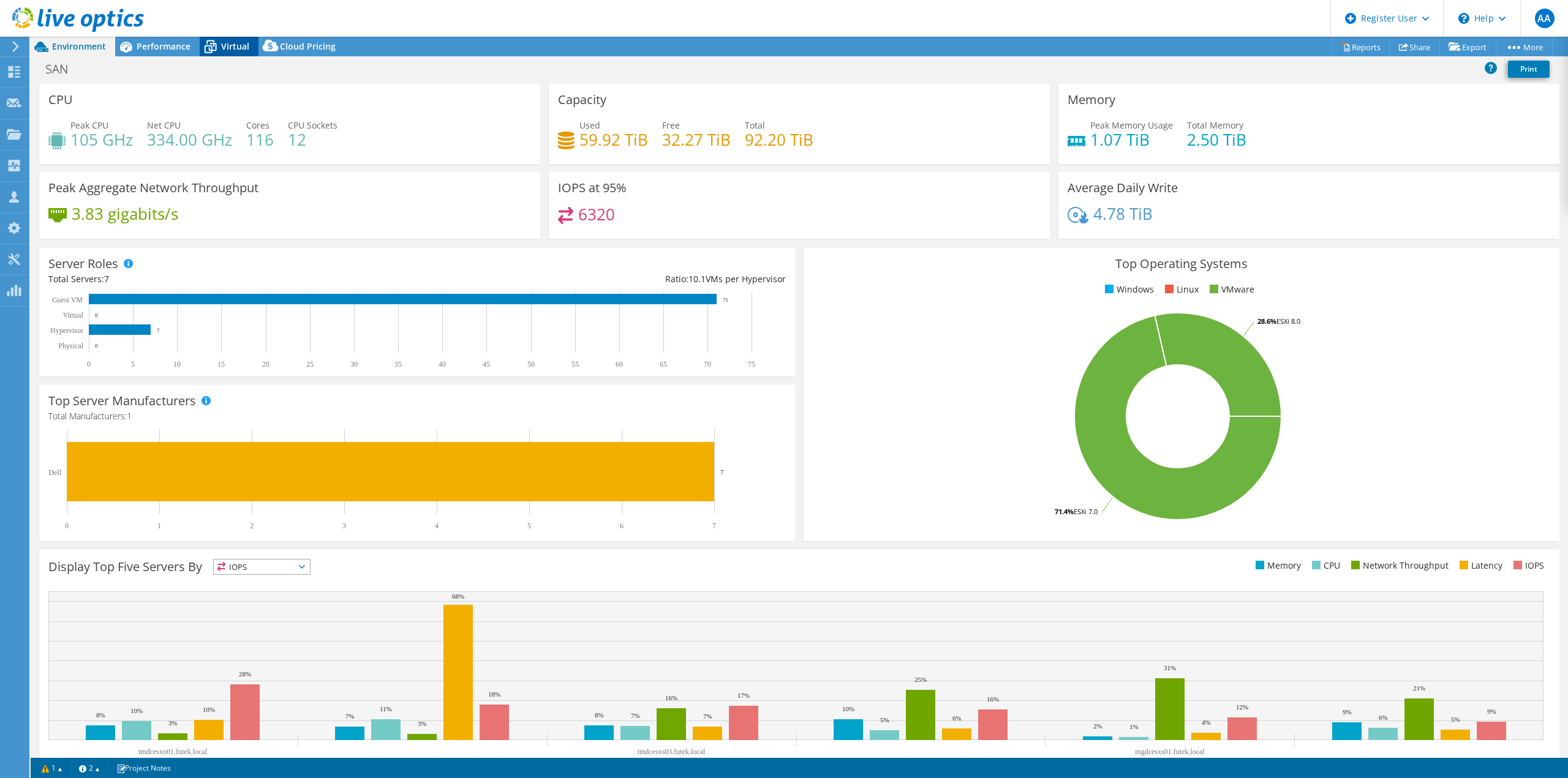
click at [219, 43] on icon at bounding box center [210, 47] width 22 height 22
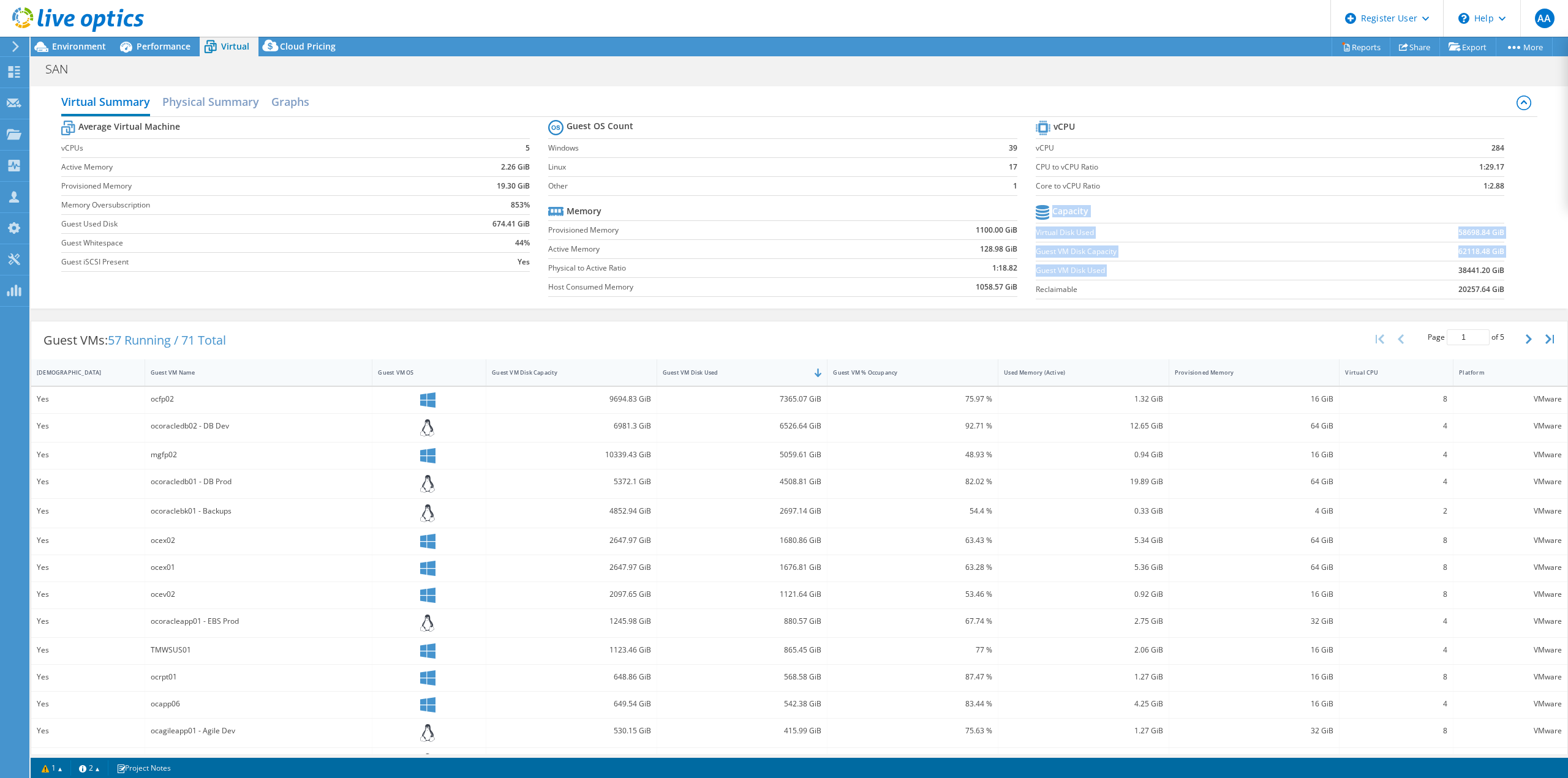
drag, startPoint x: 1498, startPoint y: 271, endPoint x: 1443, endPoint y: 266, distance: 55.2
click at [1443, 266] on section "vCPU vCPU 284 CPU to vCPU Ratio 1:29.17 Core to vCPU Ratio 1:2.88 Capacity Virt…" at bounding box center [1279, 211] width 487 height 188
click at [1438, 269] on td "38441.20 GiB" at bounding box center [1422, 270] width 162 height 19
click at [63, 49] on span "Environment" at bounding box center [79, 46] width 54 height 12
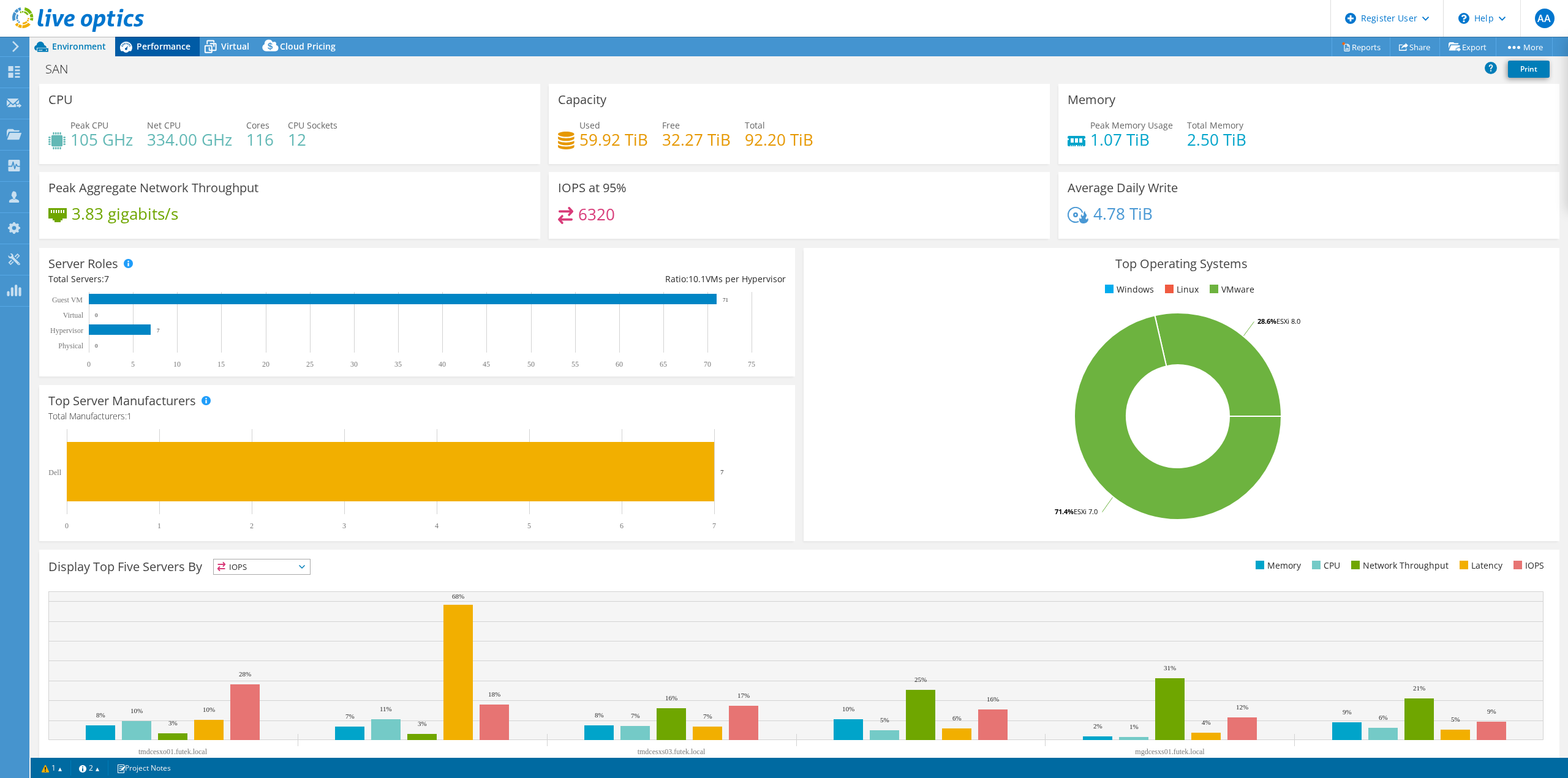
click at [180, 49] on span "Performance" at bounding box center [164, 46] width 54 height 12
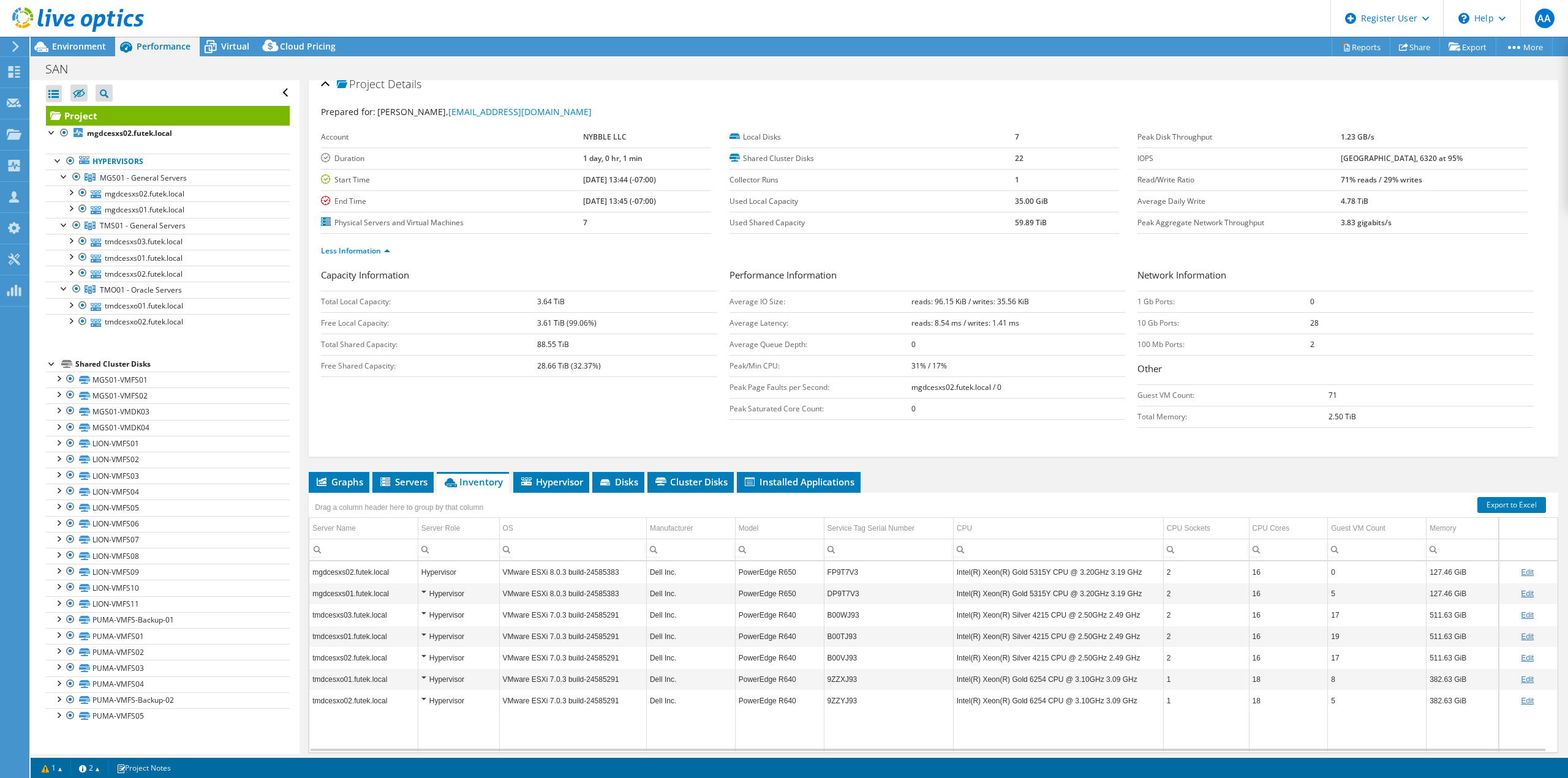
scroll to position [0, 0]
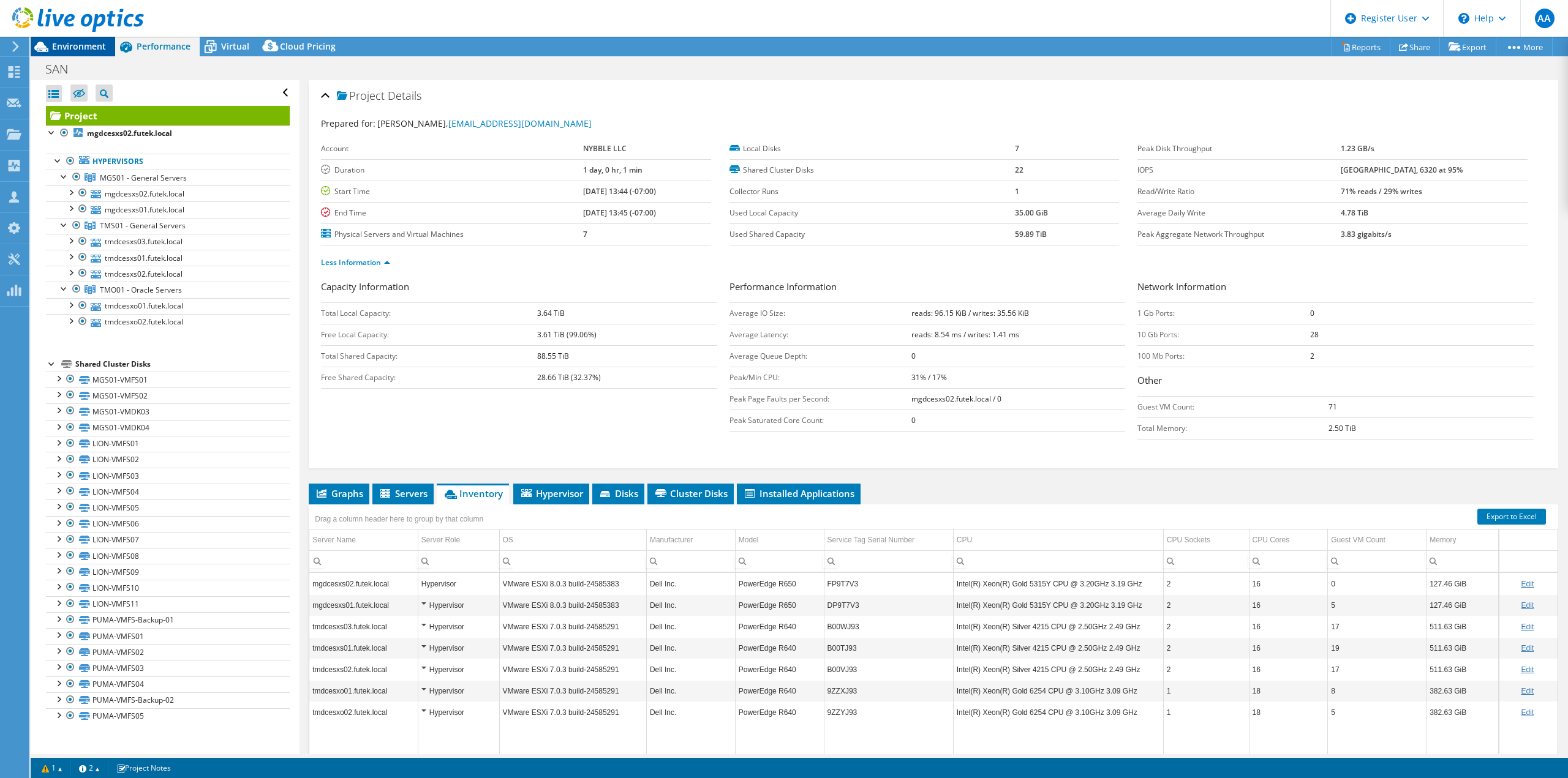
click at [96, 48] on span "Environment" at bounding box center [79, 46] width 54 height 12
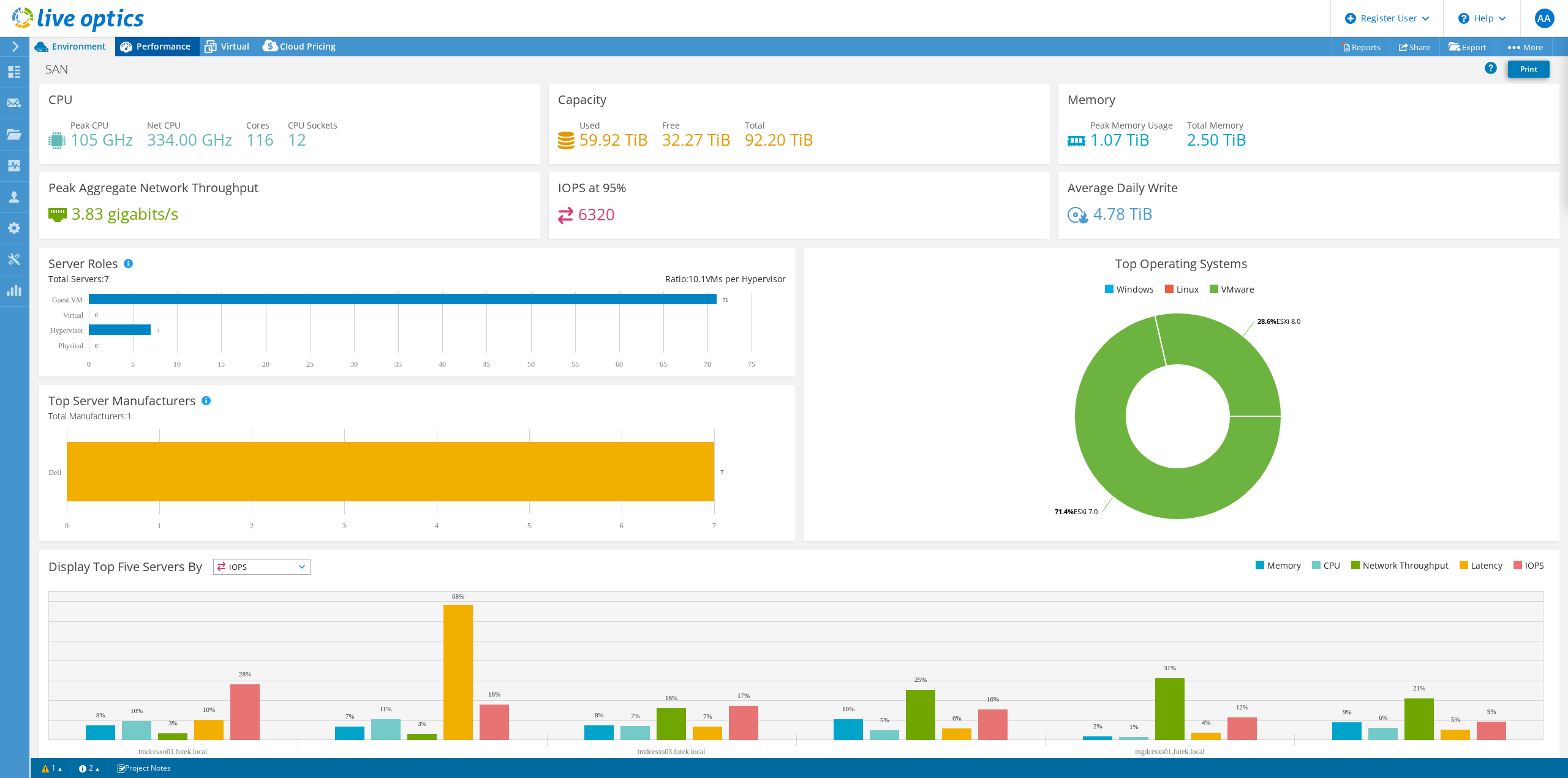
click at [155, 46] on span "Performance" at bounding box center [164, 46] width 54 height 12
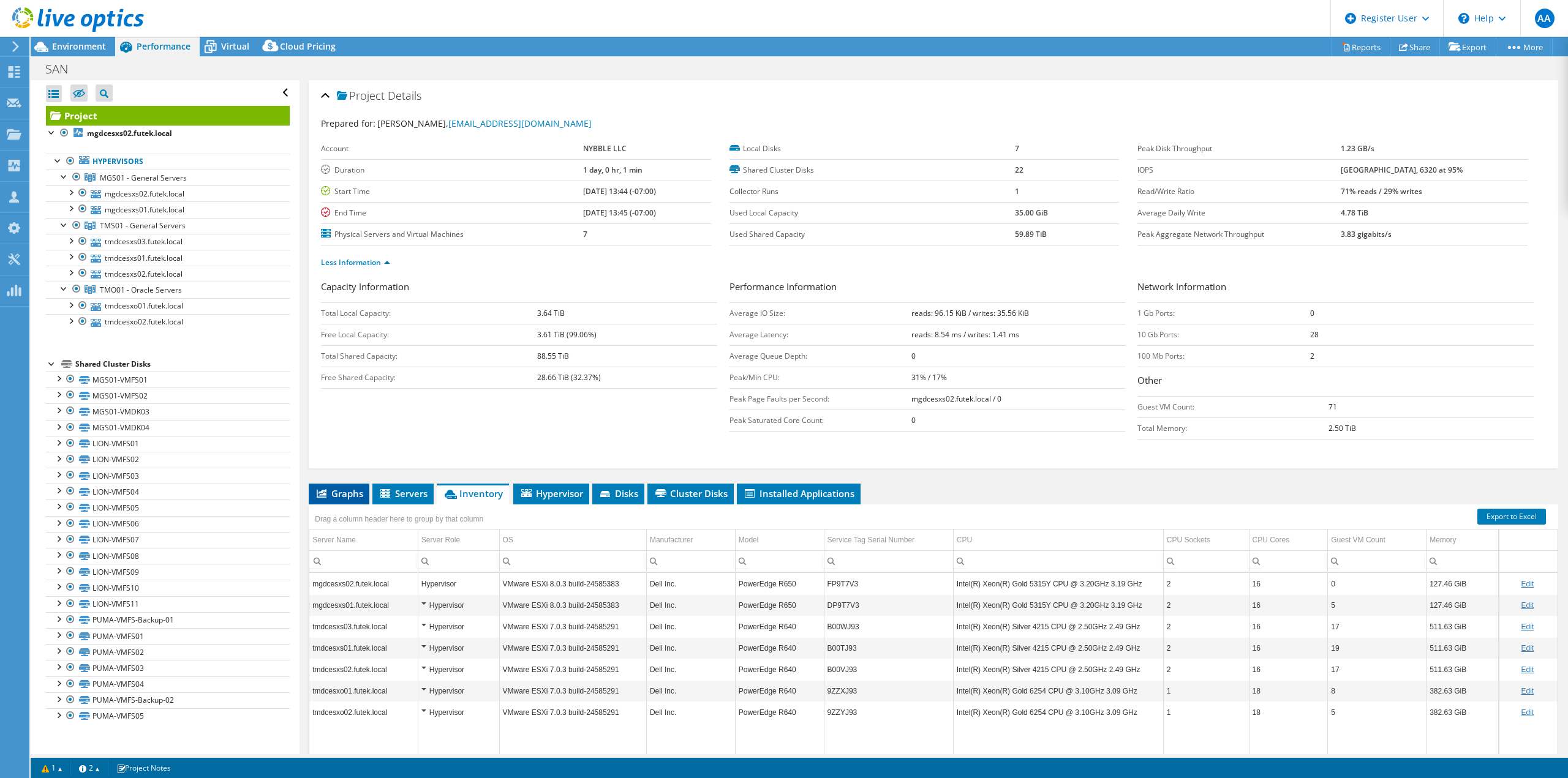
click at [343, 493] on span "Graphs" at bounding box center [339, 493] width 49 height 12
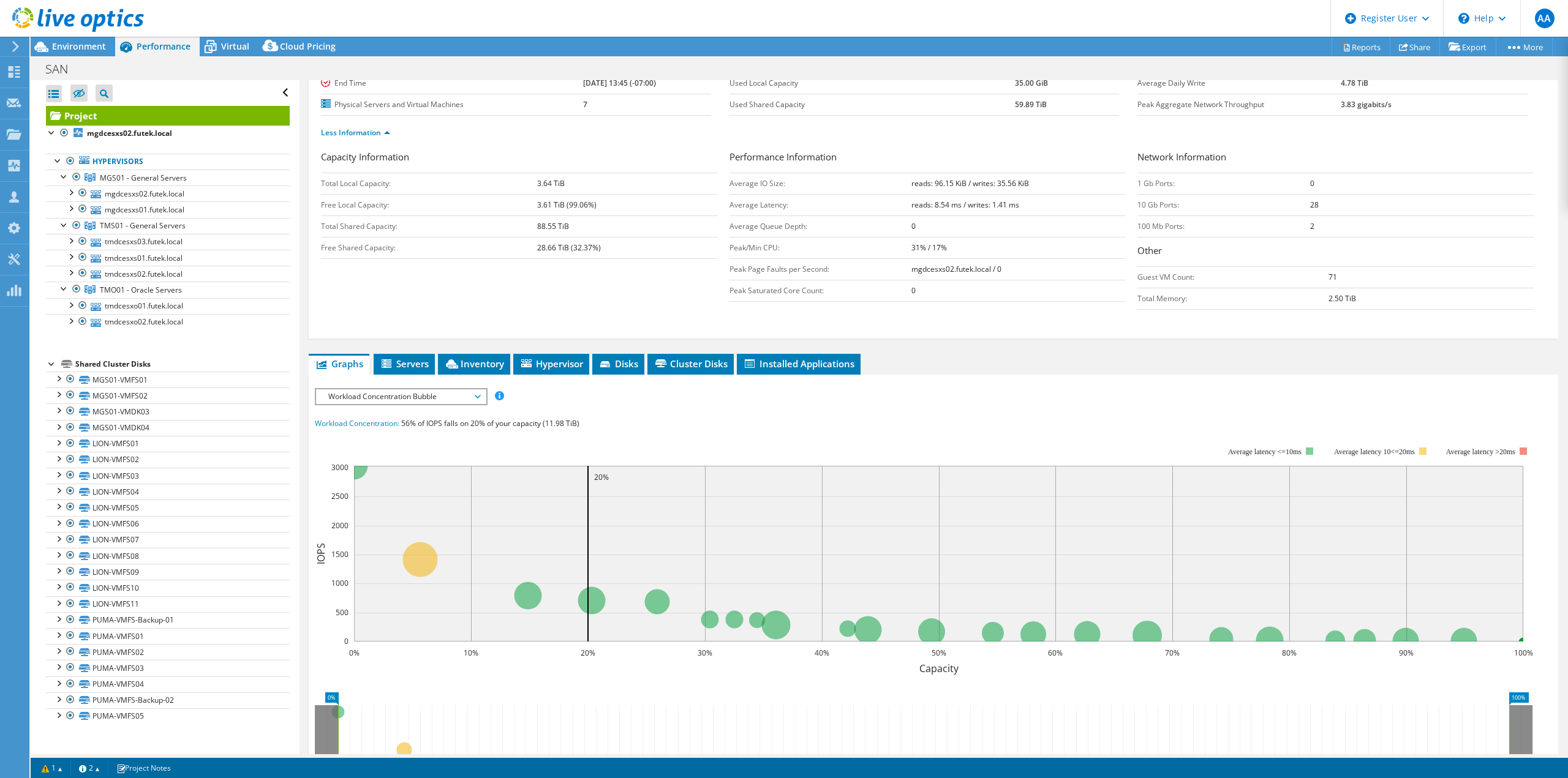
scroll to position [122, 0]
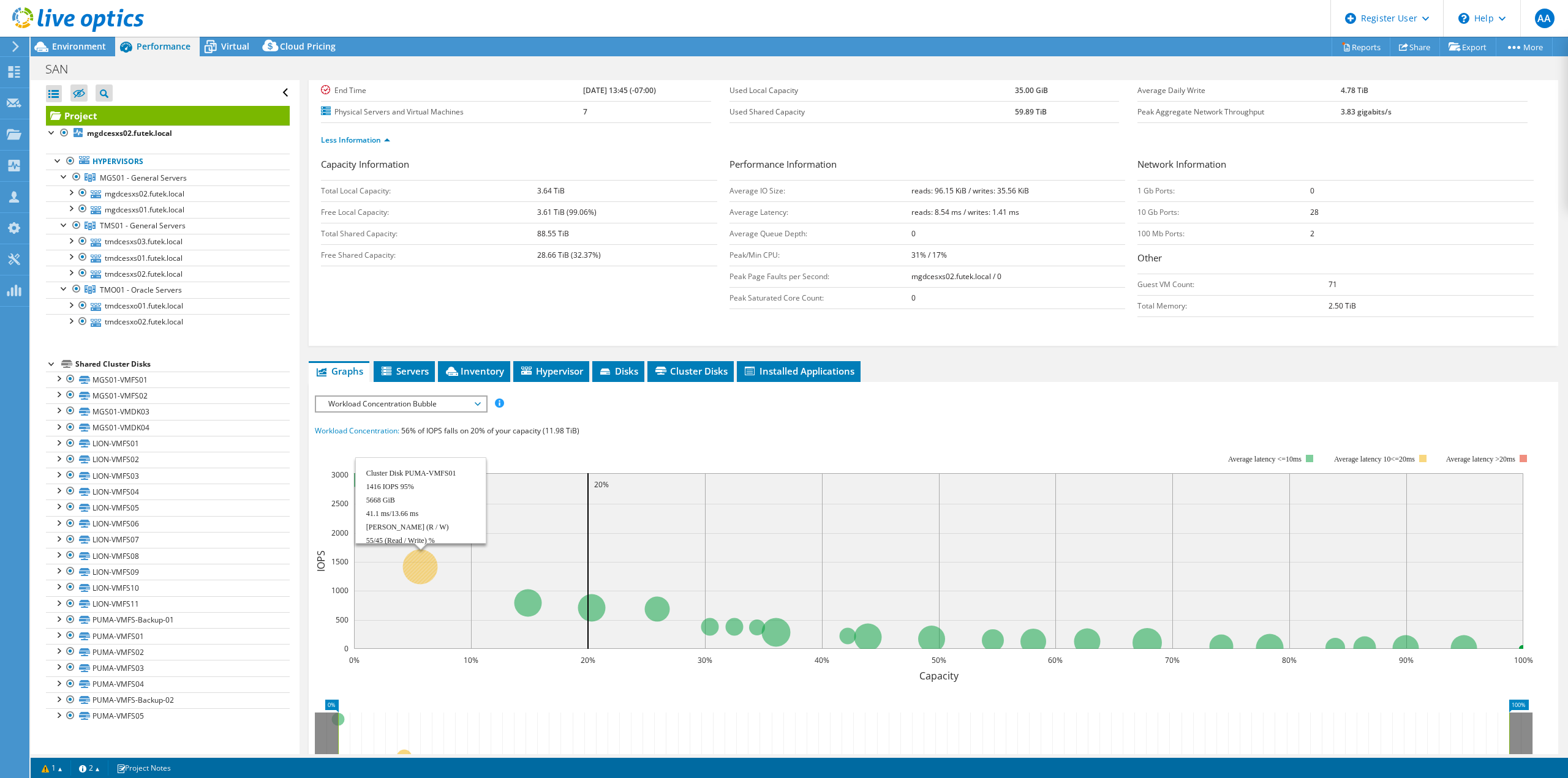
click at [407, 563] on circle at bounding box center [420, 566] width 35 height 35
click at [418, 557] on circle at bounding box center [420, 566] width 35 height 35
